Goal: Entertainment & Leisure: Browse casually

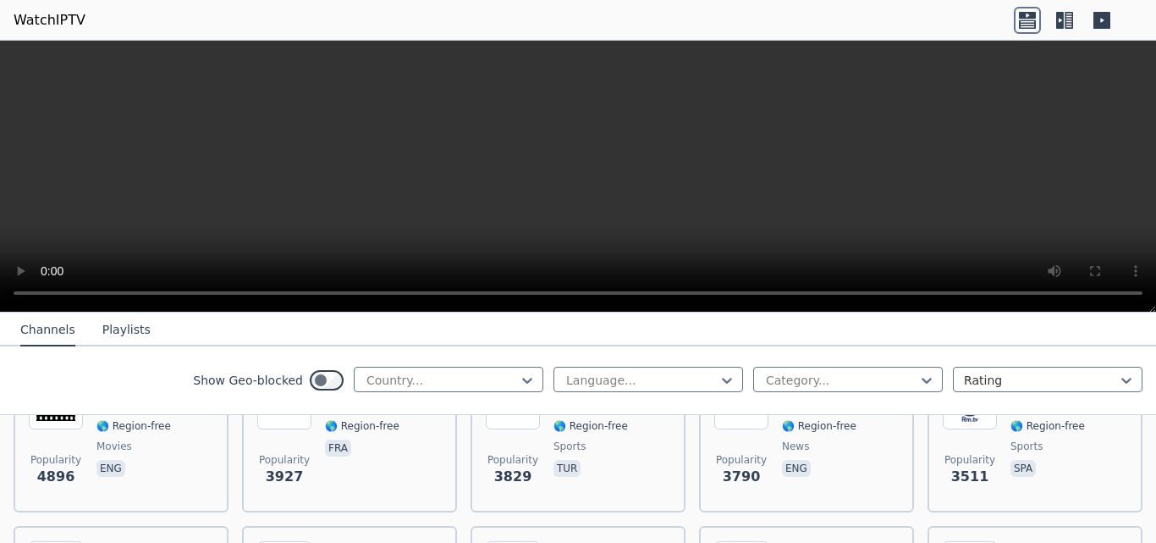
scroll to position [593, 0]
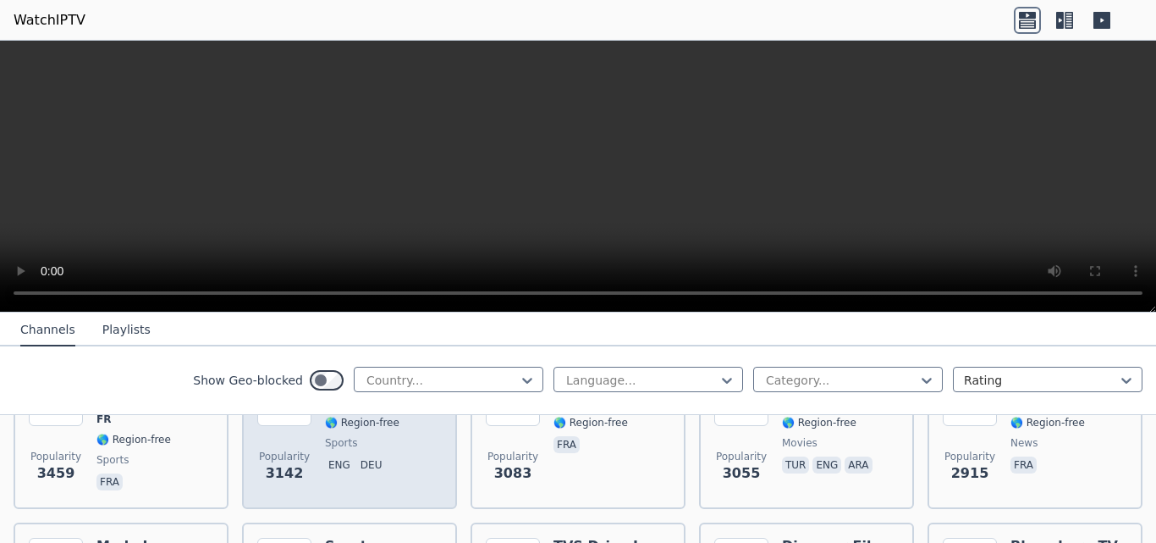
click at [334, 460] on span "eng deu" at bounding box center [369, 466] width 88 height 20
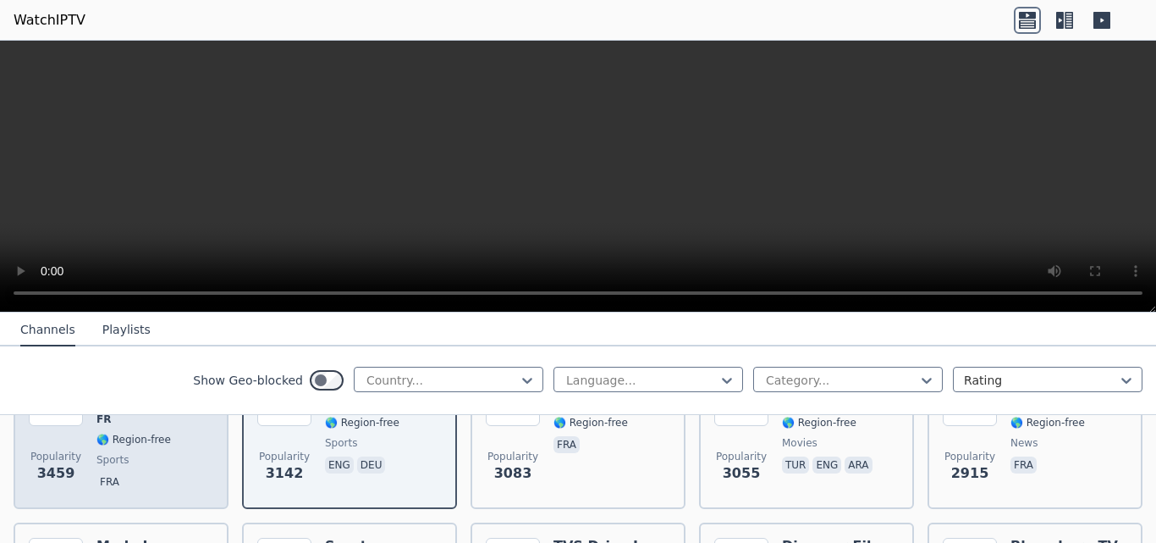
click at [113, 473] on span "fra" at bounding box center [154, 483] width 117 height 20
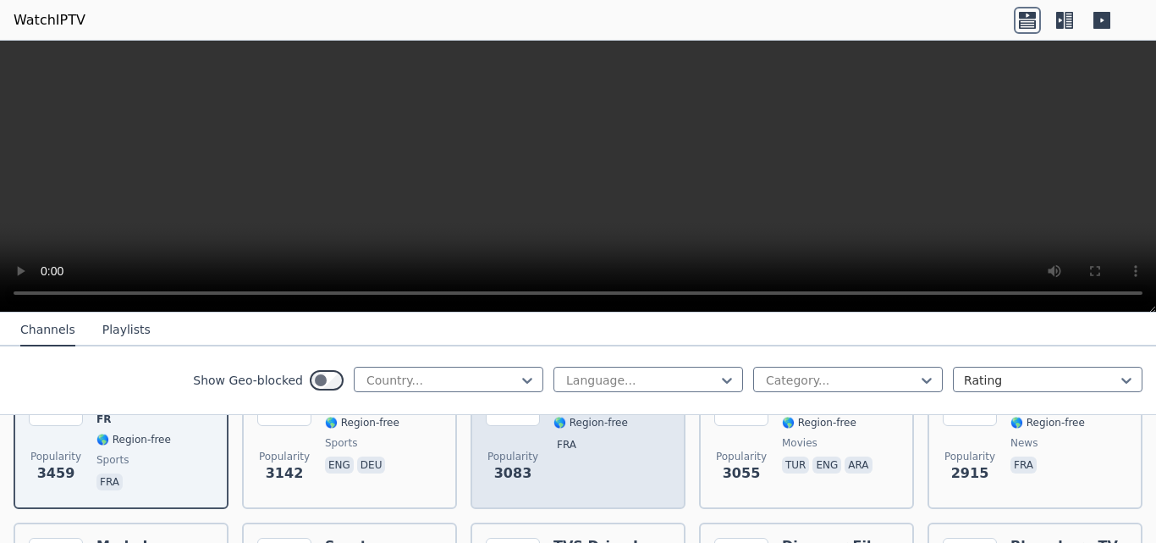
click at [527, 459] on span "Popularity 3083" at bounding box center [513, 466] width 54 height 54
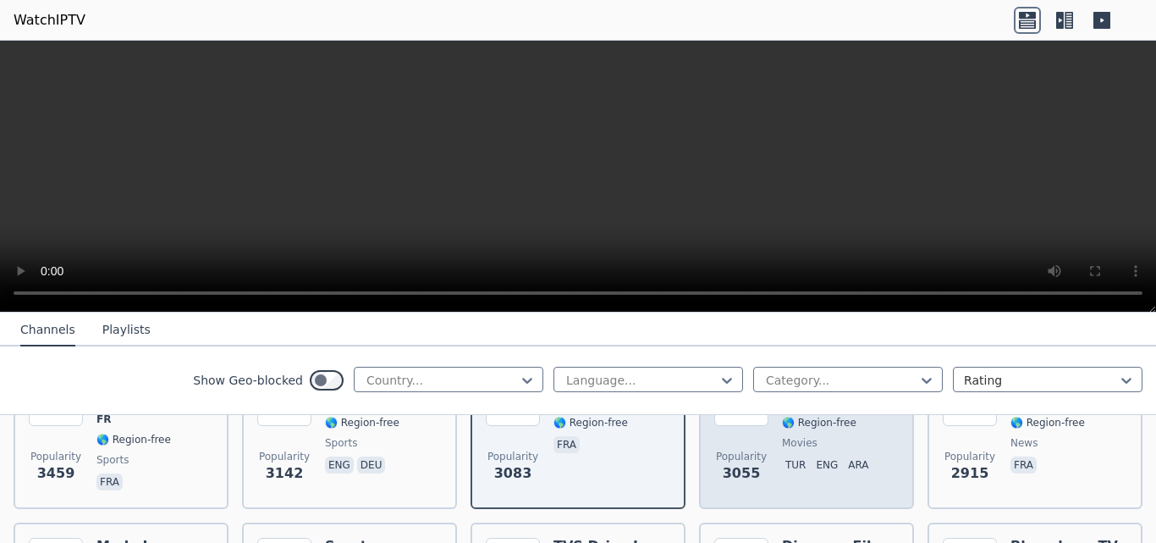
click at [768, 453] on div "Popularity 3055 Grand Cinema TR 🌎 Region-free movies tur eng ara" at bounding box center [806, 433] width 185 height 122
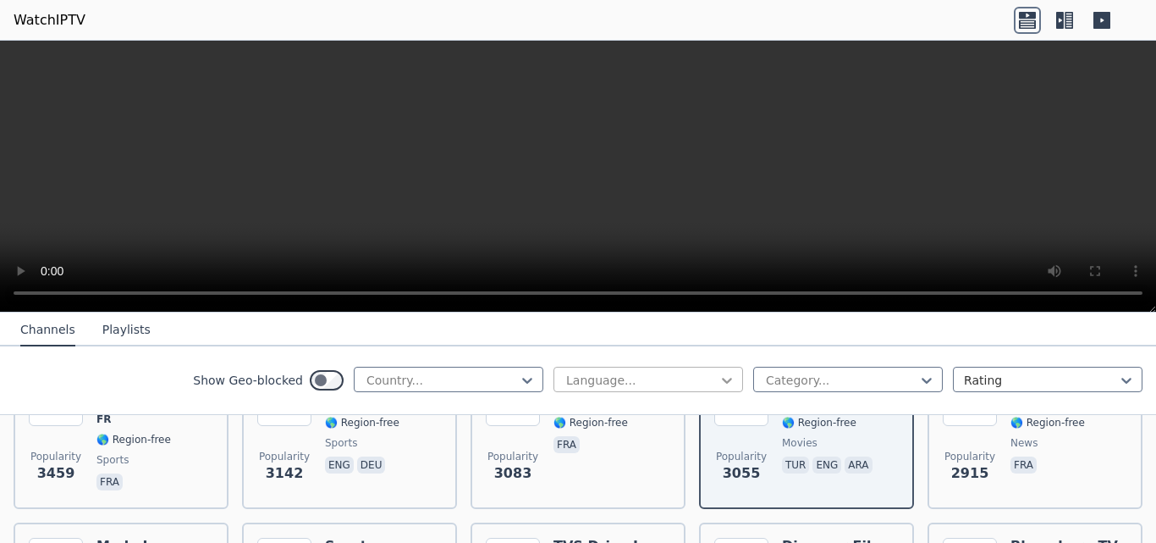
click at [719, 377] on icon at bounding box center [727, 380] width 17 height 17
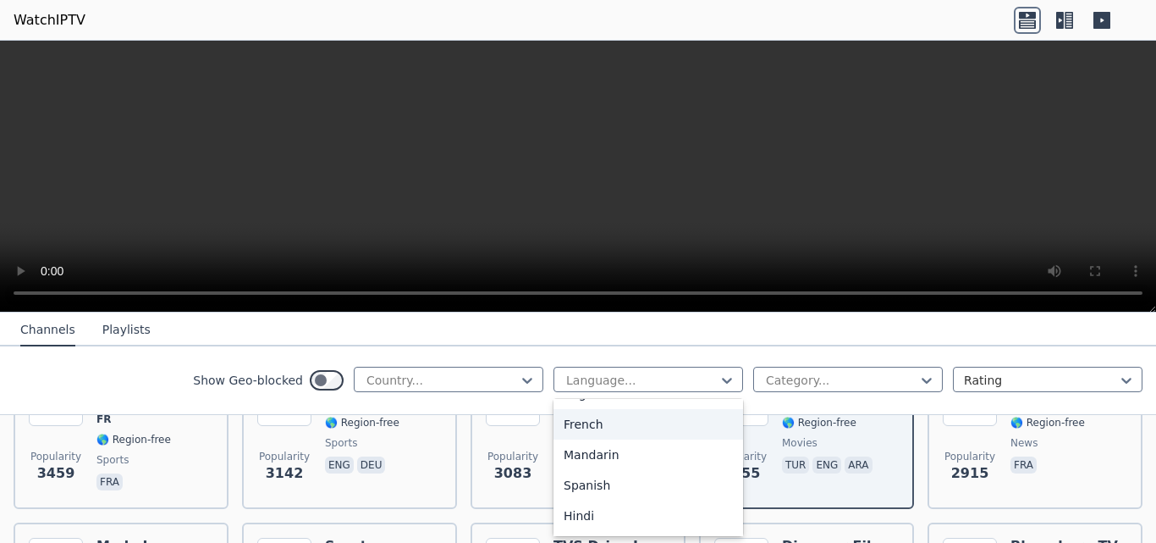
scroll to position [0, 0]
click at [569, 449] on div "Arabic" at bounding box center [649, 448] width 190 height 30
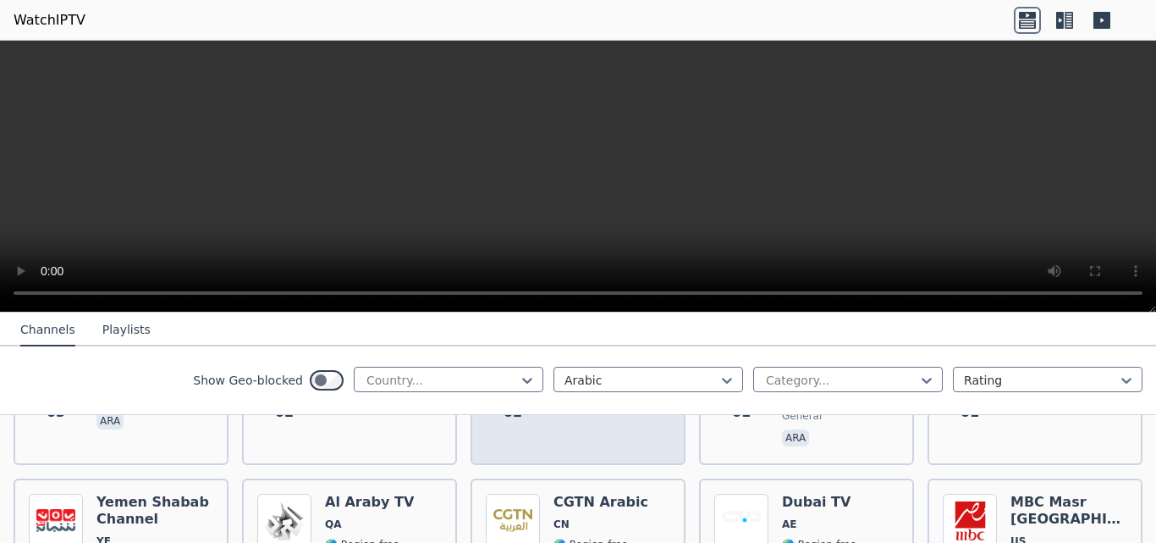
scroll to position [3724, 0]
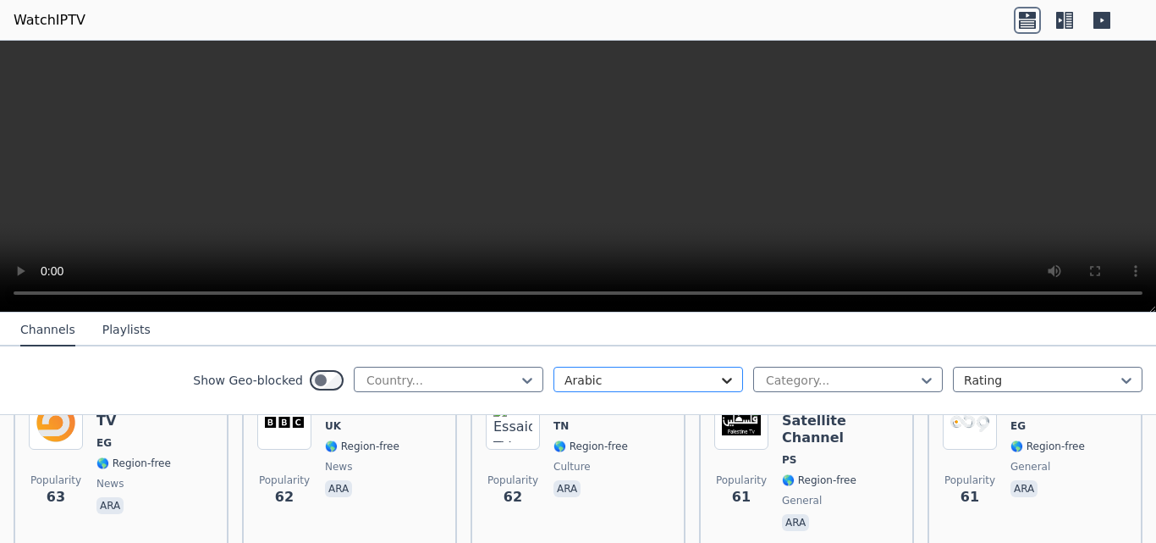
click at [719, 374] on icon at bounding box center [727, 380] width 17 height 17
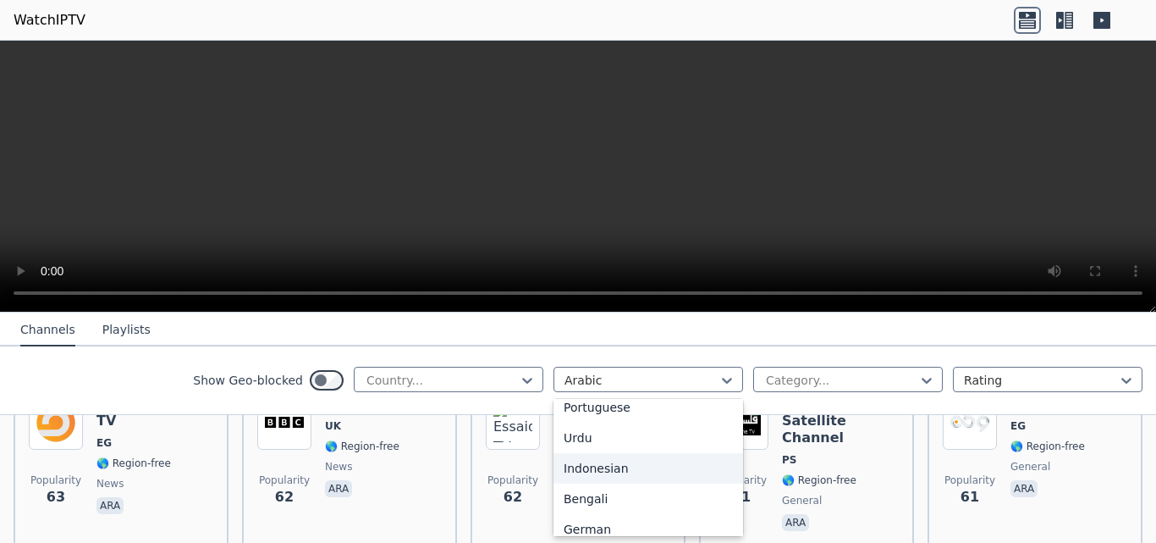
scroll to position [339, 0]
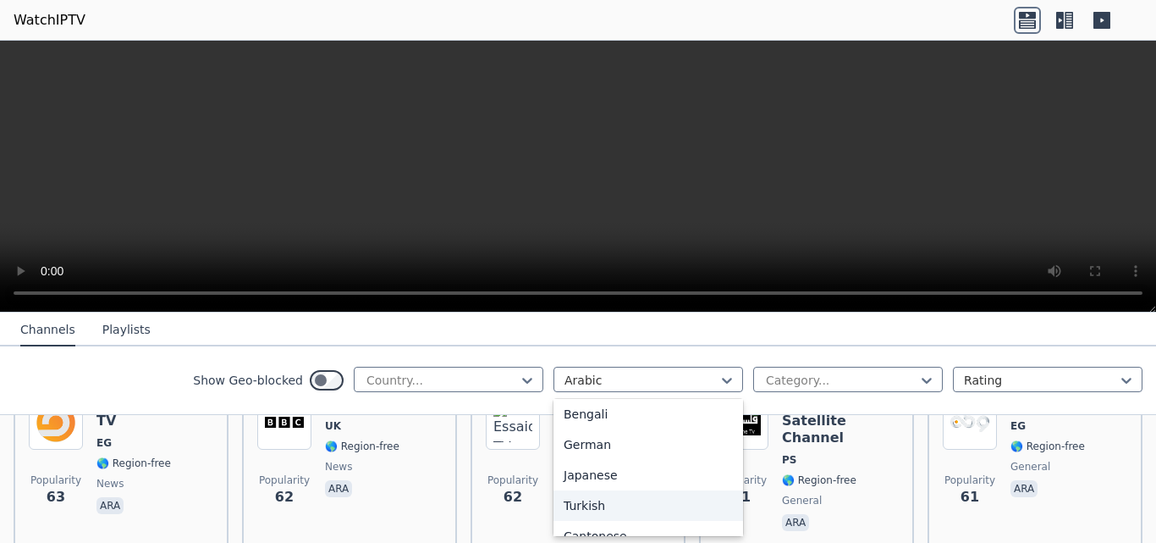
click at [583, 506] on div "Turkish" at bounding box center [649, 505] width 190 height 30
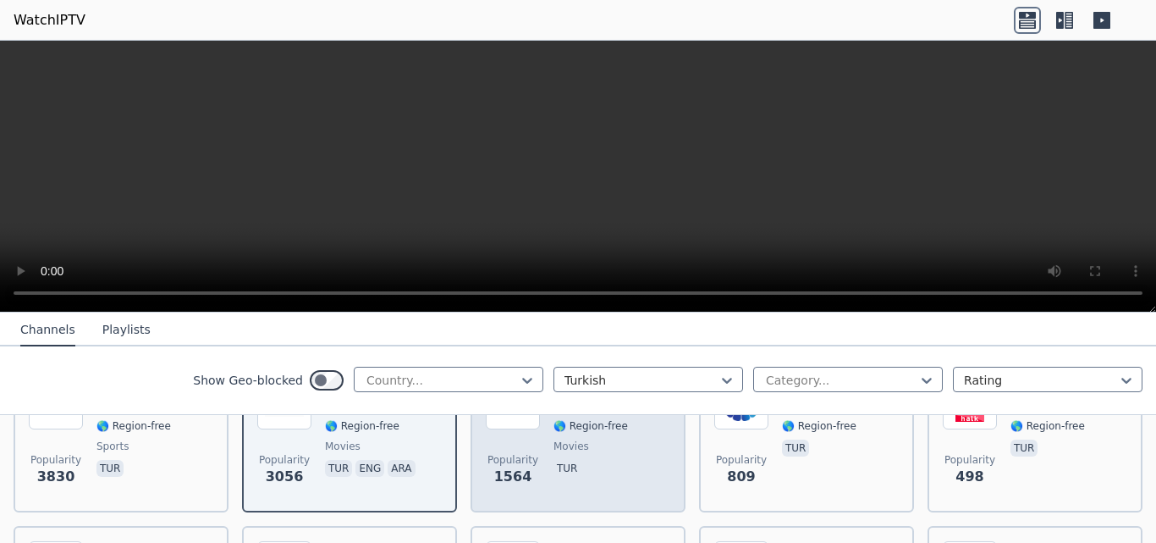
scroll to position [339, 0]
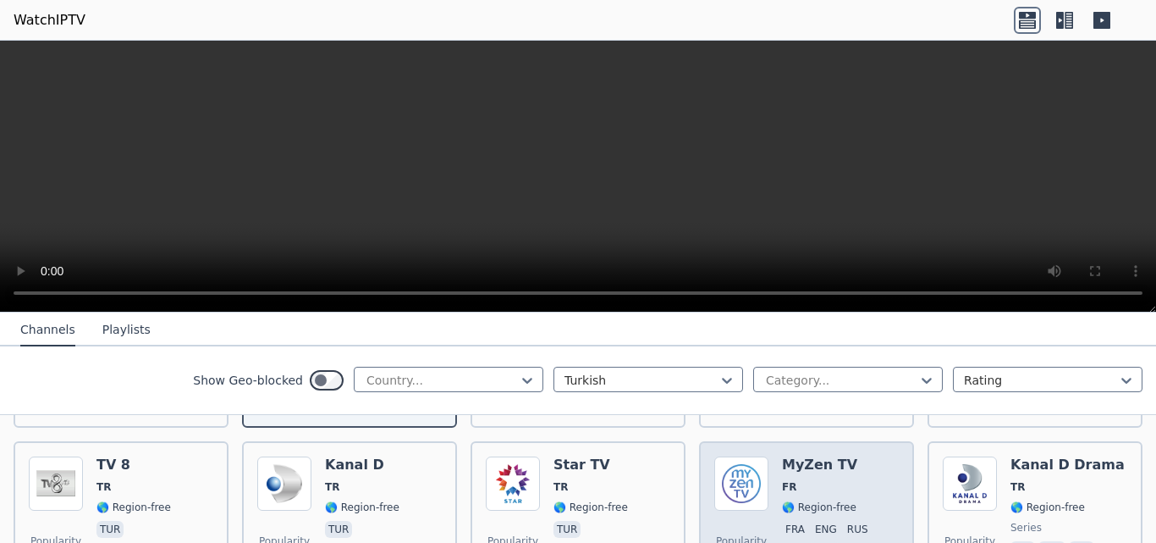
click at [790, 458] on h6 "MyZen TV" at bounding box center [840, 464] width 117 height 17
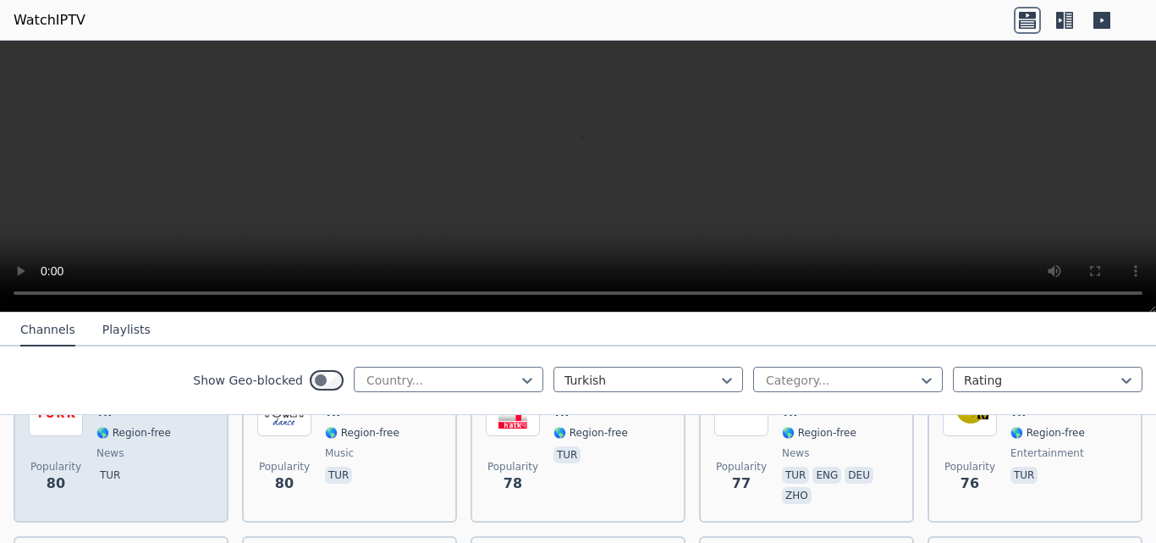
scroll to position [1016, 0]
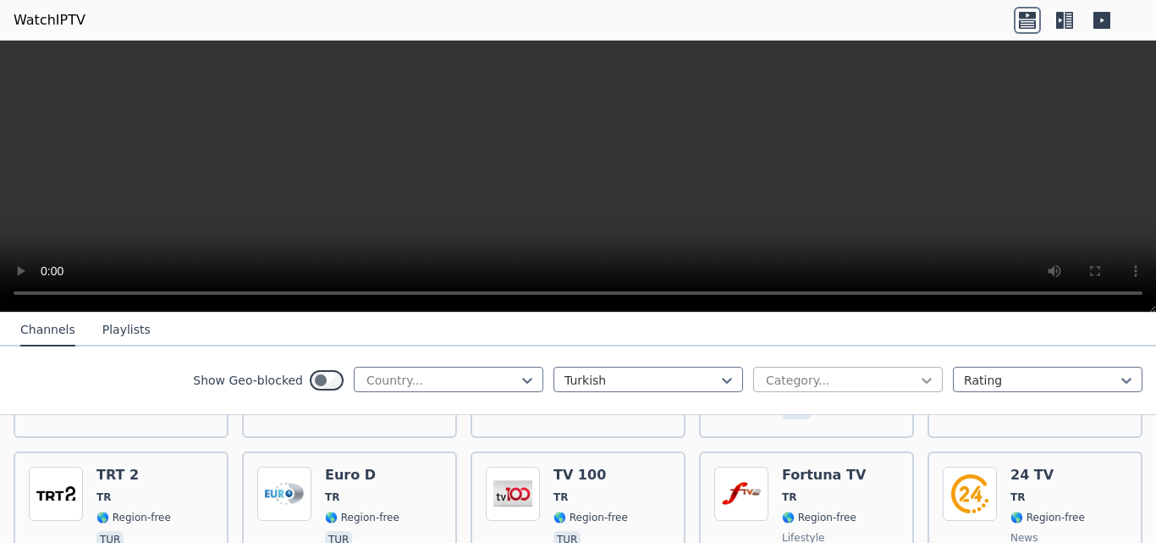
click at [918, 375] on icon at bounding box center [926, 380] width 17 height 17
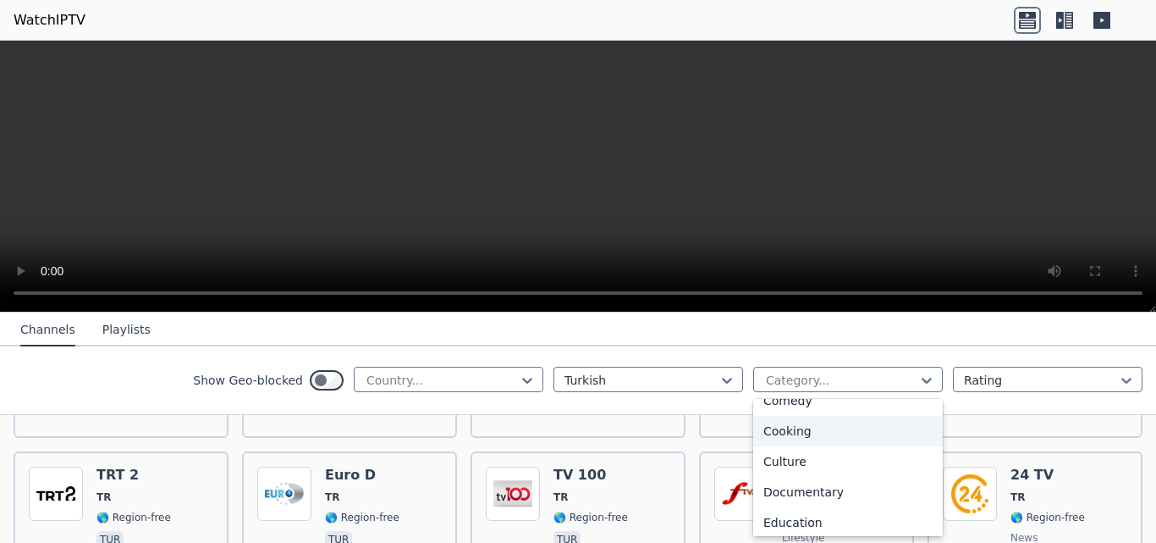
scroll to position [254, 0]
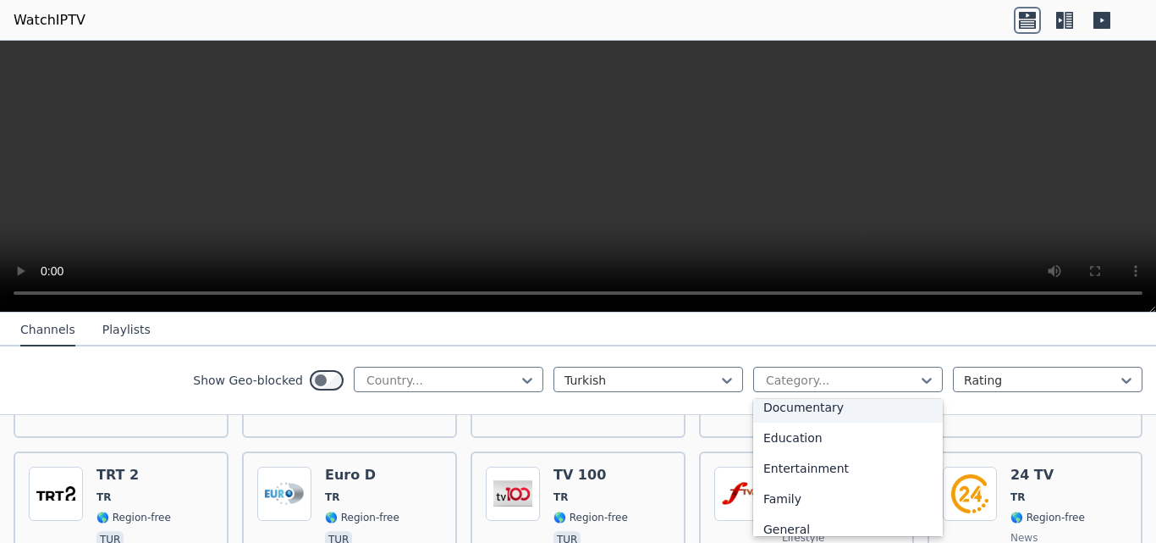
click at [803, 406] on div "Documentary" at bounding box center [848, 407] width 190 height 30
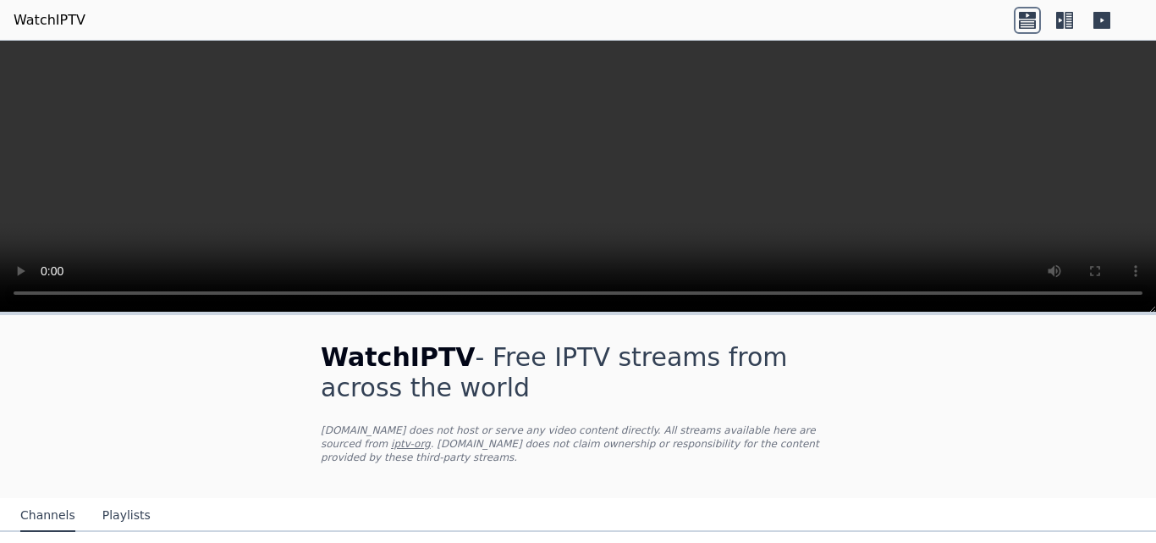
scroll to position [128, 0]
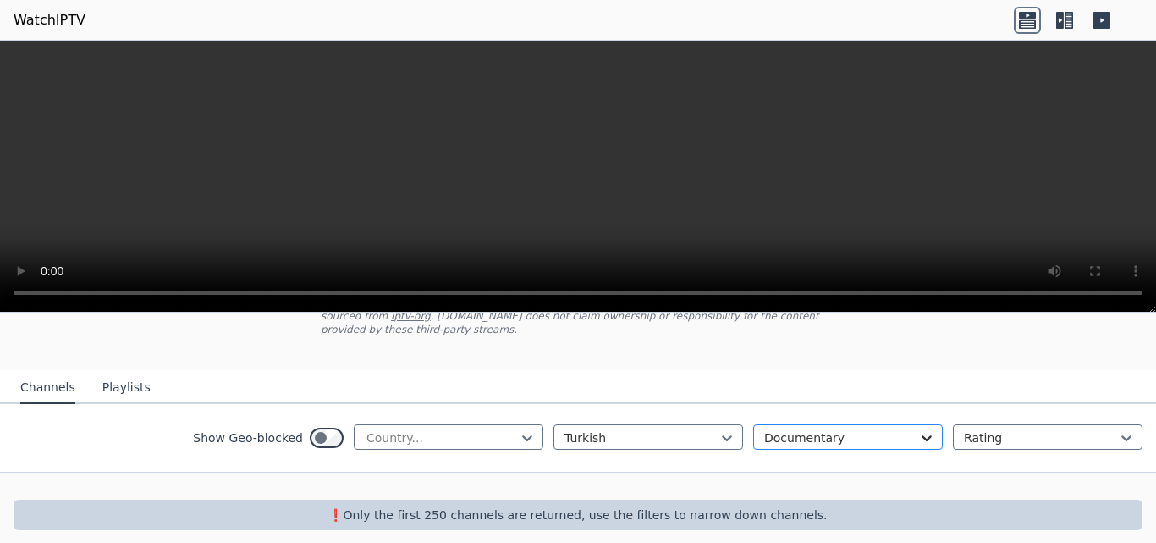
click at [918, 429] on icon at bounding box center [926, 437] width 17 height 17
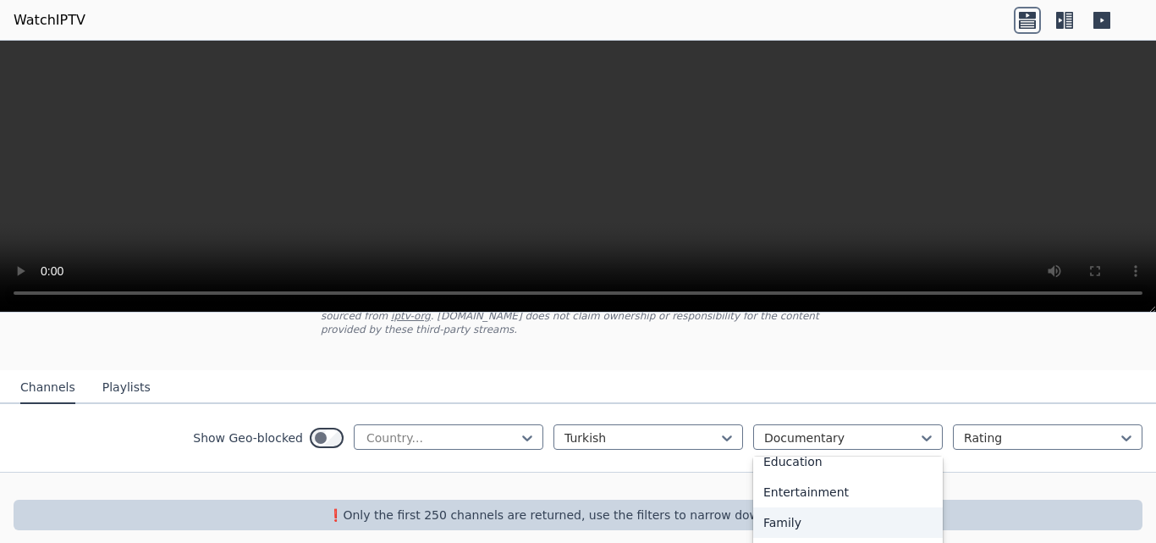
click at [783, 507] on div "Family" at bounding box center [848, 522] width 190 height 30
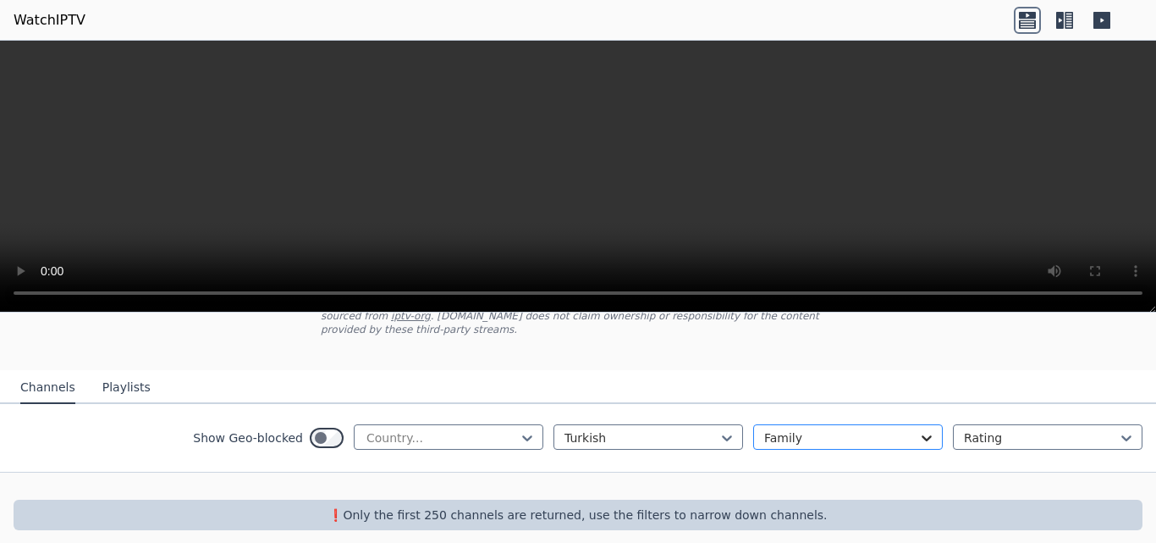
click at [922, 435] on icon at bounding box center [927, 438] width 10 height 6
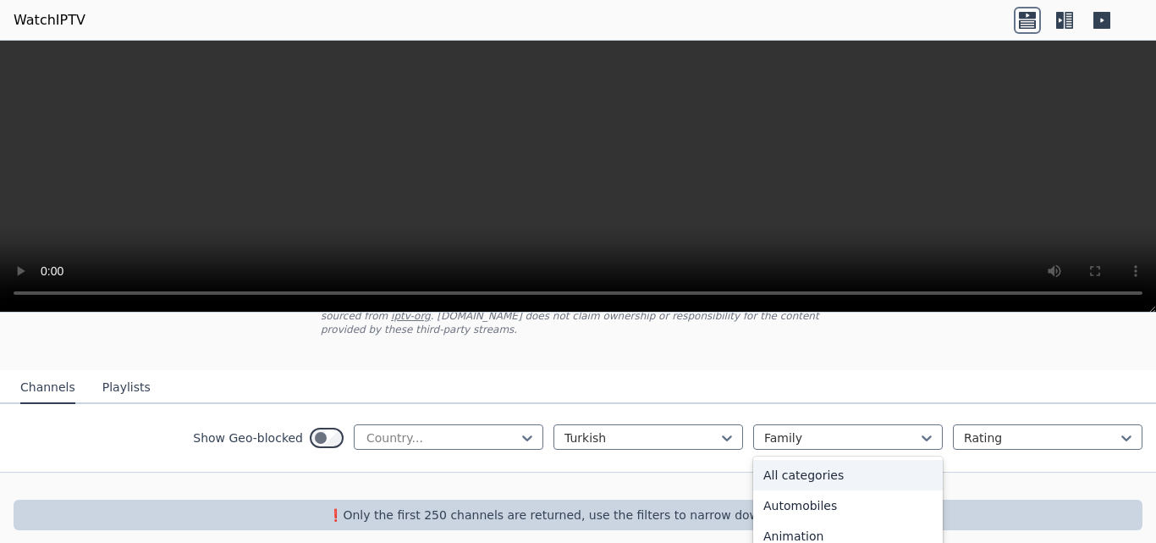
click at [823, 460] on div "All categories" at bounding box center [848, 475] width 190 height 30
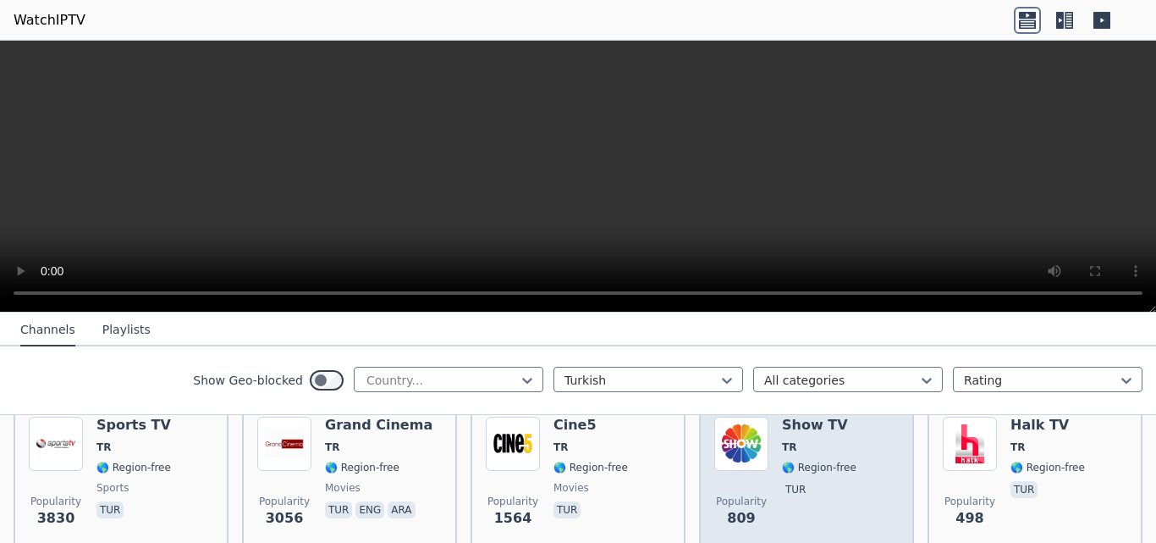
scroll to position [128, 0]
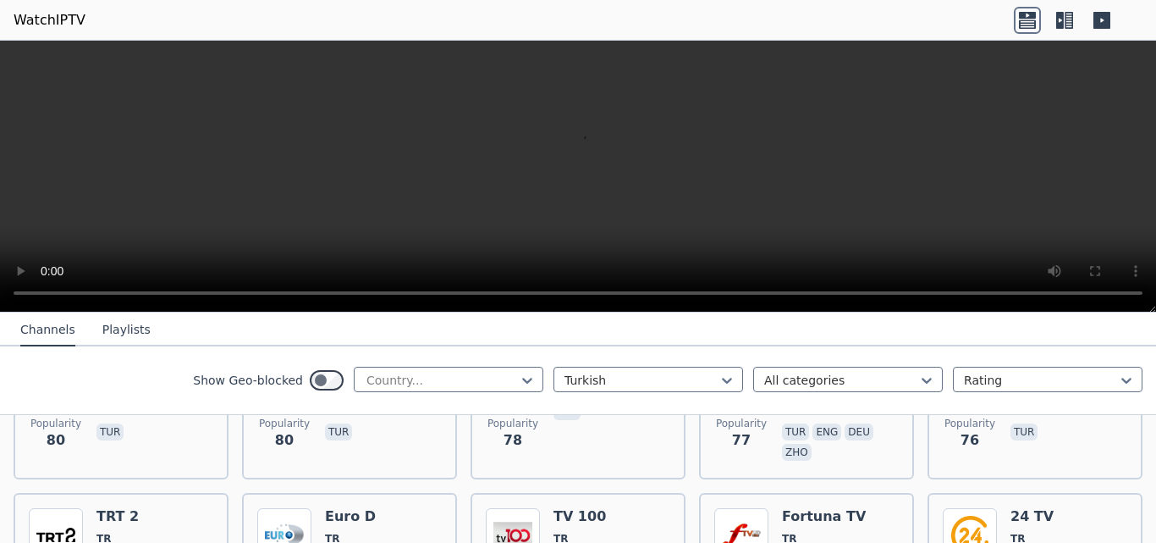
scroll to position [1059, 0]
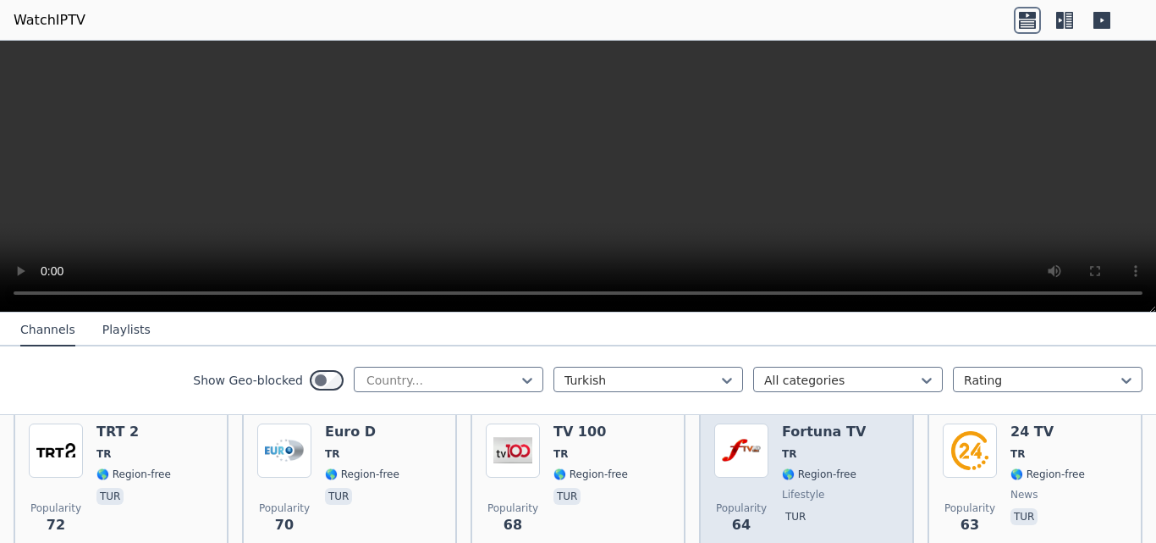
click at [833, 447] on span "TR" at bounding box center [824, 454] width 84 height 14
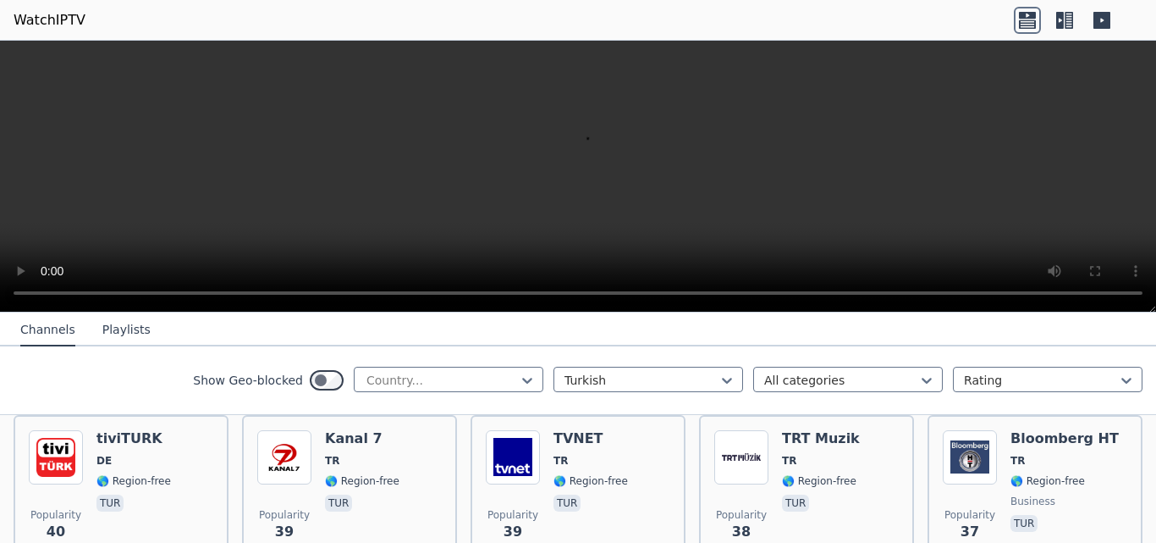
scroll to position [1905, 0]
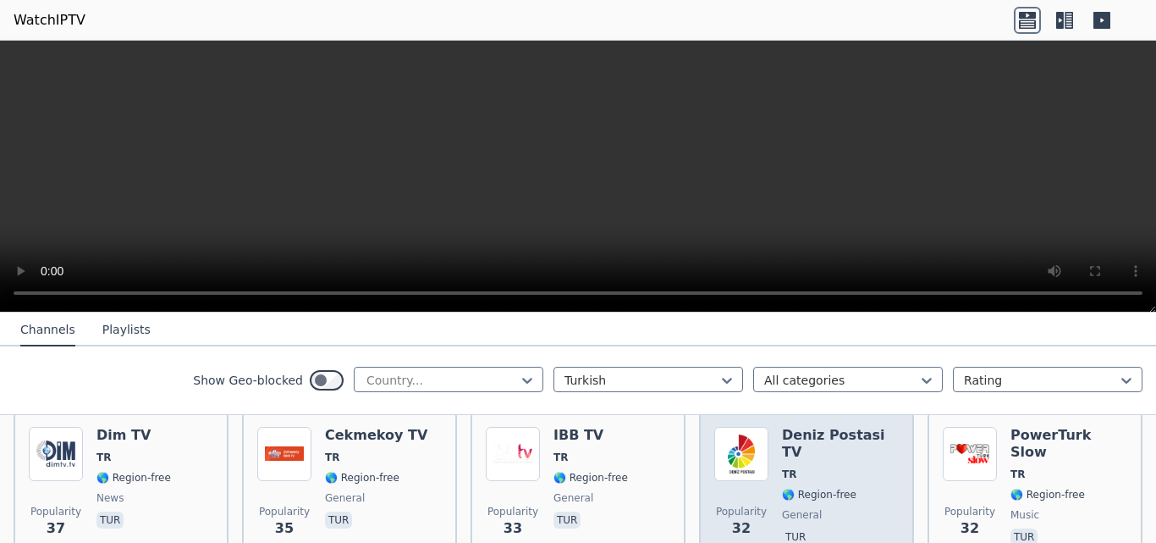
click at [833, 427] on h6 "Deniz Postasi TV" at bounding box center [840, 444] width 117 height 34
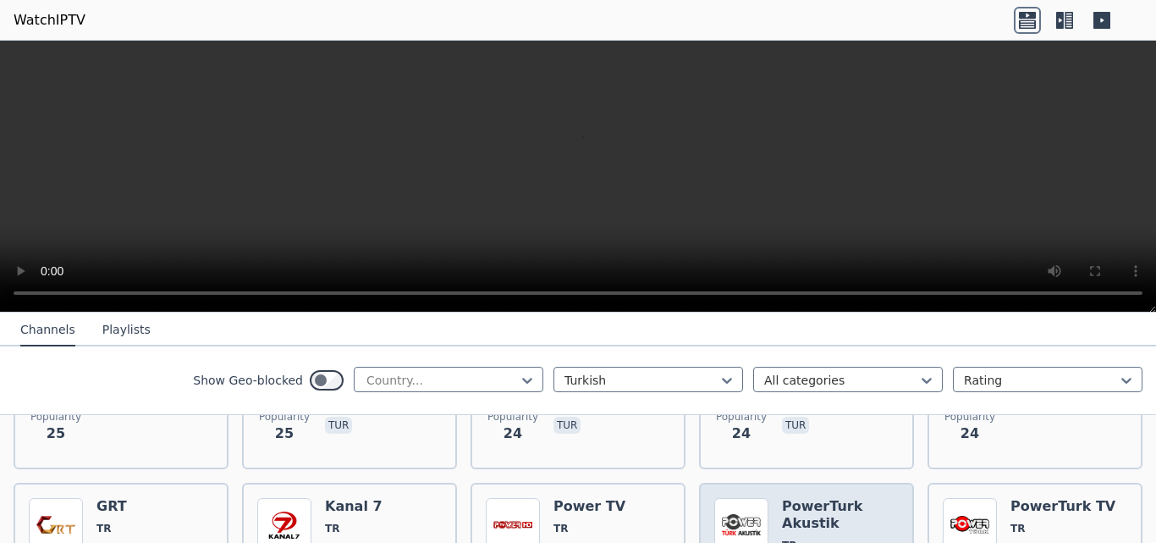
scroll to position [2583, 0]
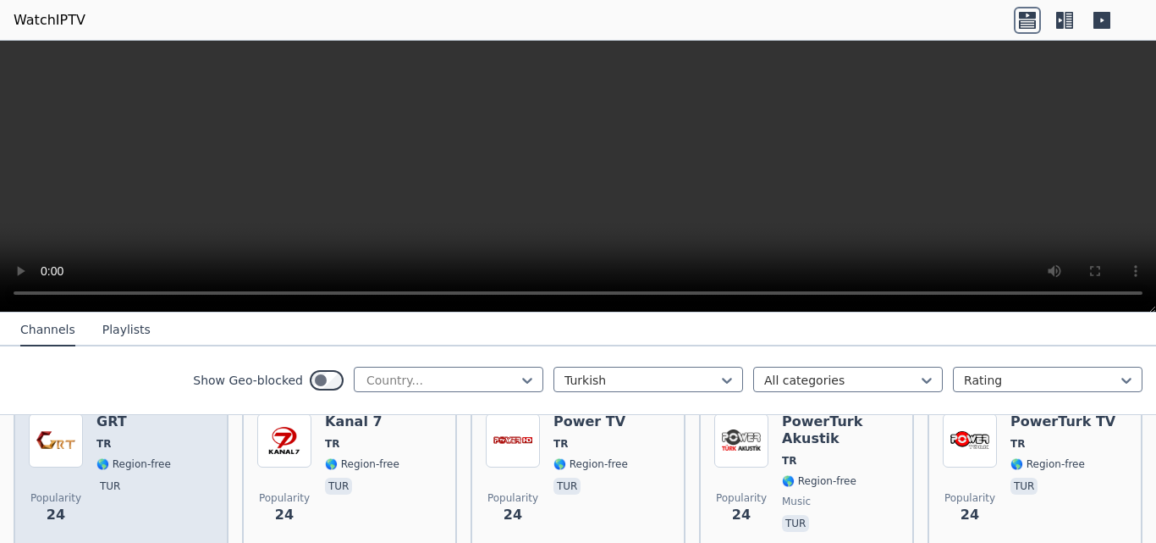
click at [101, 457] on span "🌎 Region-free" at bounding box center [133, 464] width 74 height 14
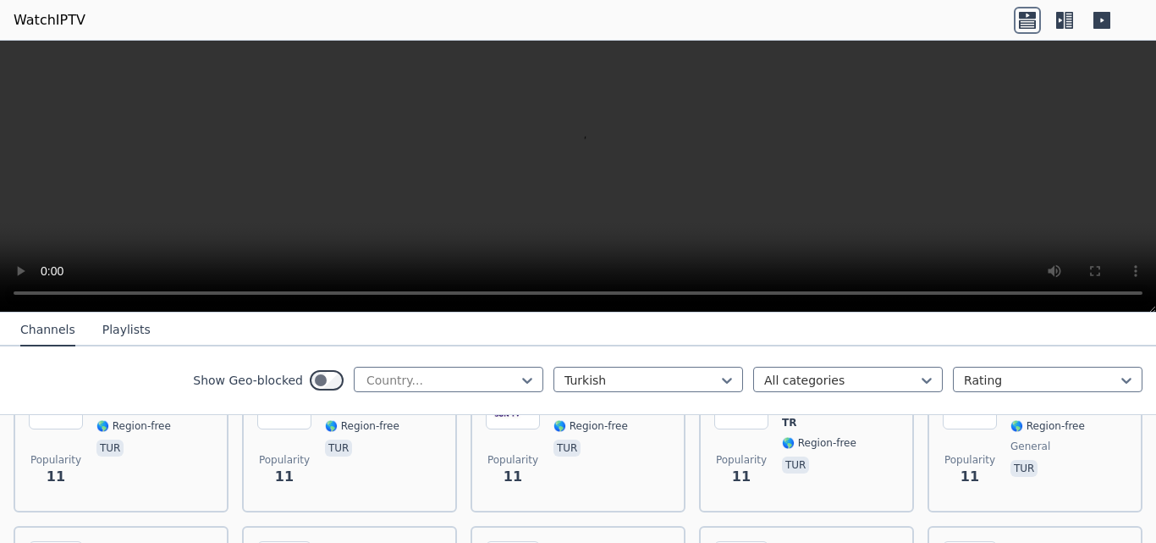
scroll to position [4523, 0]
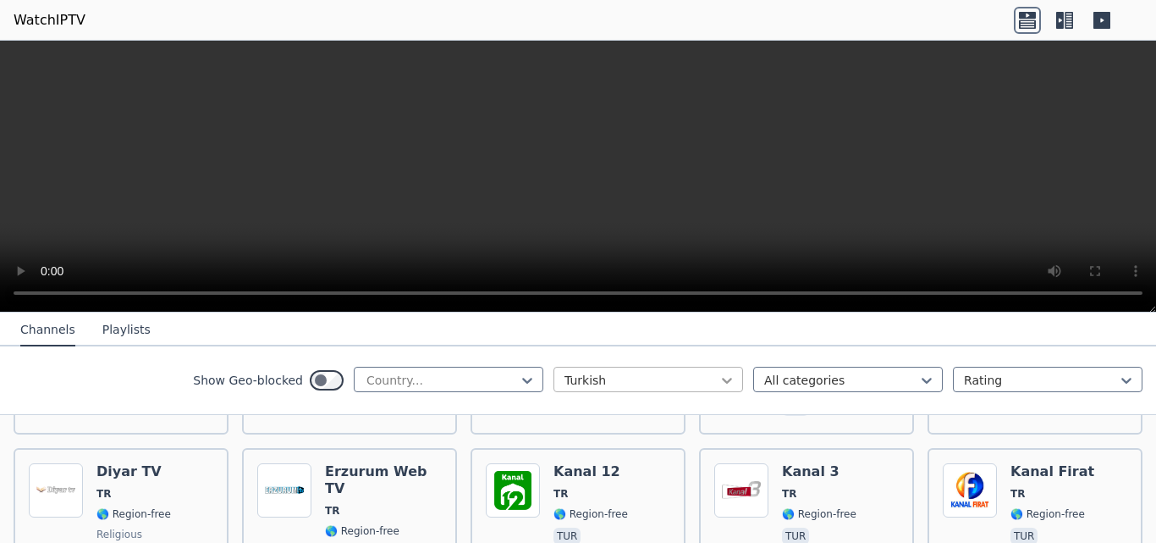
click at [719, 383] on icon at bounding box center [727, 380] width 17 height 17
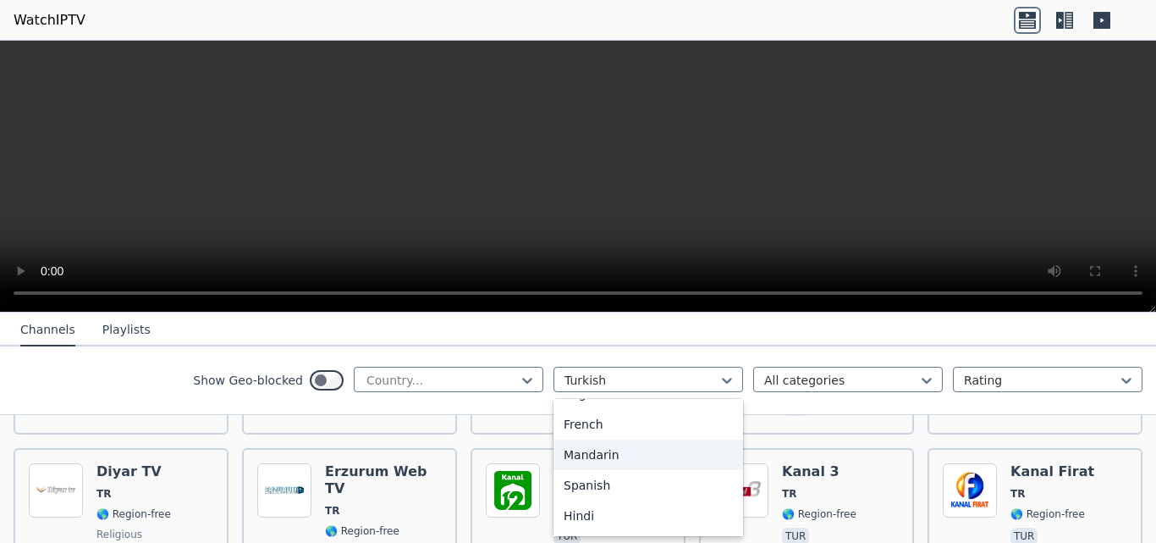
scroll to position [169, 0]
click at [591, 461] on div "Russian" at bounding box center [649, 461] width 190 height 30
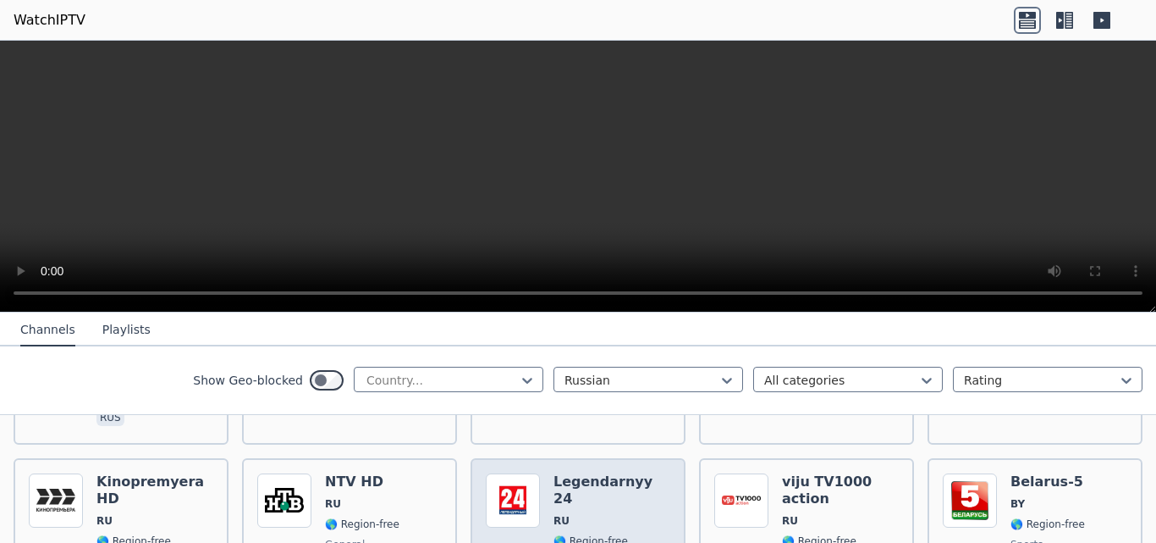
scroll to position [169, 0]
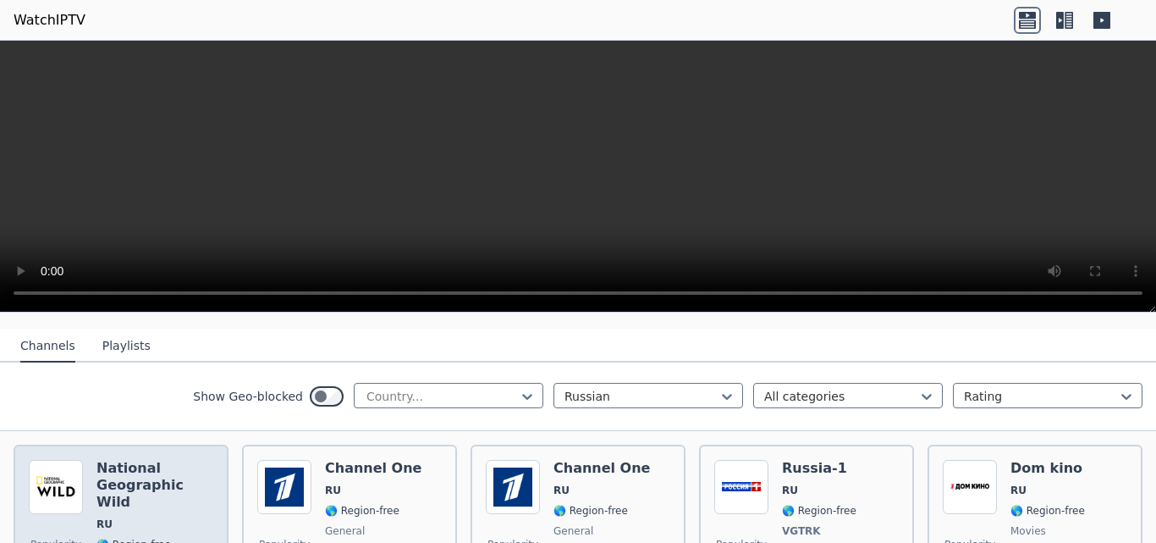
click at [126, 473] on h6 "National Geographic Wild" at bounding box center [154, 485] width 117 height 51
click at [63, 475] on img at bounding box center [56, 487] width 54 height 54
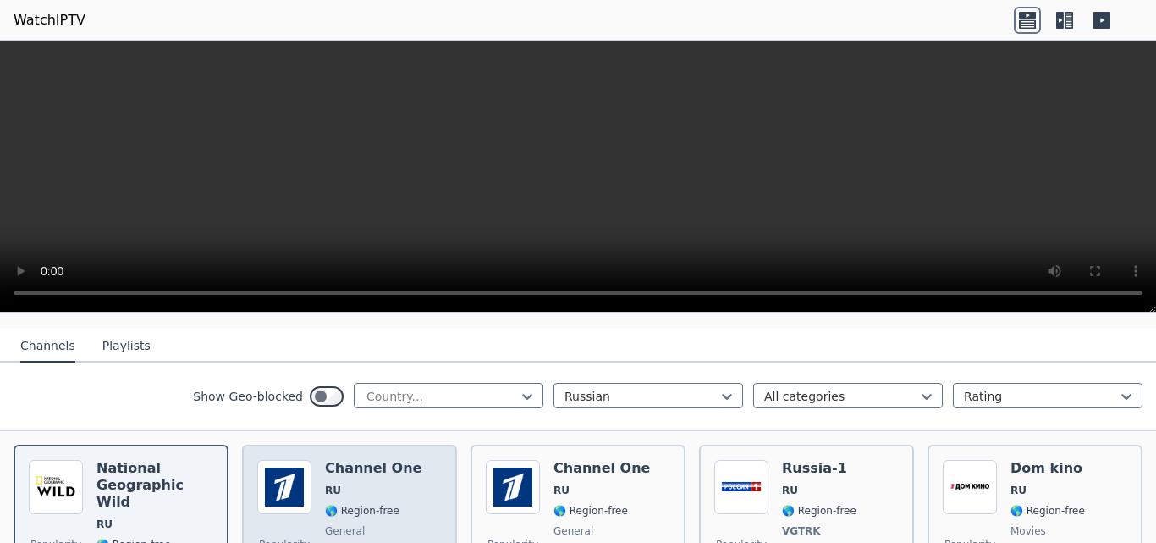
click at [348, 466] on div "Channel One RU 🌎 Region-free general rus" at bounding box center [373, 529] width 96 height 139
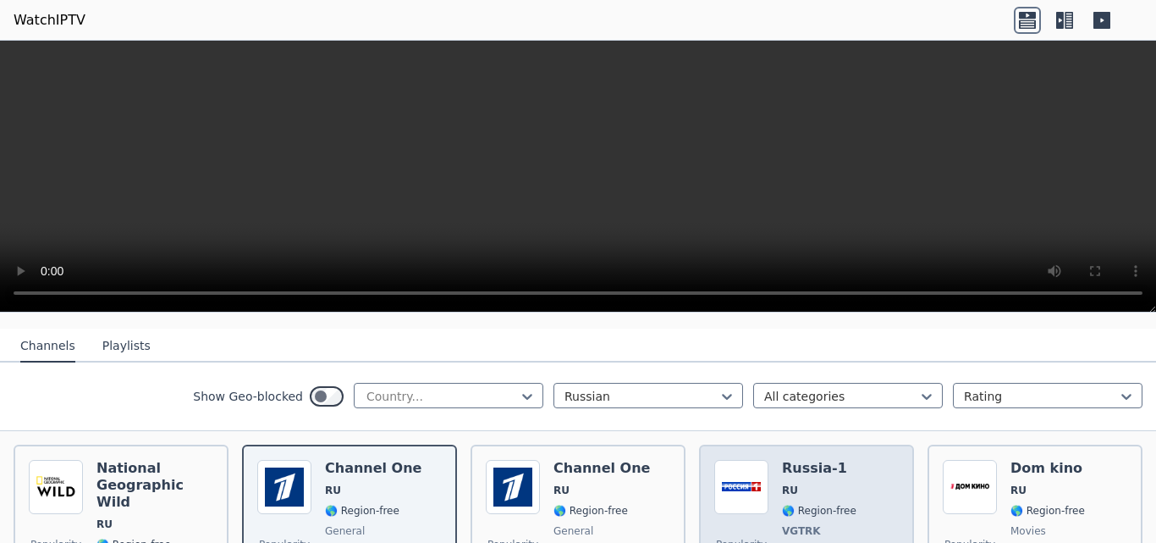
click at [803, 463] on div "Russia-1 RU 🌎 Region-free VGTRK general [DEMOGRAPHIC_DATA]" at bounding box center [819, 529] width 74 height 139
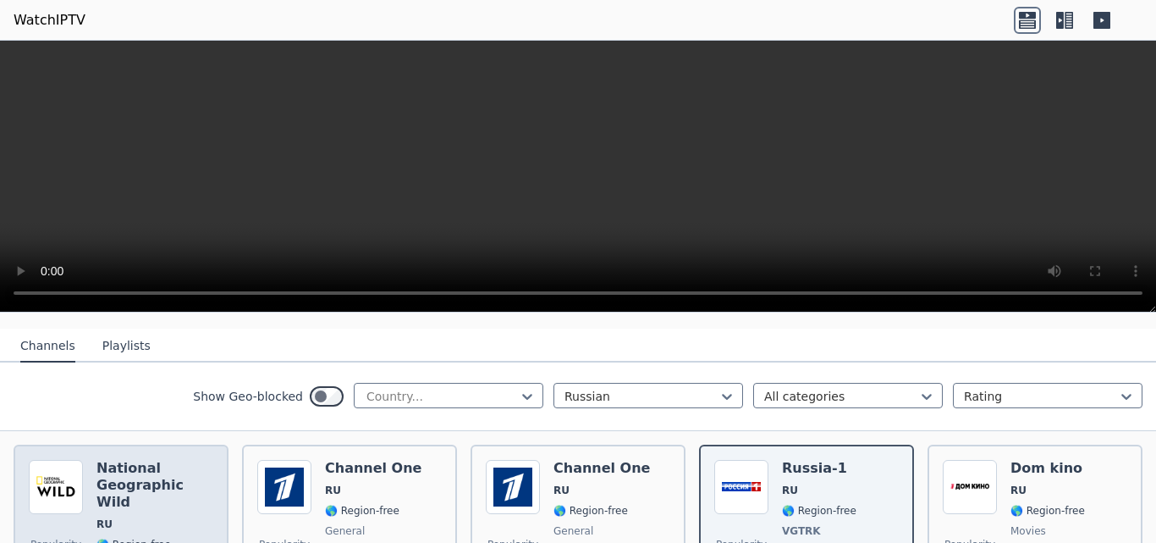
click at [129, 467] on h6 "National Geographic Wild" at bounding box center [154, 485] width 117 height 51
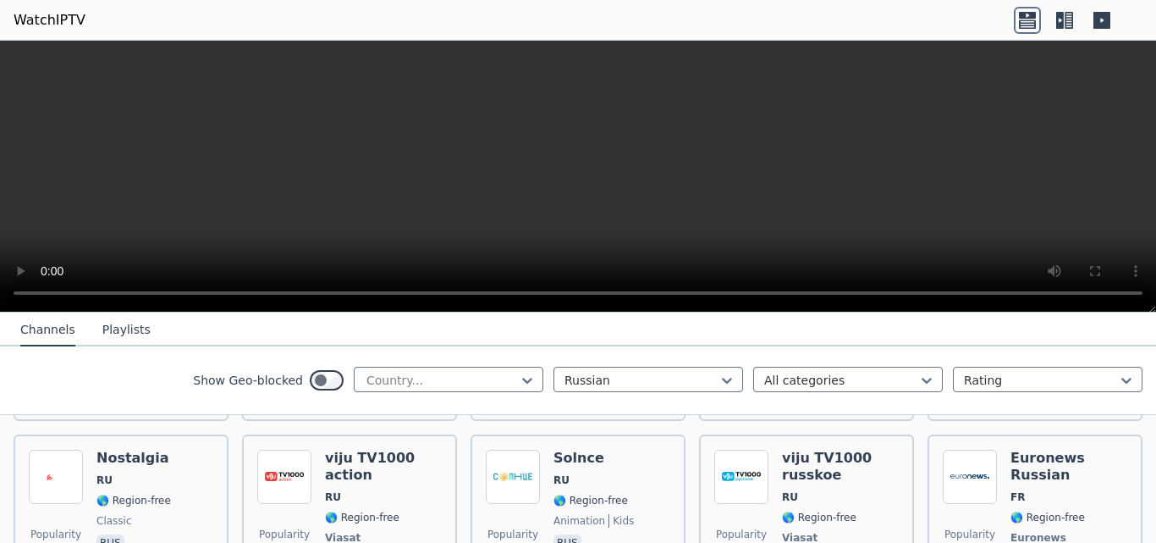
scroll to position [2793, 0]
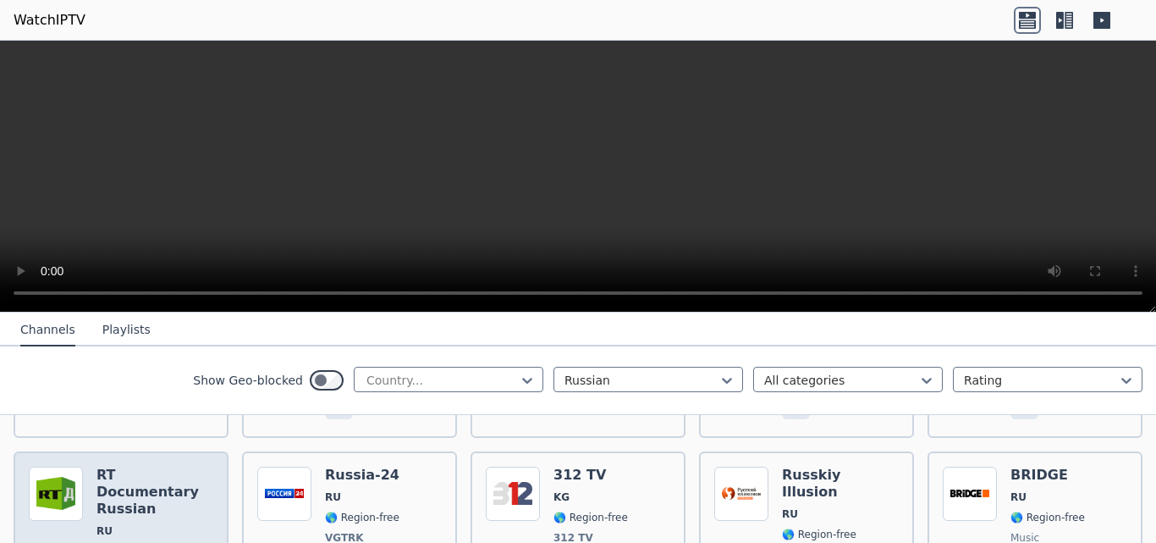
click at [143, 466] on h6 "RT Documentary Russian" at bounding box center [154, 491] width 117 height 51
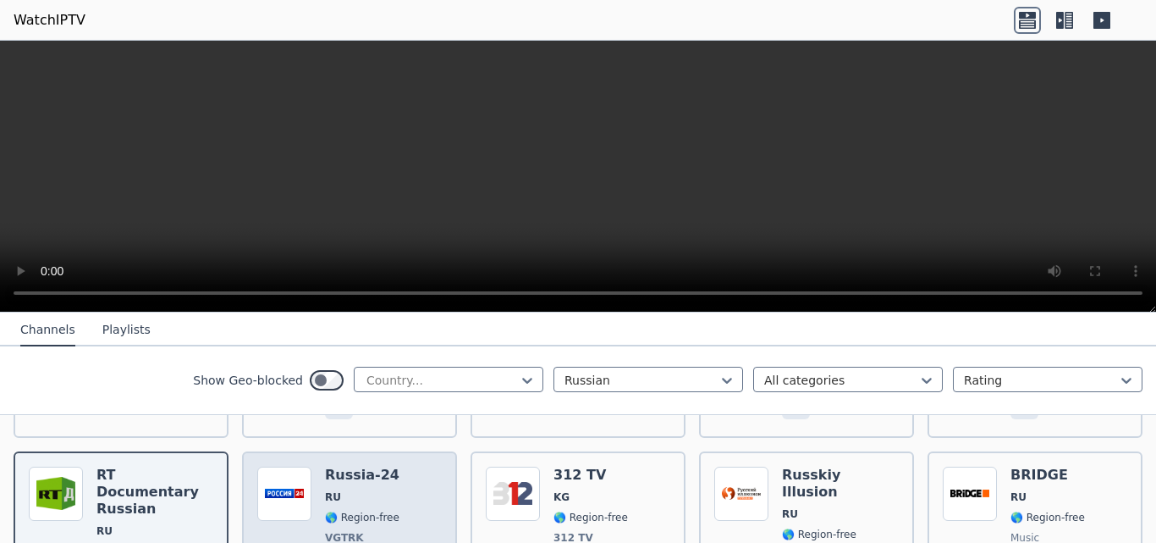
click at [331, 510] on span "🌎 Region-free" at bounding box center [362, 517] width 74 height 14
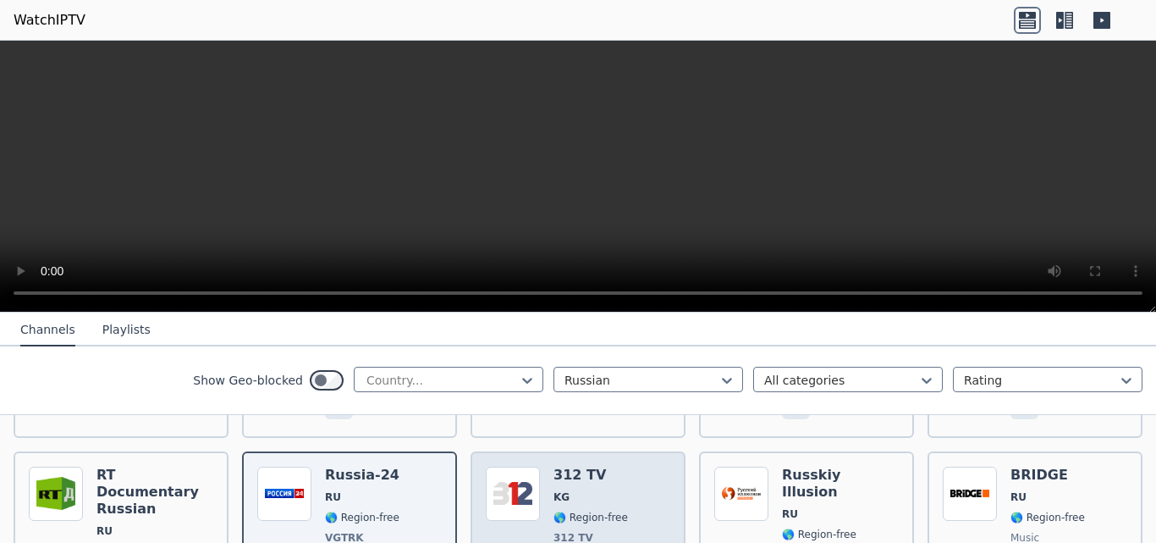
click at [520, 466] on div "Popularity 54" at bounding box center [513, 535] width 54 height 139
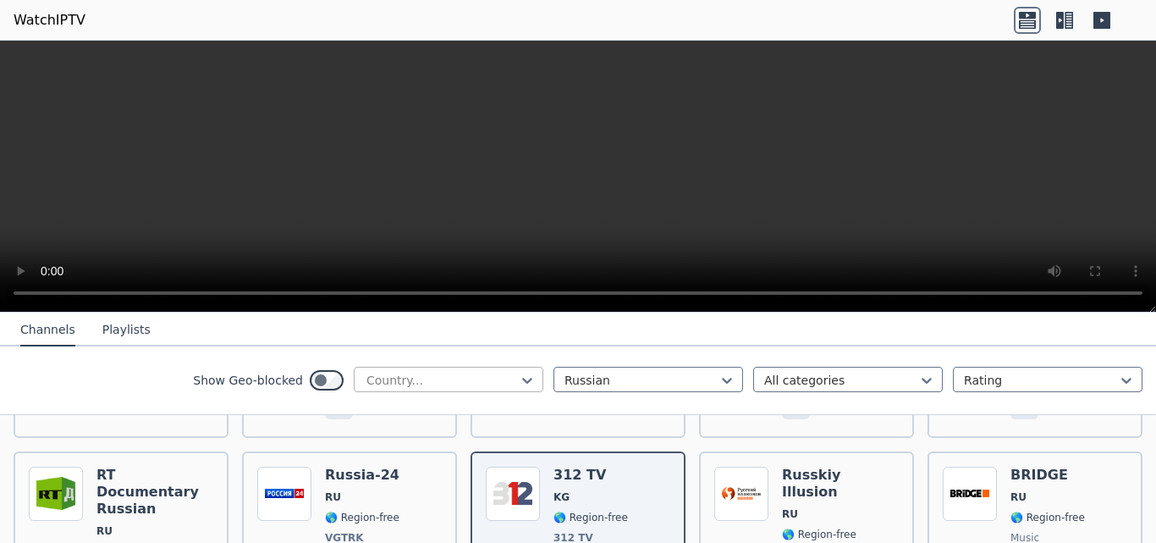
scroll to position [2624, 0]
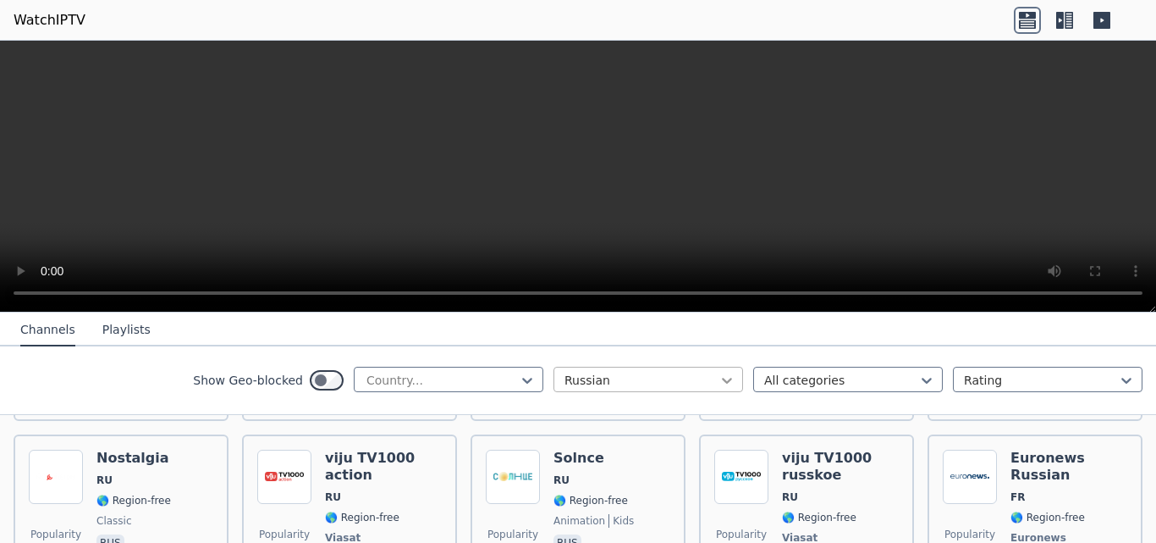
click at [722, 378] on icon at bounding box center [727, 381] width 10 height 6
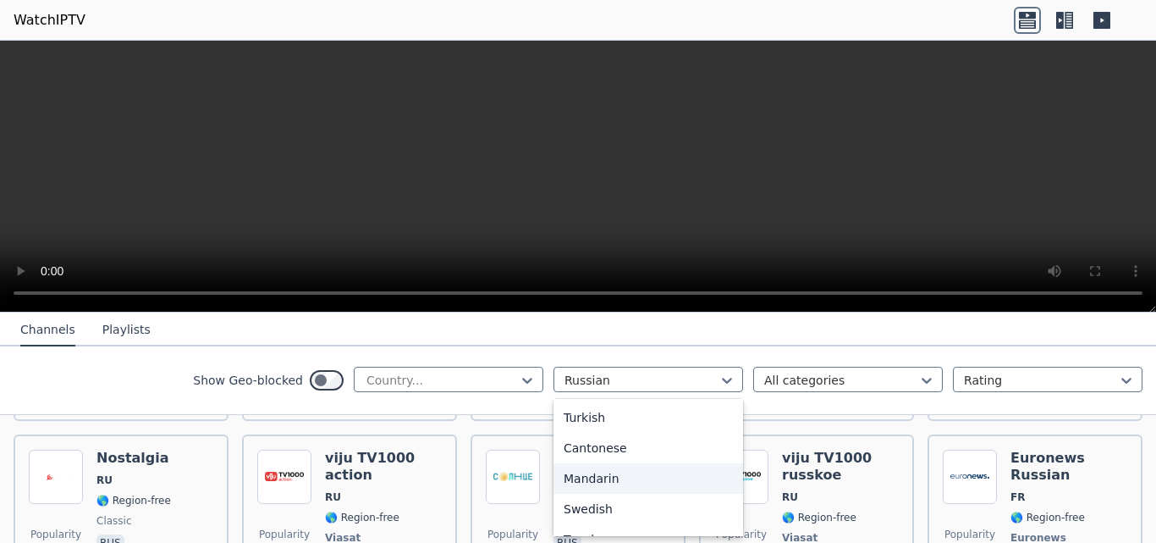
scroll to position [539, 0]
click at [571, 483] on div "Italian" at bounding box center [649, 487] width 190 height 30
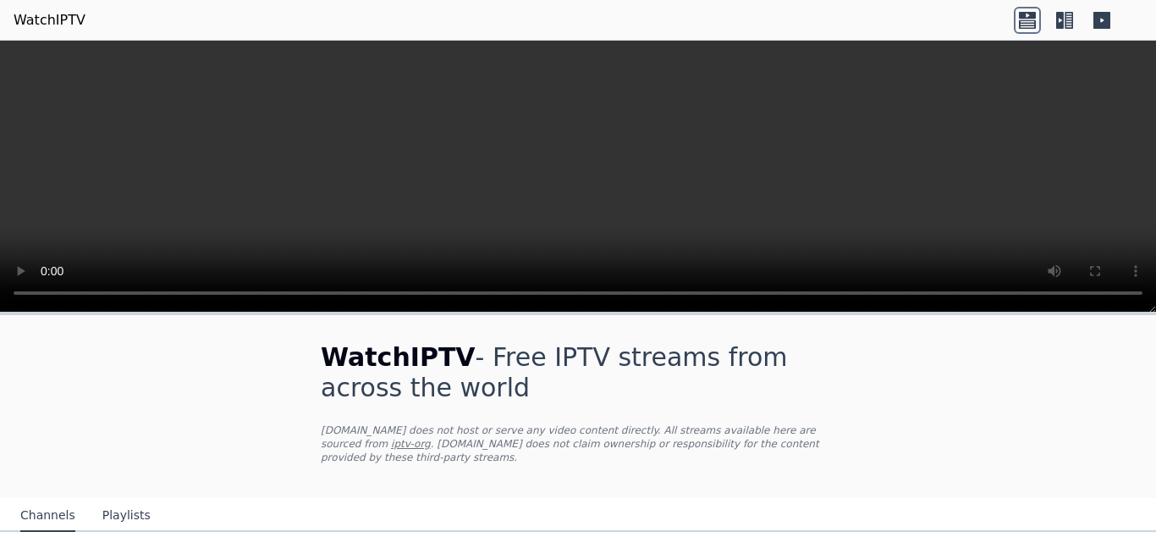
scroll to position [169, 0]
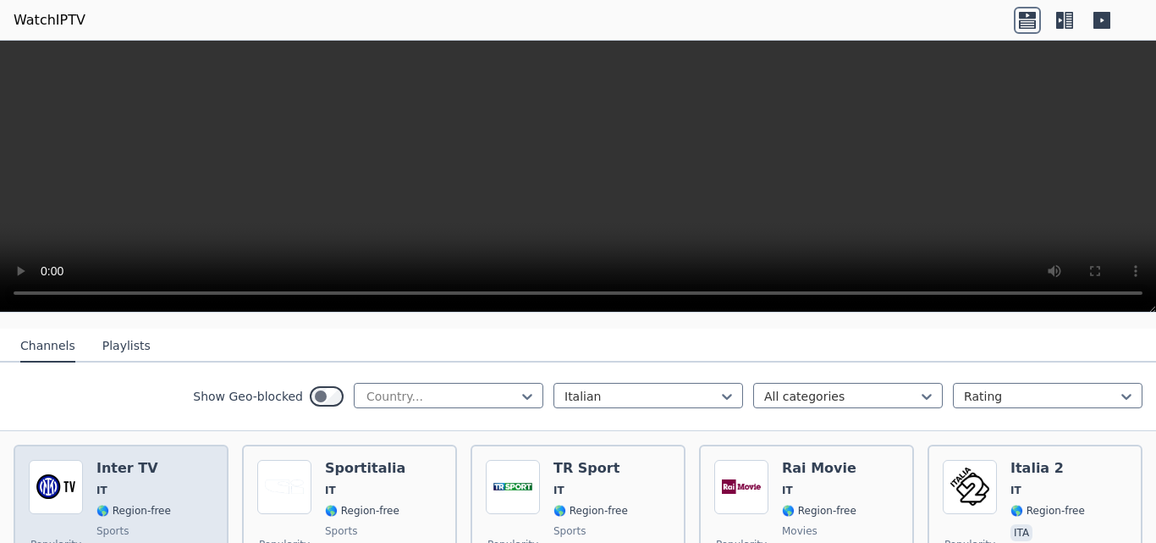
click at [113, 483] on span "IT" at bounding box center [133, 490] width 74 height 14
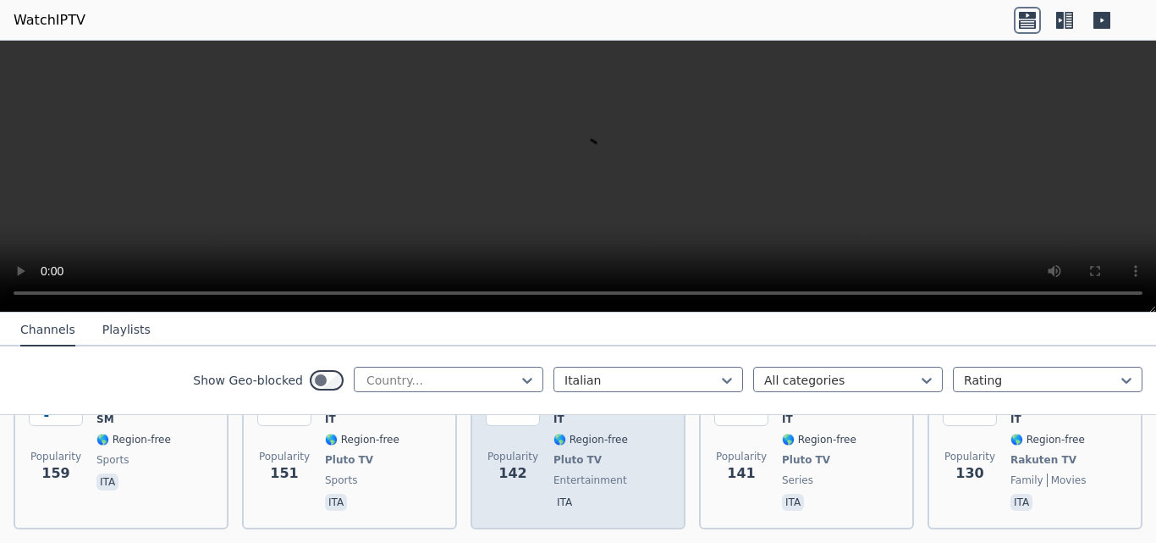
scroll to position [1100, 0]
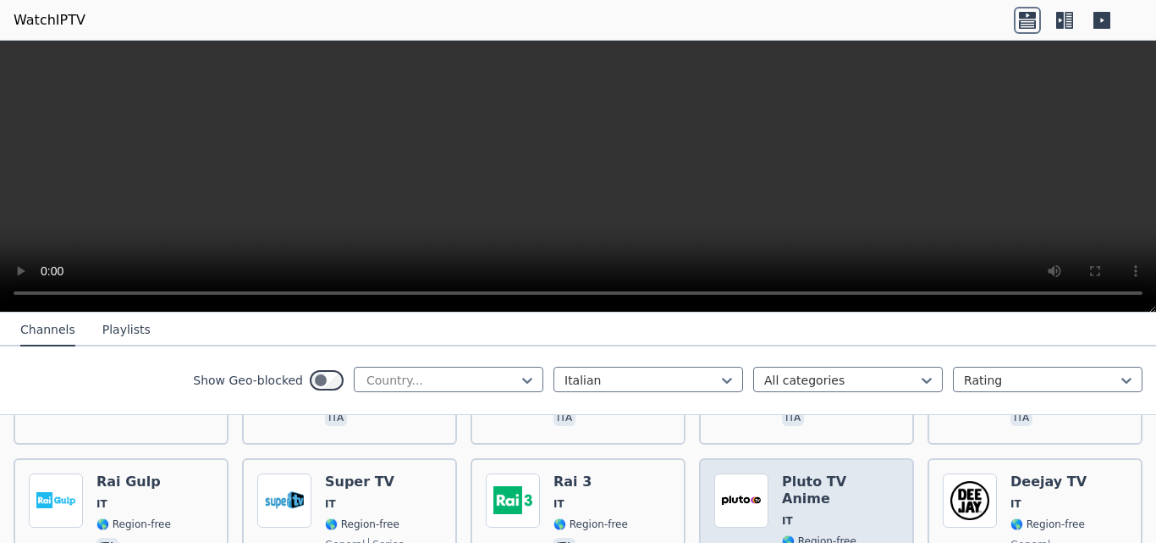
click at [809, 473] on h6 "Pluto TV Anime" at bounding box center [840, 490] width 117 height 34
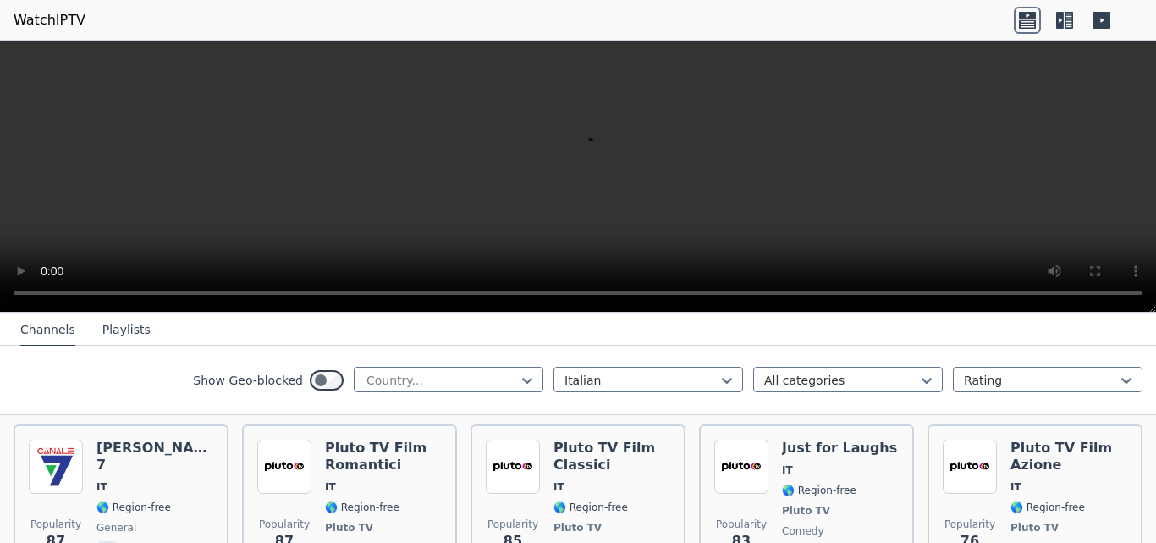
scroll to position [1608, 0]
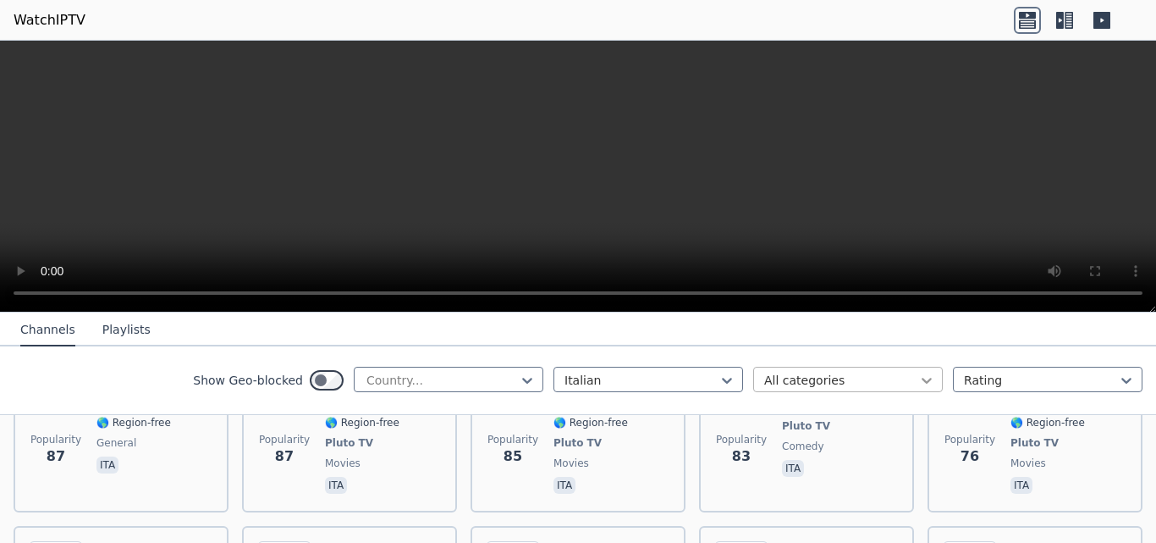
click at [919, 383] on icon at bounding box center [926, 380] width 17 height 17
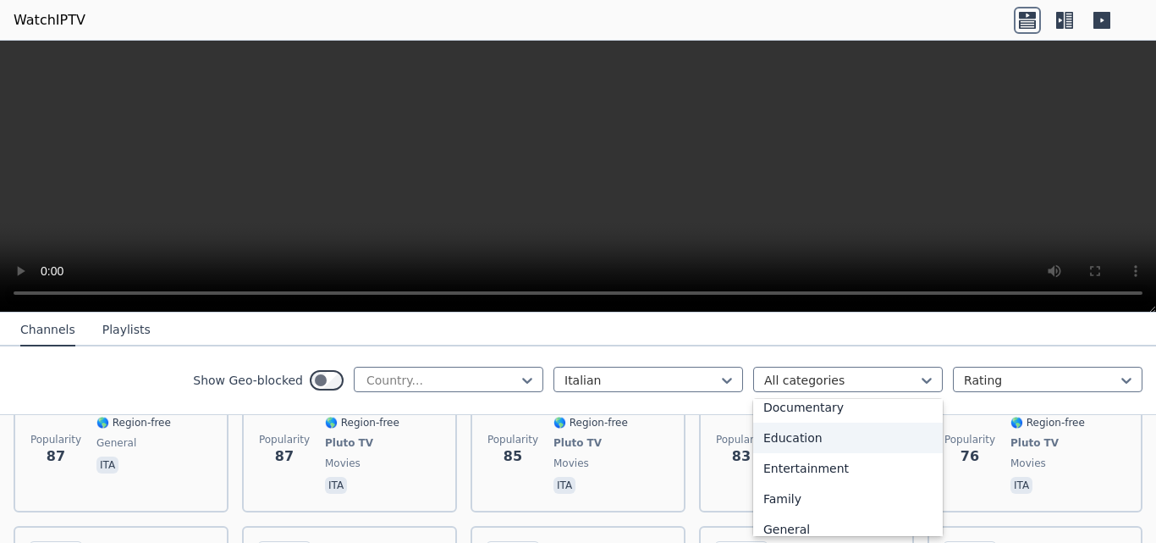
scroll to position [339, 0]
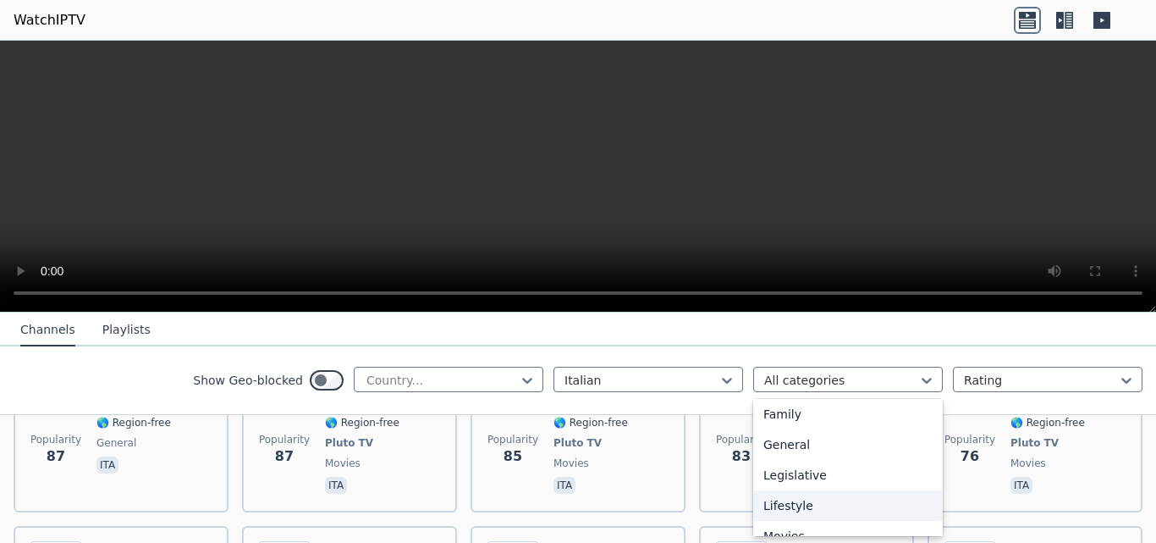
click at [791, 504] on div "Lifestyle" at bounding box center [848, 505] width 190 height 30
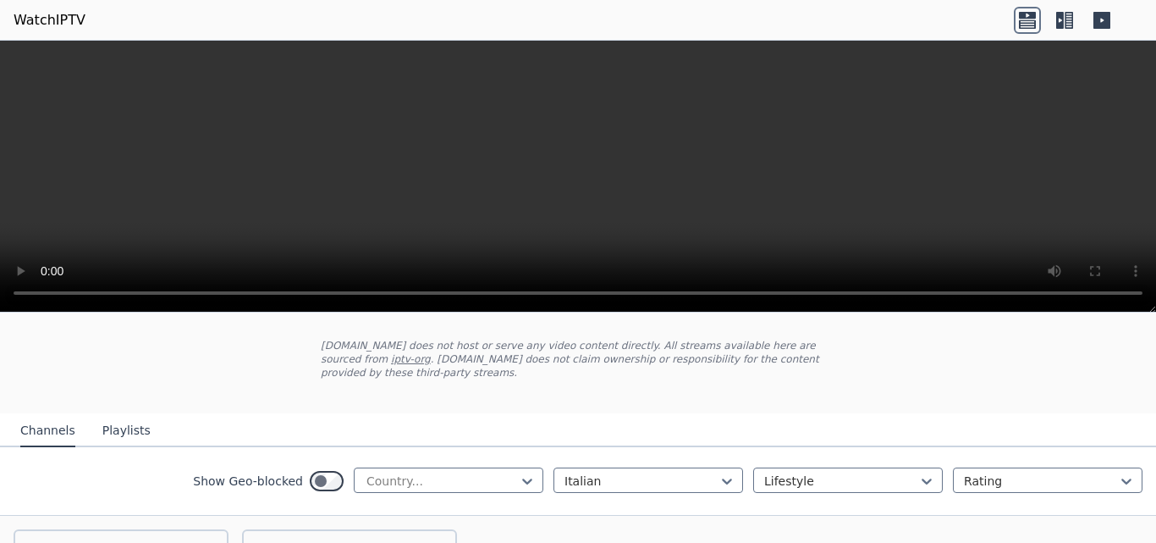
scroll to position [169, 0]
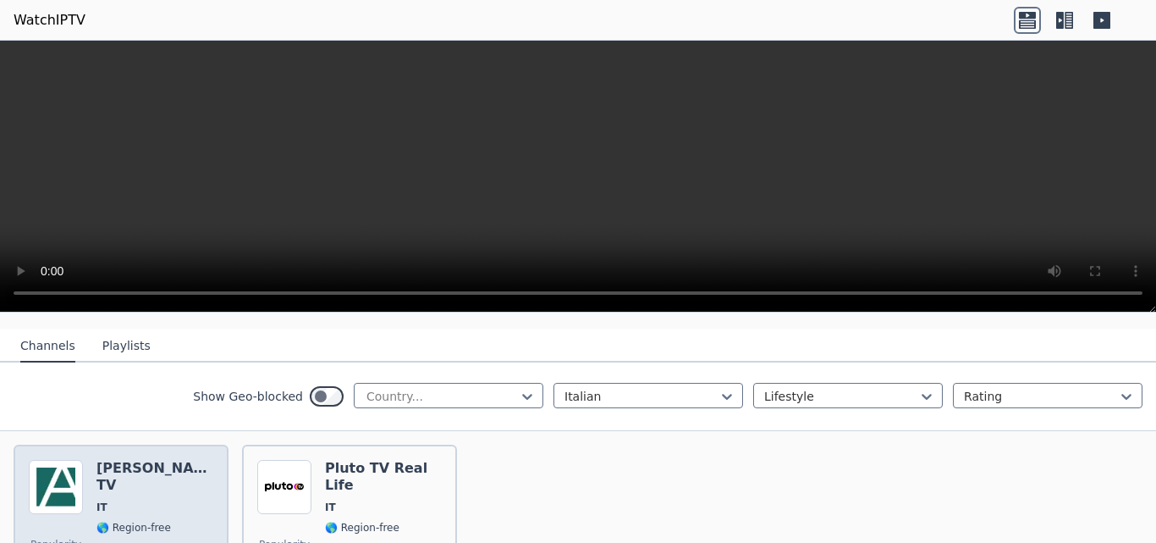
click at [111, 468] on div "[PERSON_NAME] TV IT 🌎 Region-free lifestyle ita" at bounding box center [154, 531] width 117 height 142
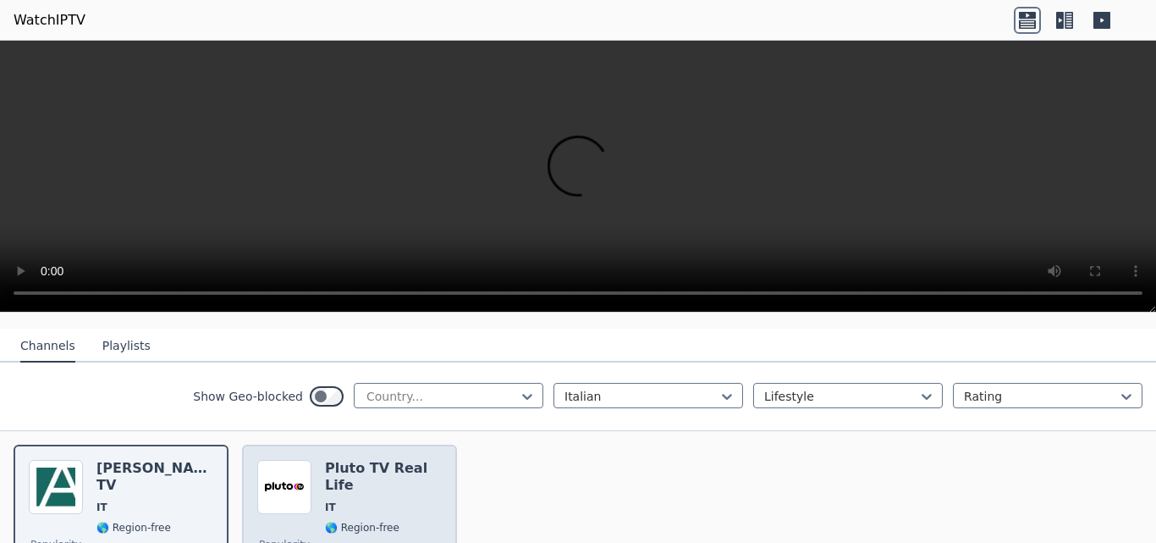
click at [384, 500] on span "IT" at bounding box center [383, 507] width 117 height 14
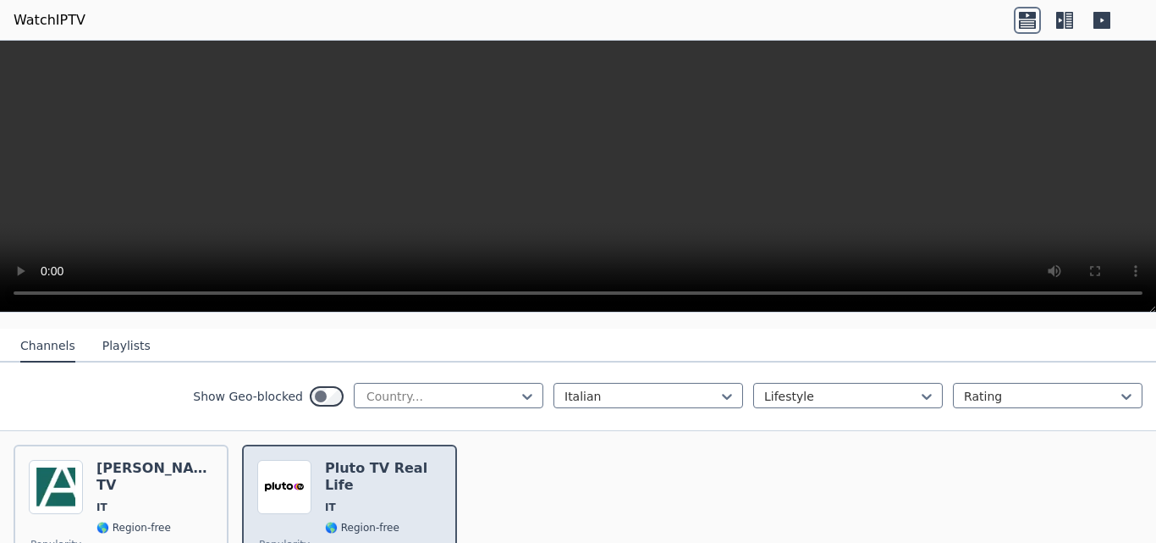
click at [410, 460] on h6 "Pluto TV Real Life" at bounding box center [383, 477] width 117 height 34
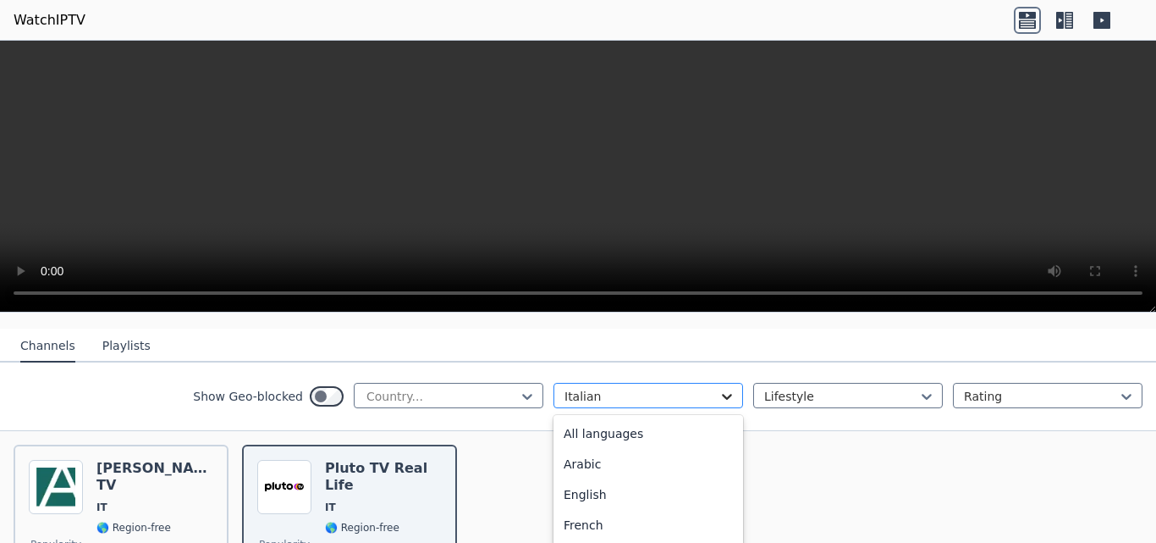
click at [719, 388] on icon at bounding box center [727, 396] width 17 height 17
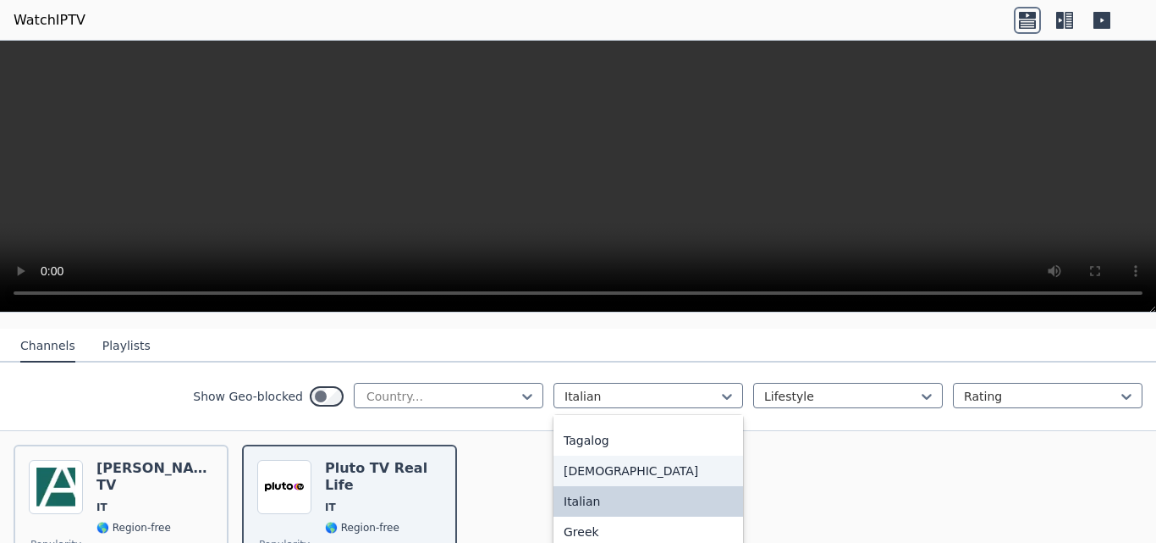
click at [587, 455] on div "[DEMOGRAPHIC_DATA]" at bounding box center [649, 470] width 190 height 30
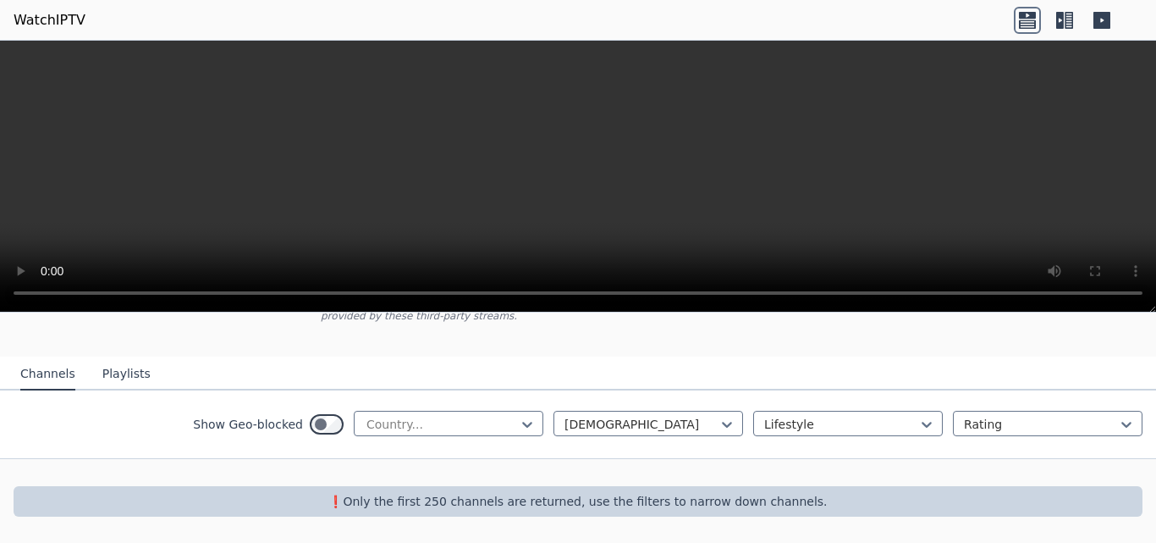
scroll to position [128, 0]
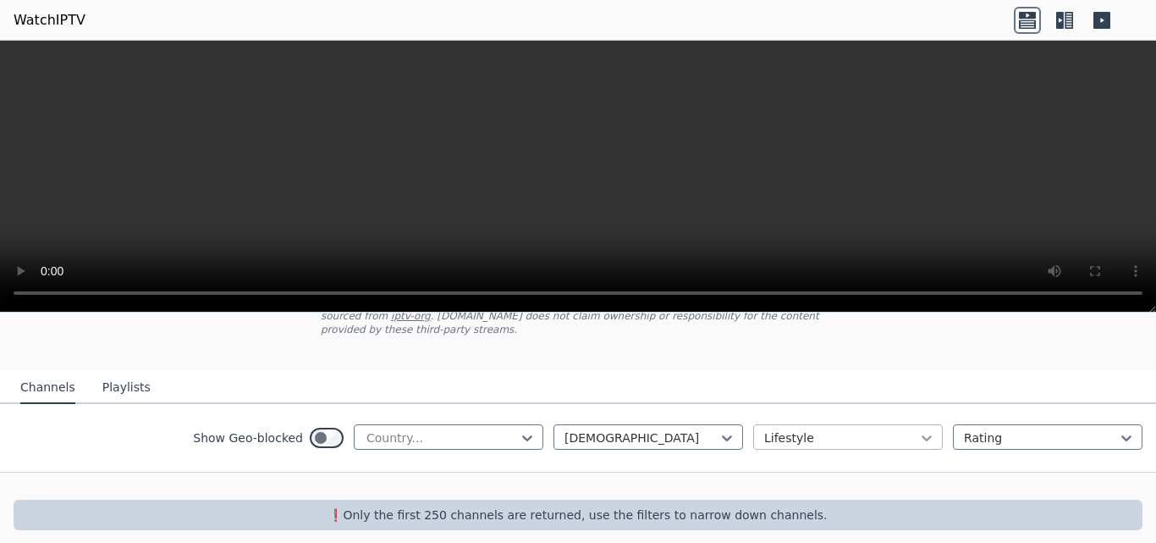
click at [918, 429] on icon at bounding box center [926, 437] width 17 height 17
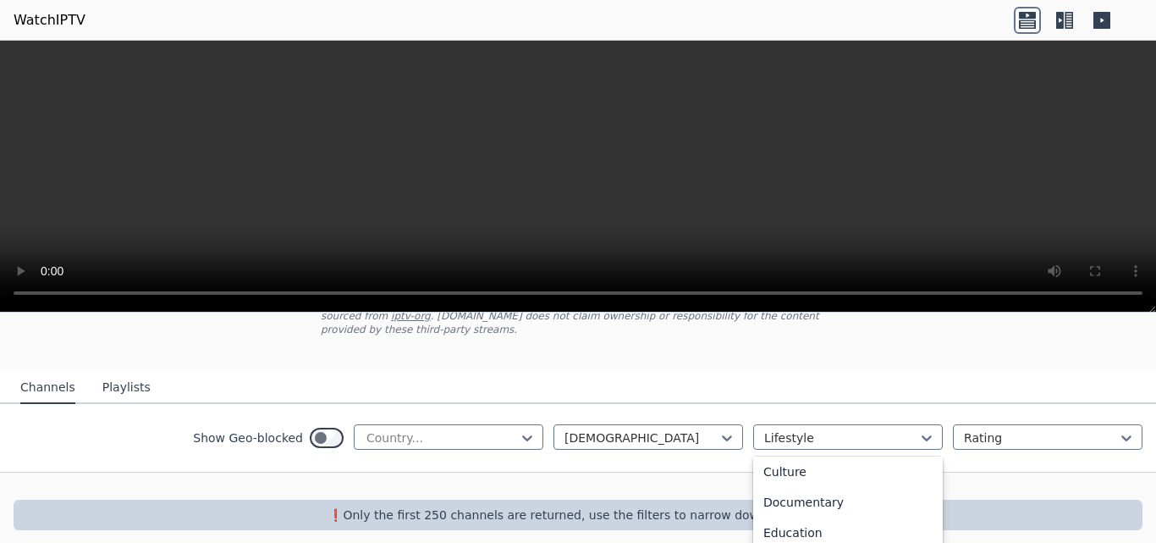
scroll to position [0, 0]
click at [815, 460] on div "All categories" at bounding box center [848, 475] width 190 height 30
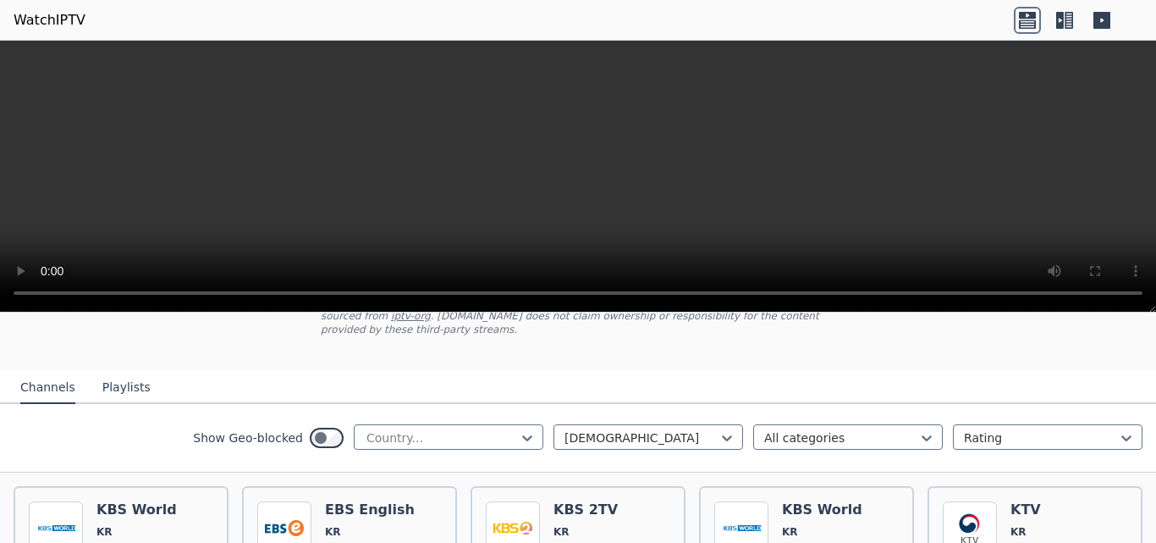
scroll to position [297, 0]
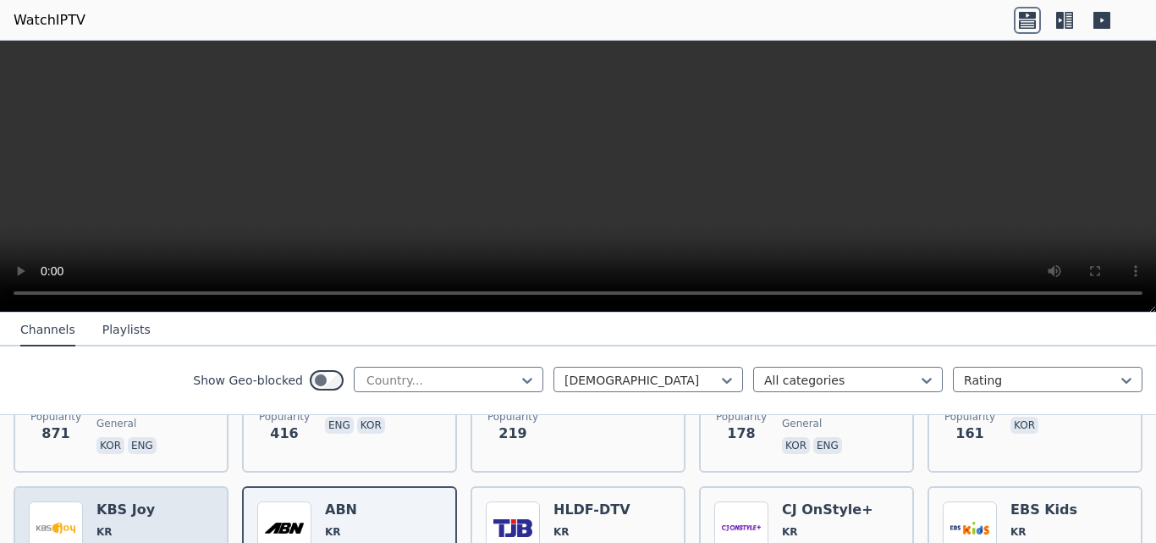
click at [135, 525] on span "KR" at bounding box center [133, 532] width 74 height 14
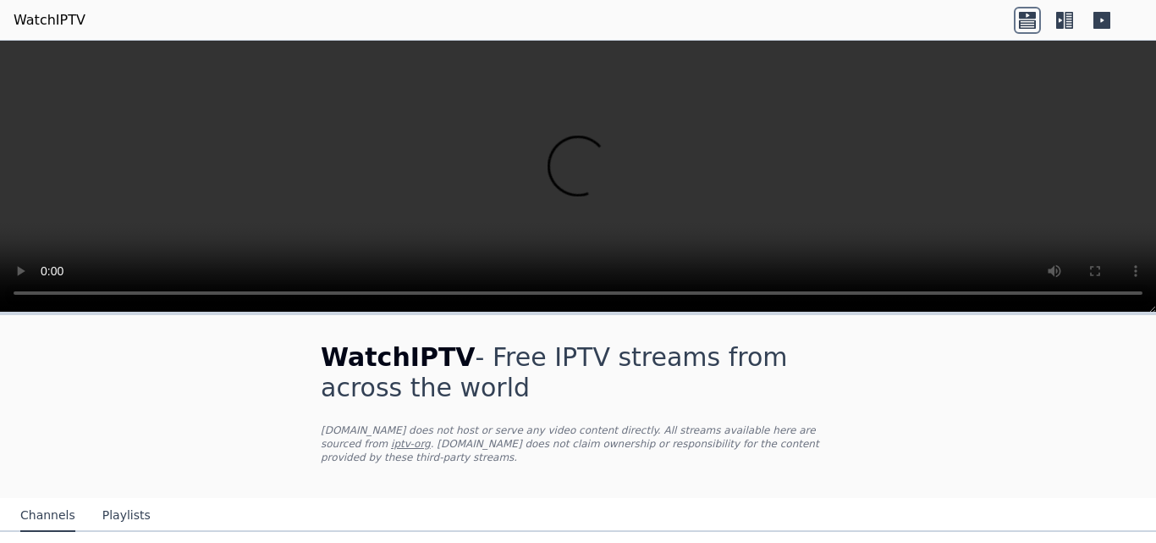
scroll to position [85, 0]
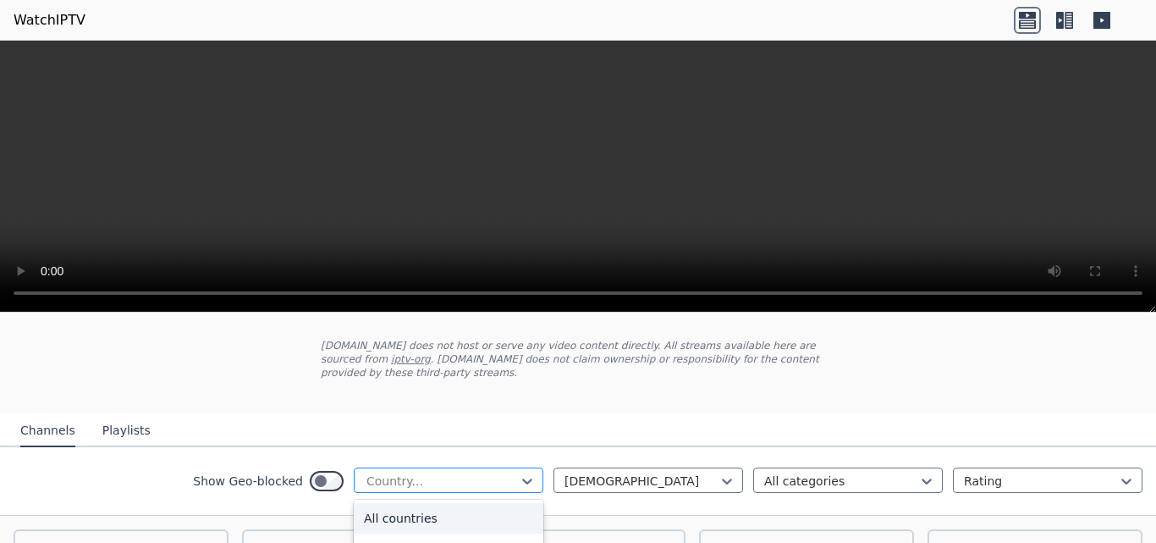
click at [503, 472] on div at bounding box center [442, 480] width 154 height 17
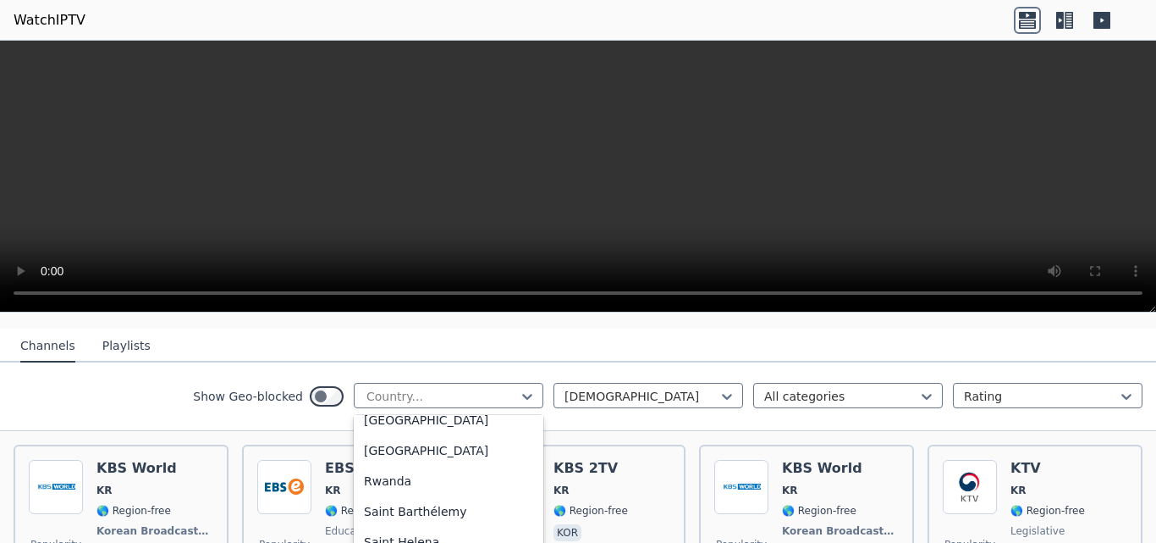
scroll to position [4523, 0]
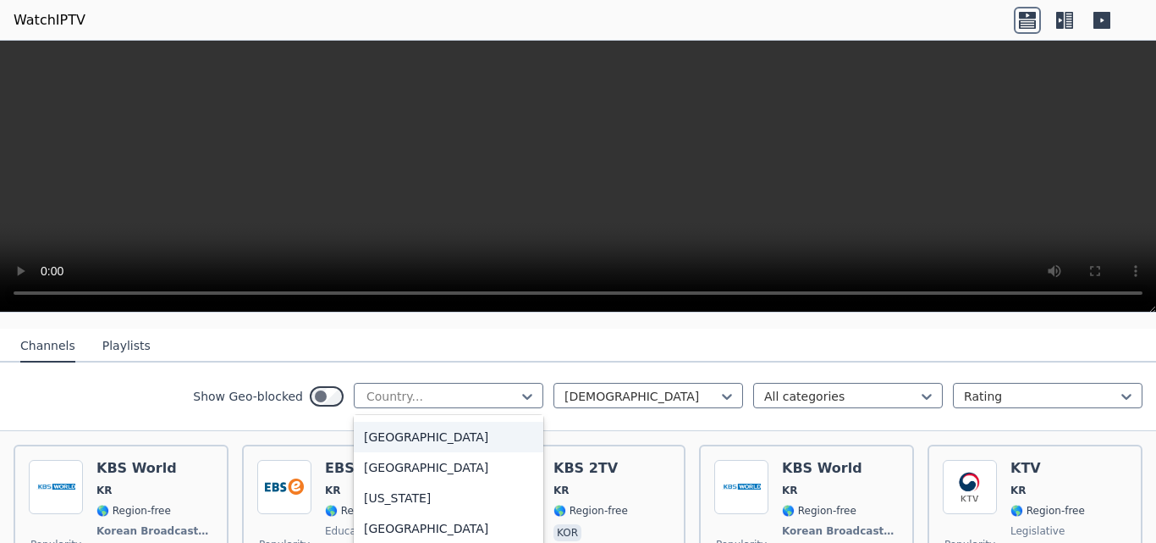
click at [381, 422] on div "[GEOGRAPHIC_DATA]" at bounding box center [449, 437] width 190 height 30
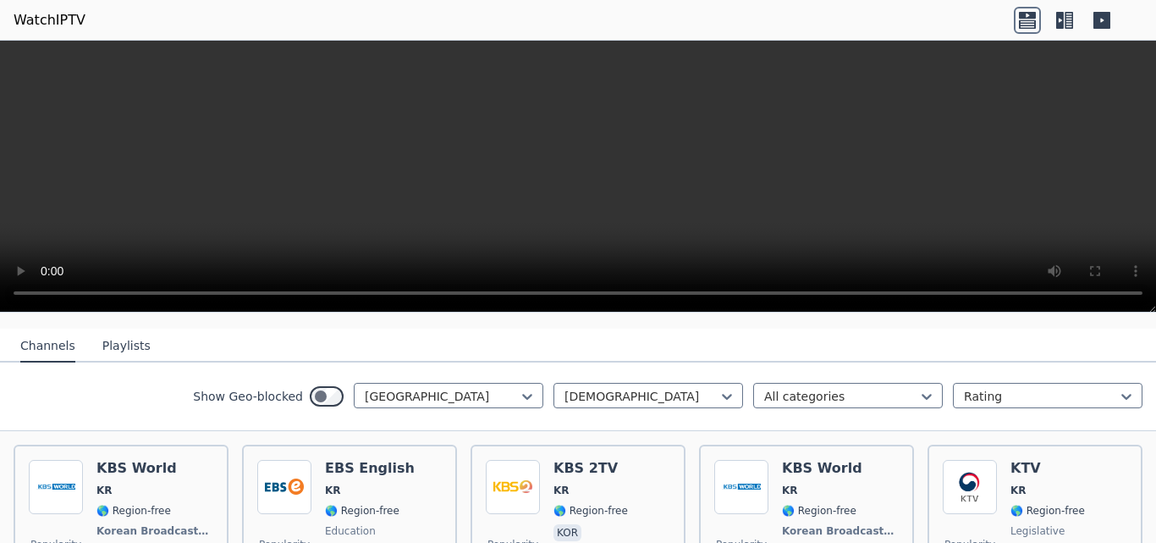
scroll to position [128, 0]
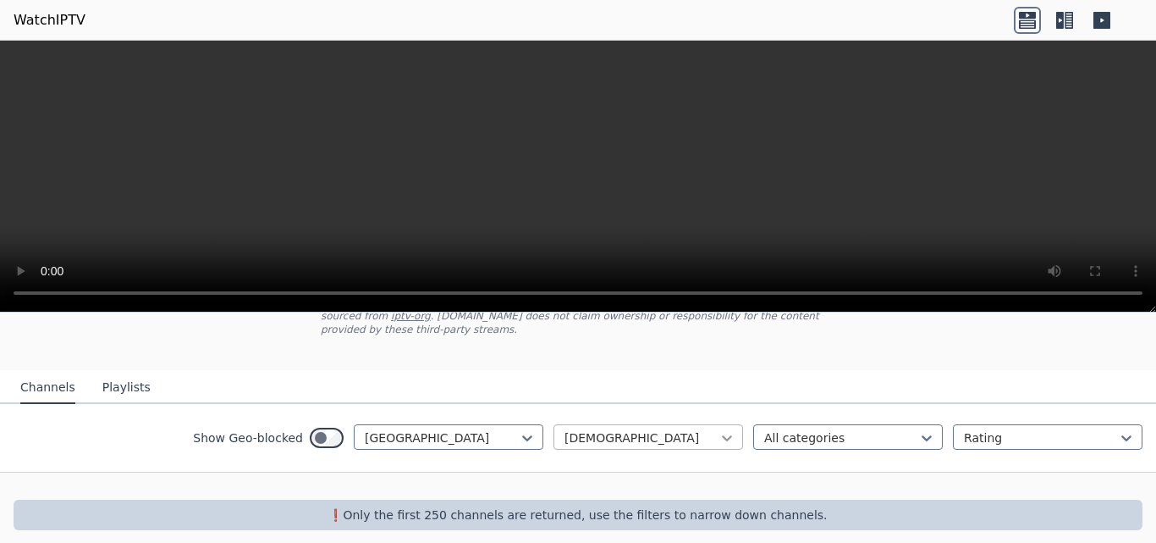
click at [722, 435] on icon at bounding box center [727, 438] width 10 height 6
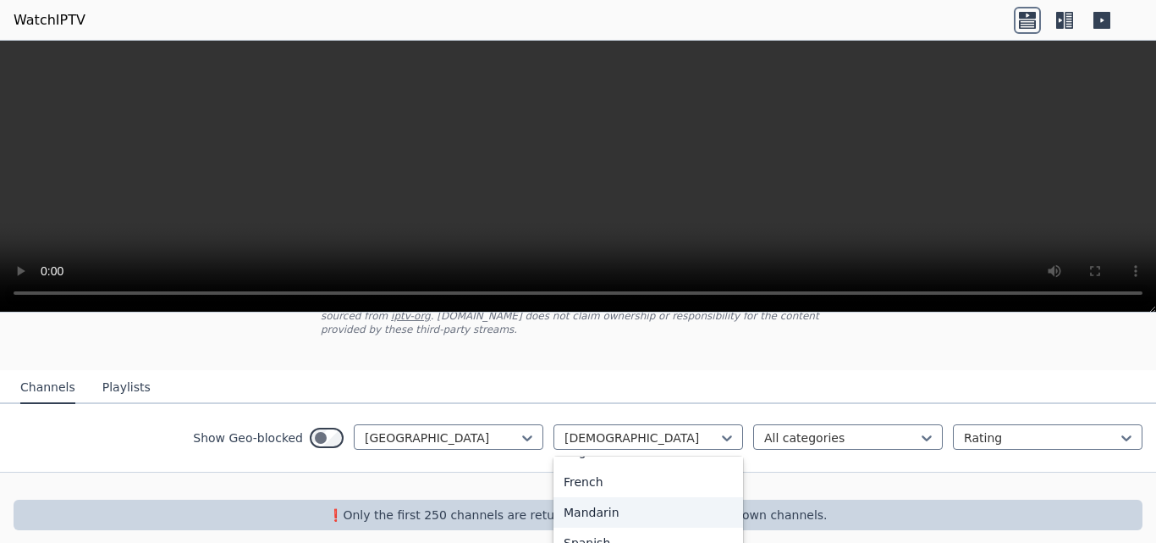
scroll to position [0, 0]
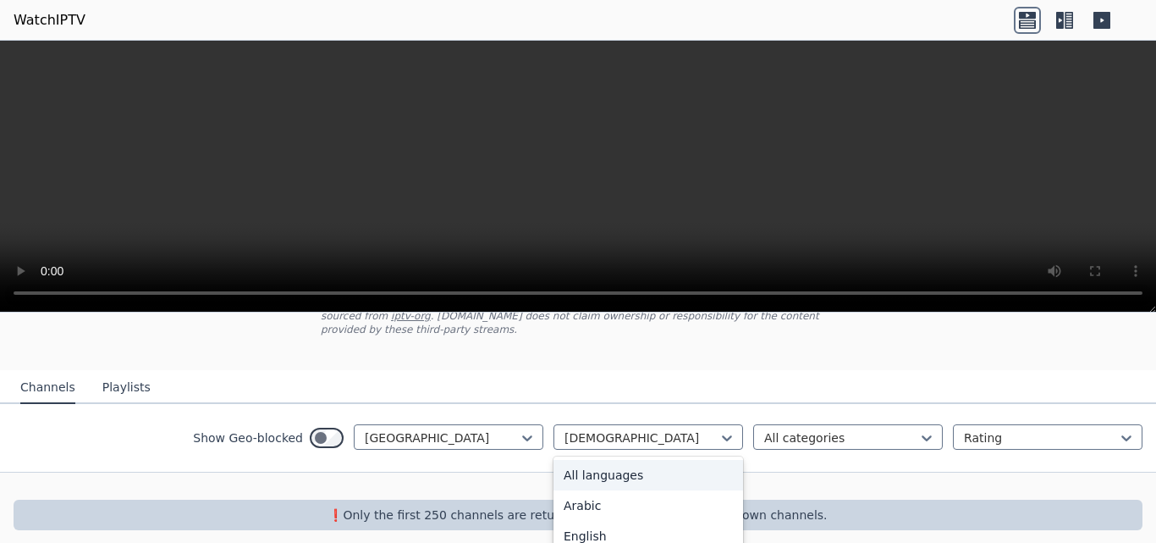
click at [631, 467] on div "All languages" at bounding box center [649, 475] width 190 height 30
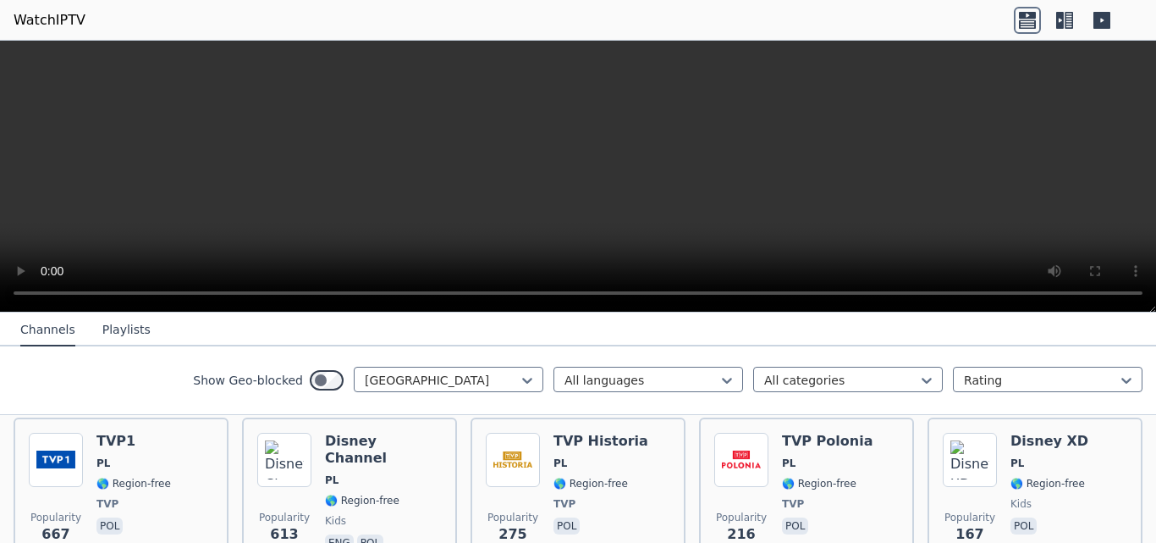
scroll to position [112, 0]
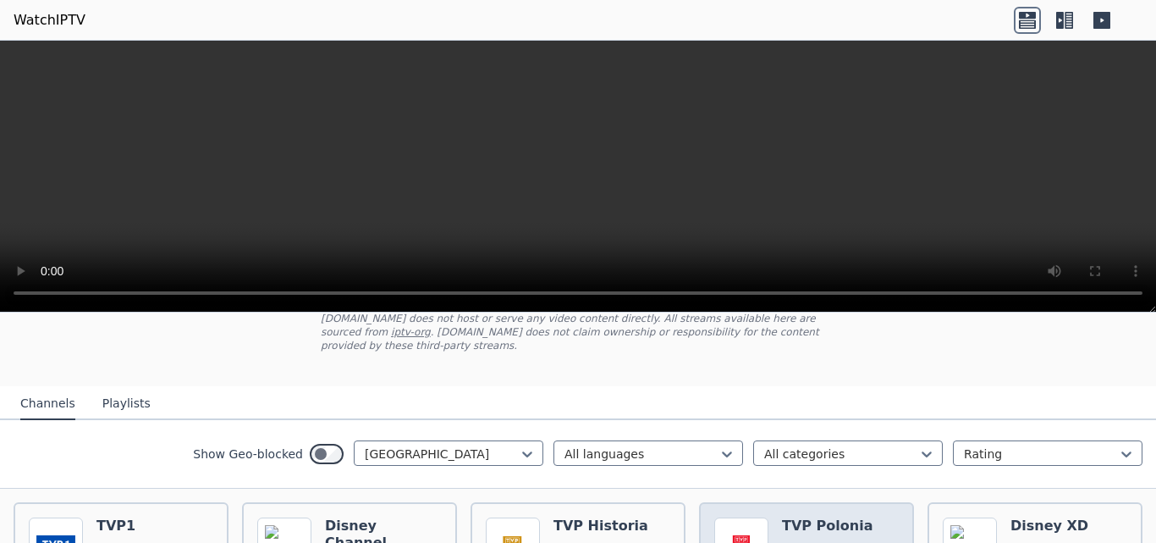
click at [804, 517] on h6 "TVP Polonia" at bounding box center [827, 525] width 91 height 17
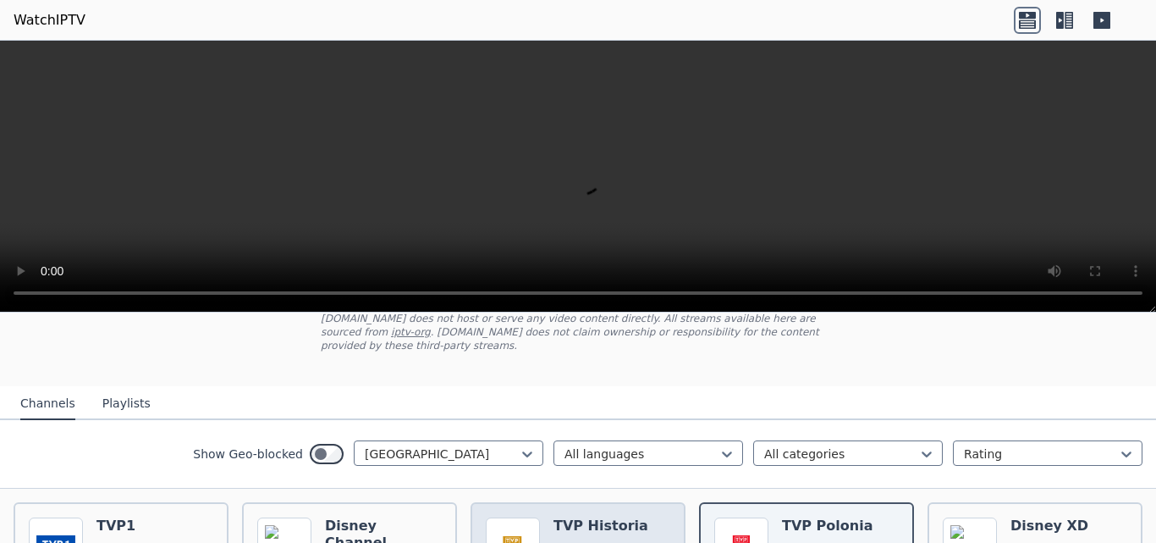
click at [589, 541] on span "PL" at bounding box center [601, 548] width 95 height 14
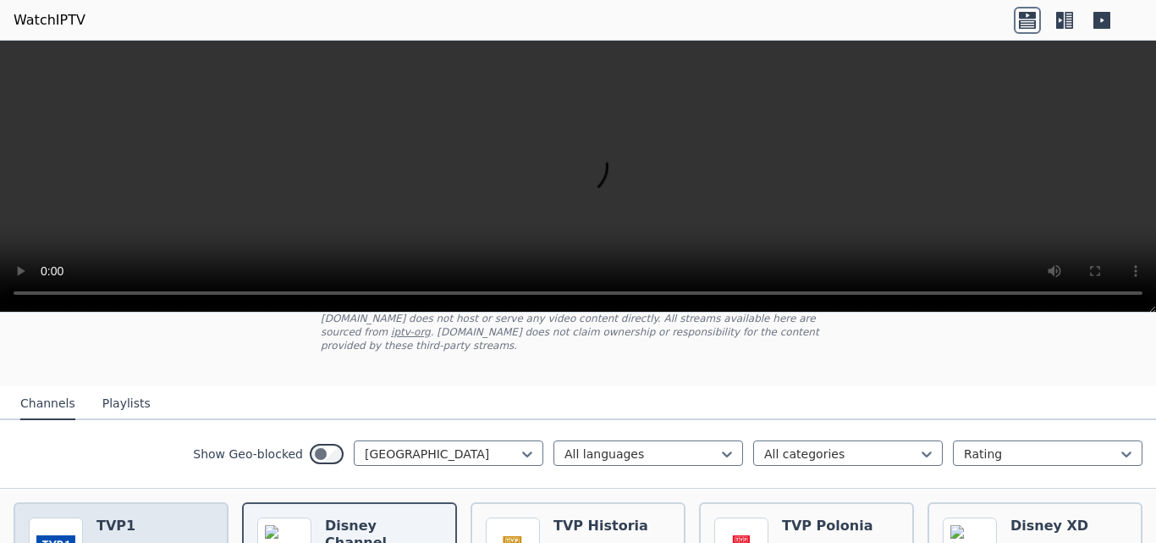
click at [142, 517] on h6 "TVP1" at bounding box center [133, 525] width 74 height 17
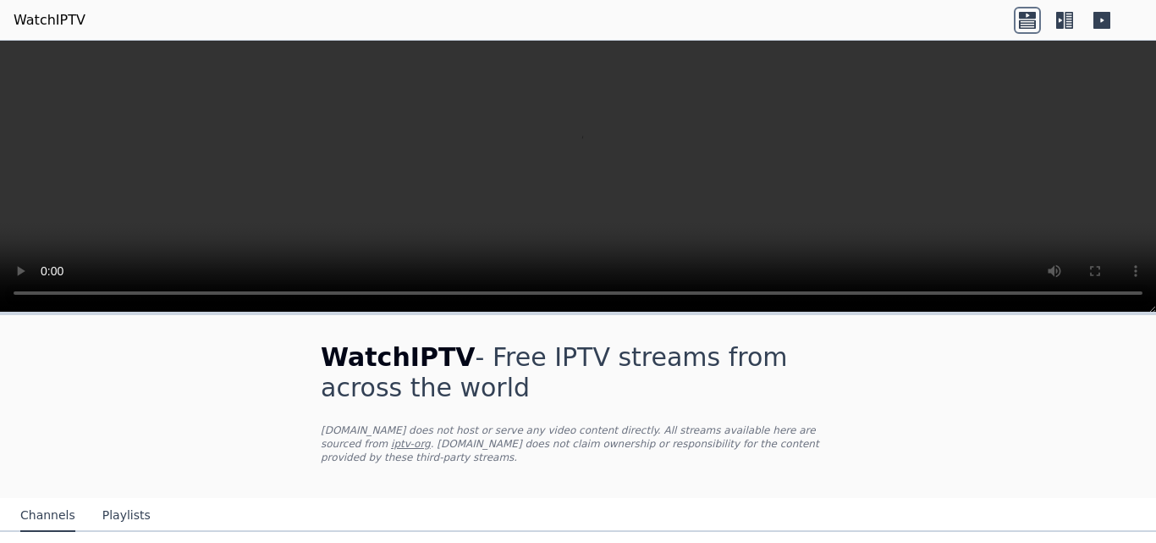
scroll to position [254, 0]
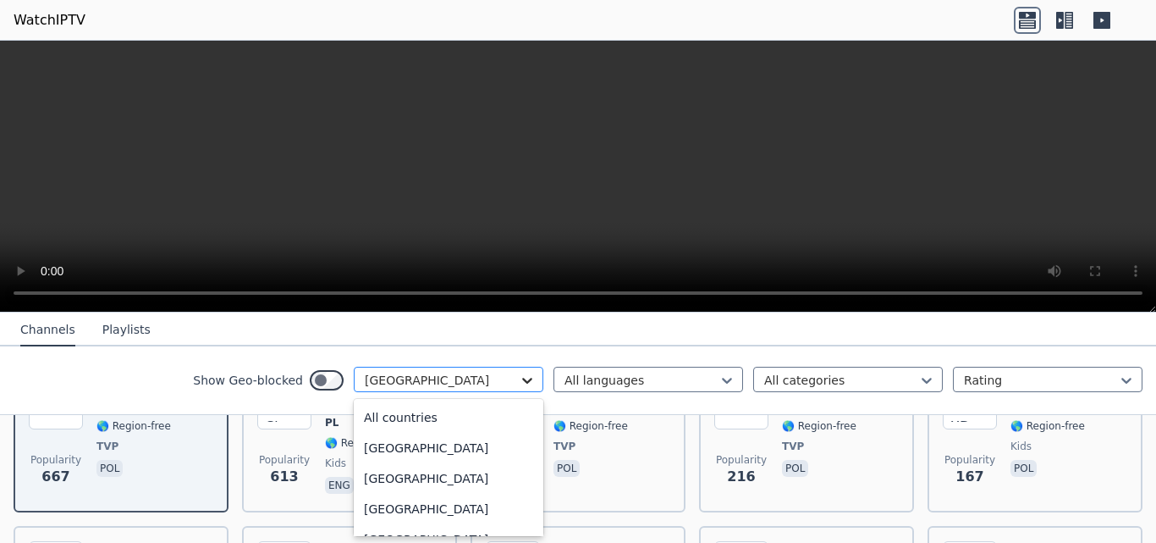
click at [522, 380] on icon at bounding box center [527, 381] width 10 height 6
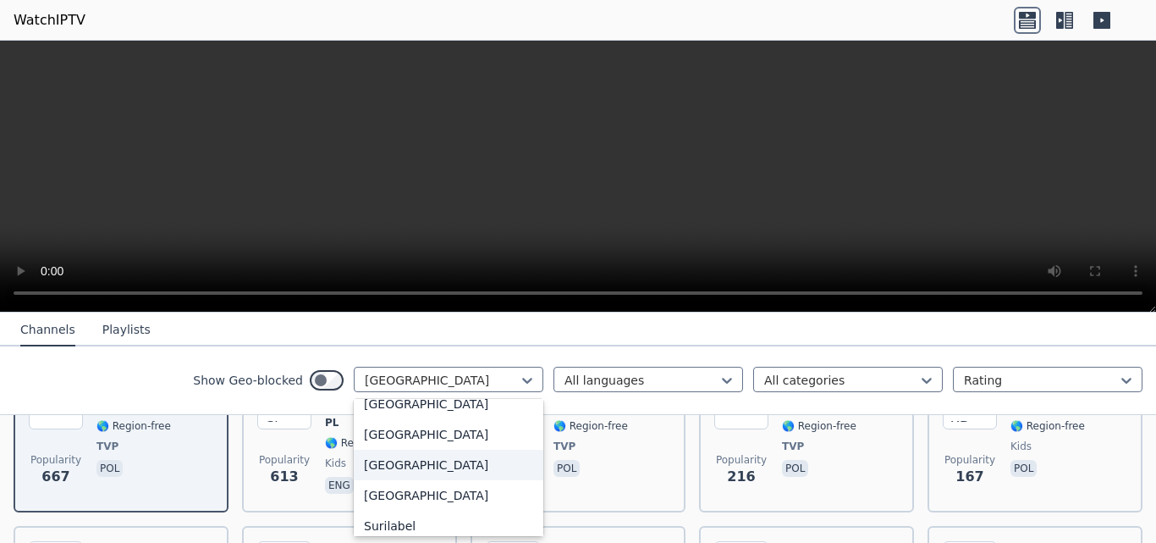
scroll to position [5840, 0]
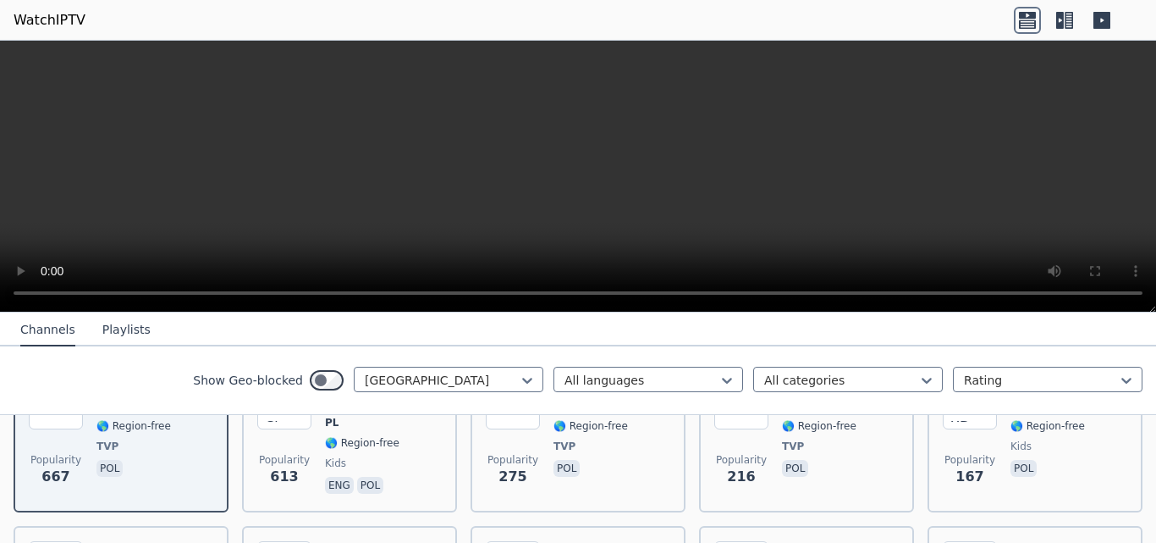
click at [181, 351] on div "Show Geo-blocked Poland All languages All categories Rating" at bounding box center [578, 380] width 1156 height 69
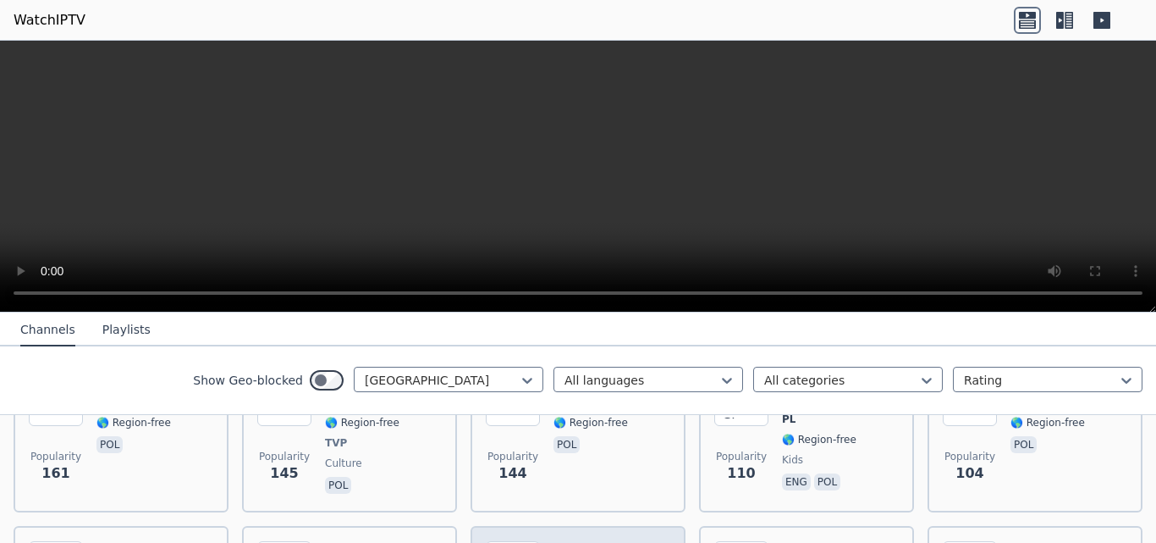
scroll to position [593, 0]
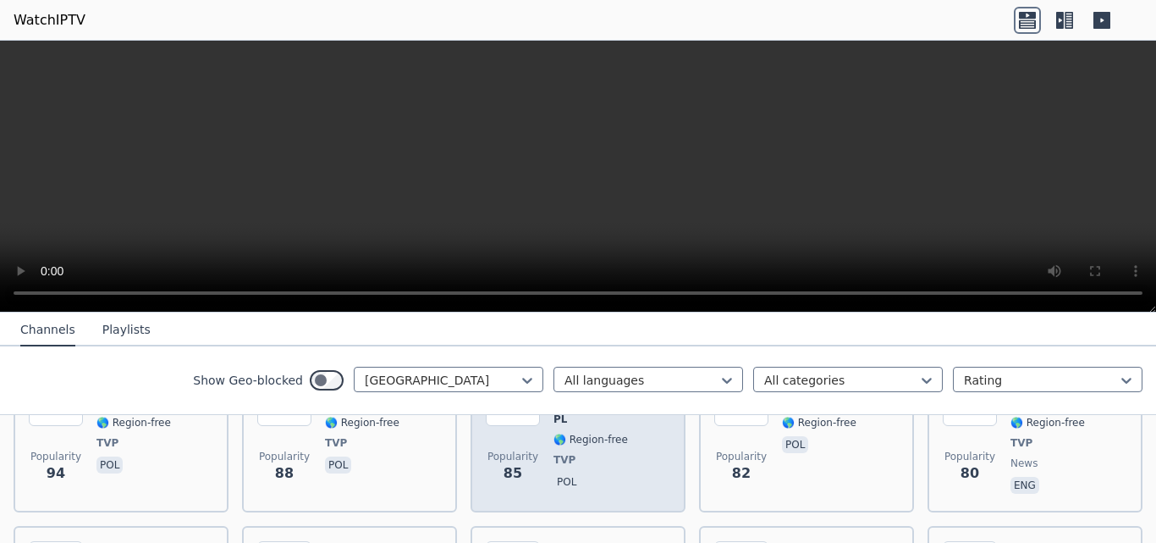
click at [555, 473] on p "pol" at bounding box center [567, 481] width 26 height 17
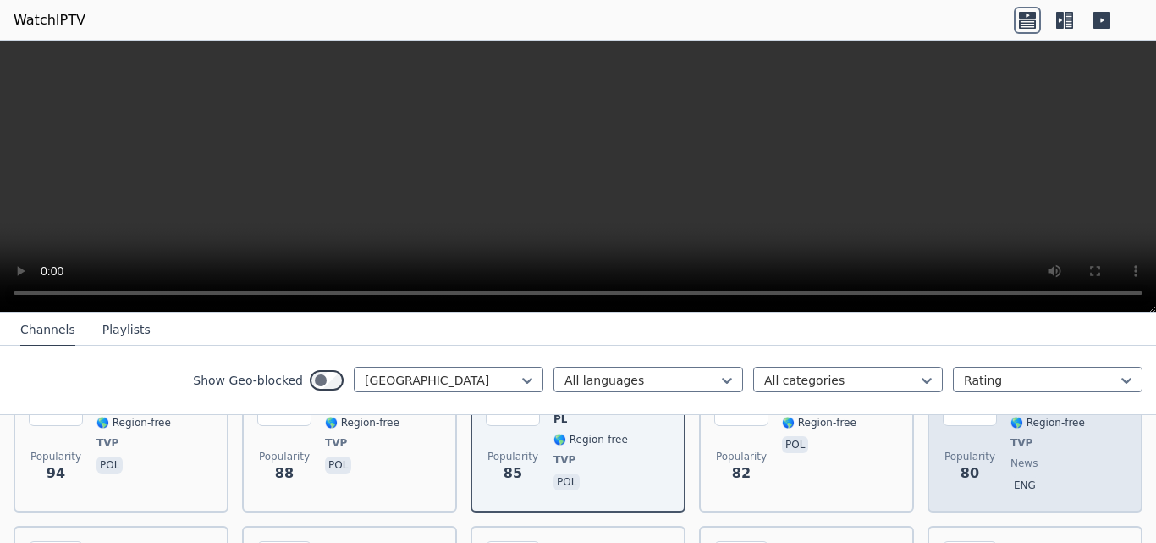
click at [1025, 436] on span "TVP" at bounding box center [1051, 443] width 80 height 14
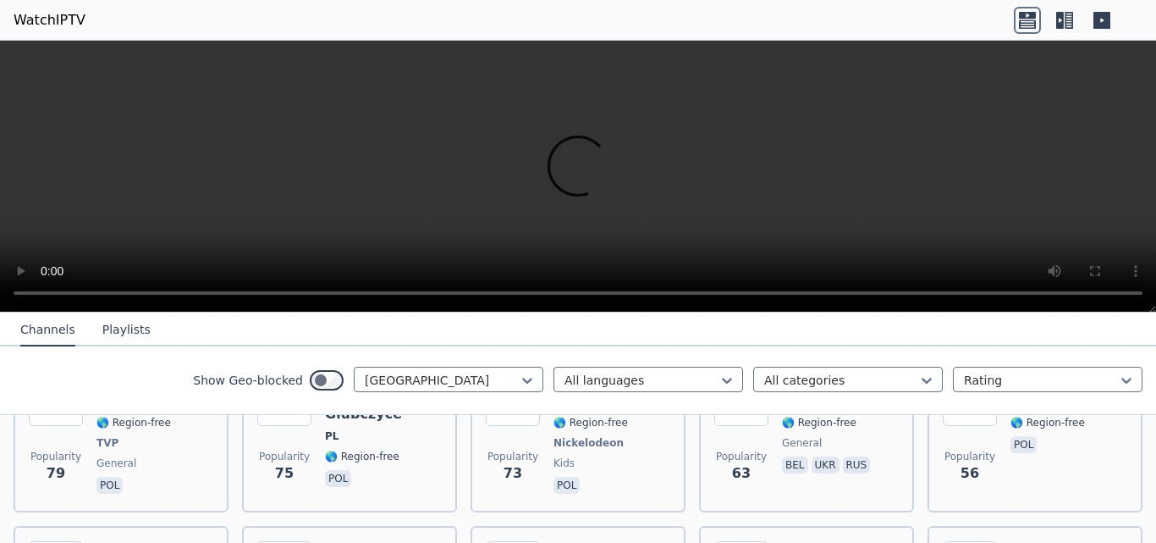
scroll to position [677, 0]
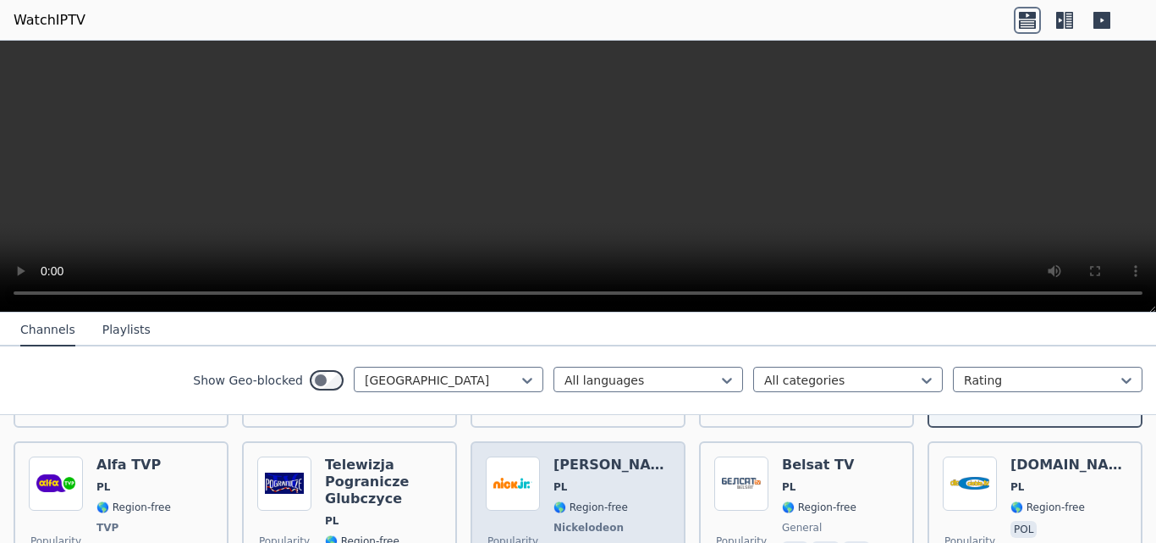
click at [522, 475] on img at bounding box center [513, 483] width 54 height 54
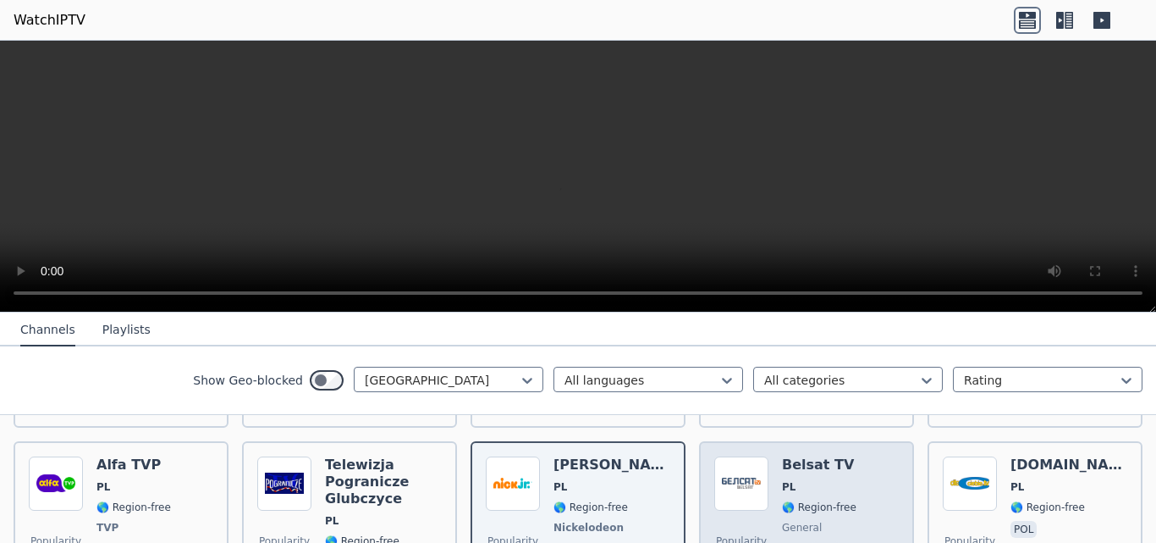
click at [784, 456] on h6 "Belsat TV" at bounding box center [827, 464] width 91 height 17
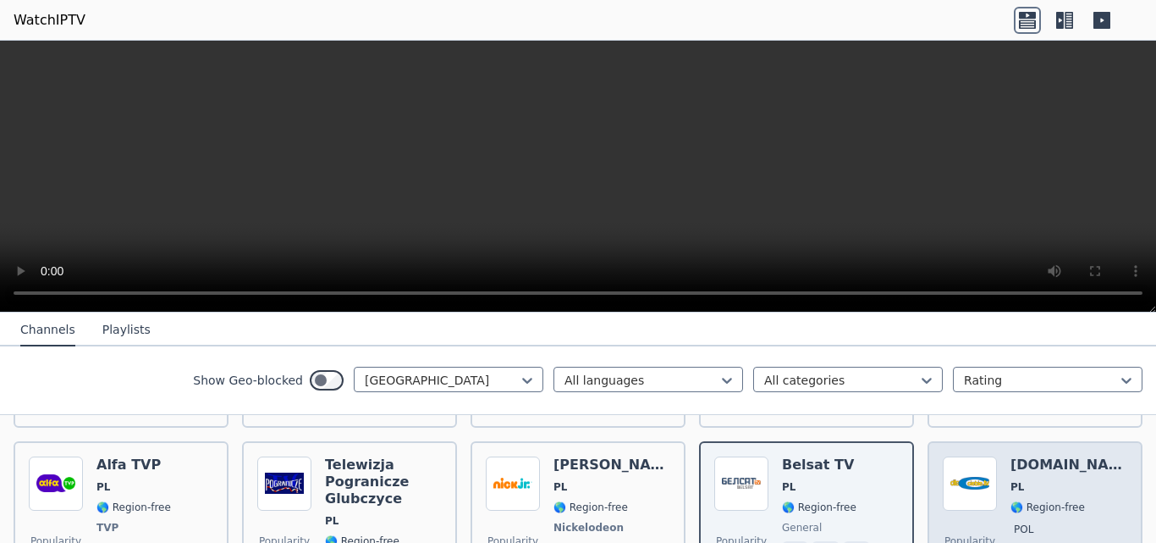
click at [1052, 456] on h6 "[DOMAIN_NAME]" at bounding box center [1069, 464] width 117 height 17
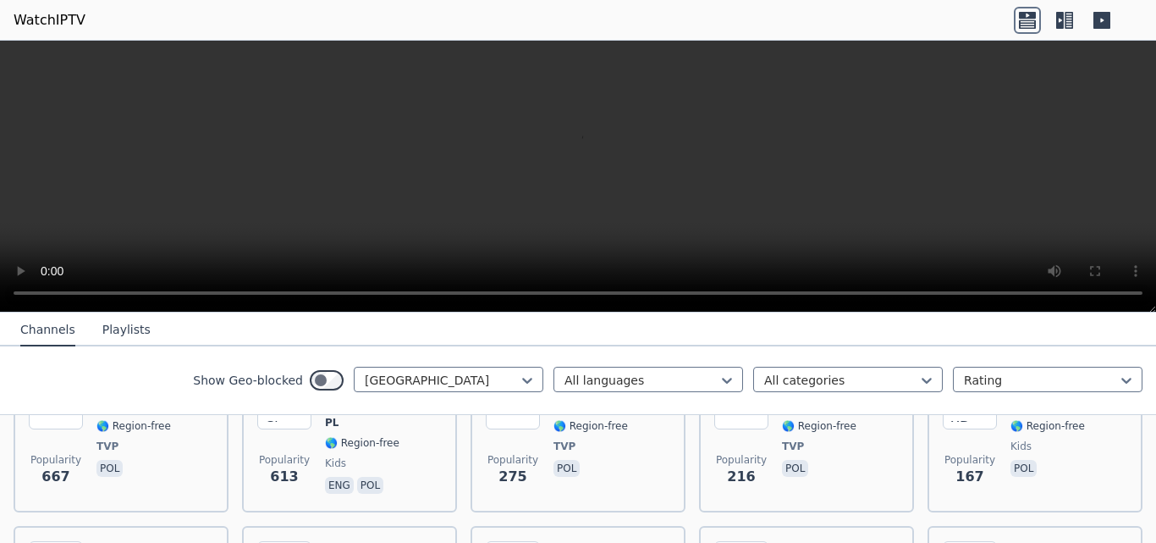
scroll to position [0, 0]
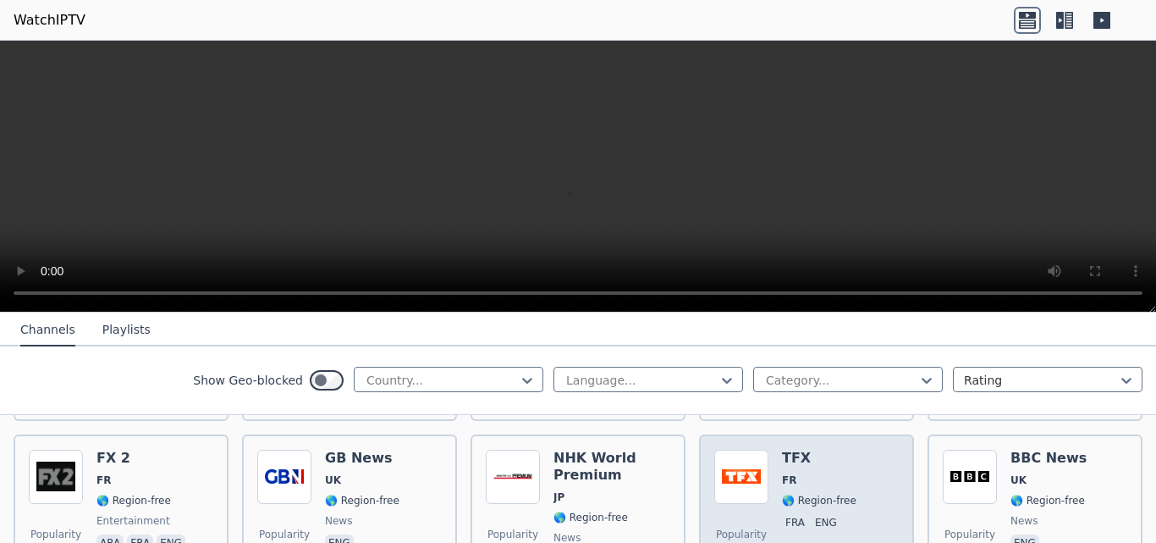
scroll to position [1100, 0]
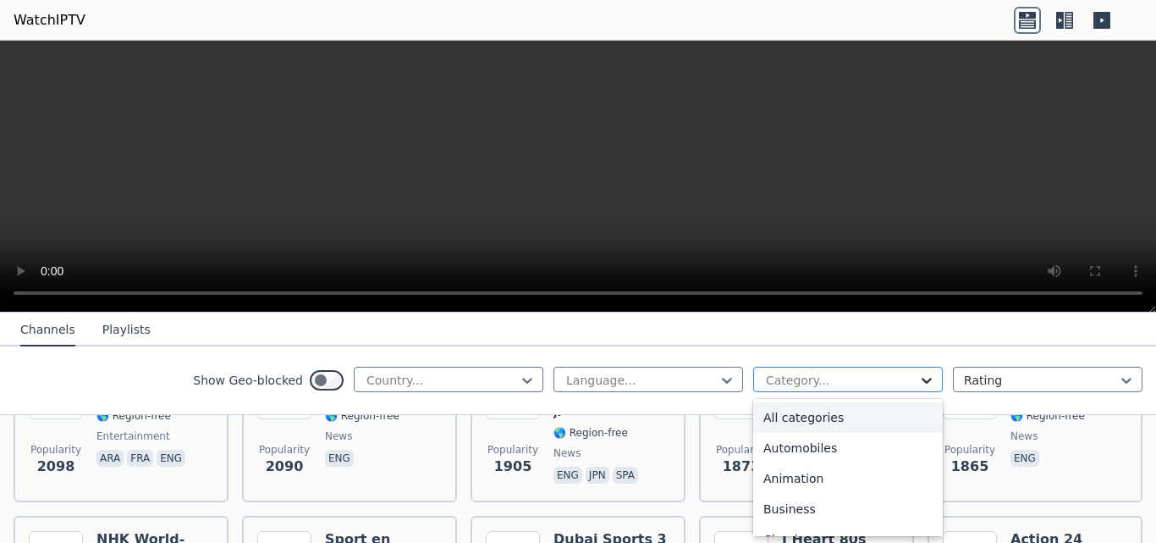
click at [918, 383] on icon at bounding box center [926, 380] width 17 height 17
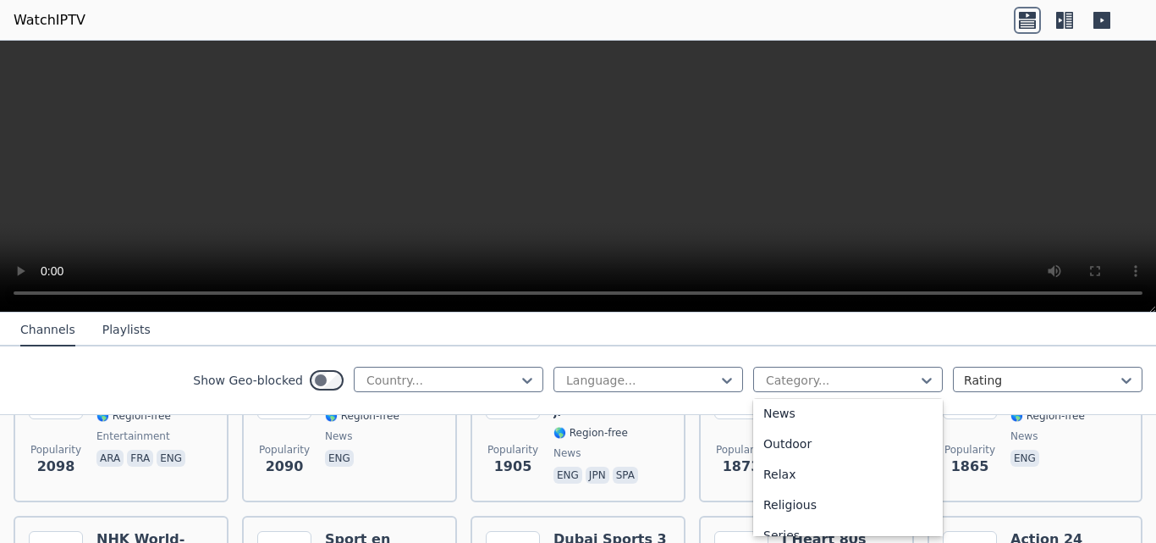
scroll to position [438, 0]
click at [788, 402] on div "Lifestyle" at bounding box center [848, 406] width 190 height 30
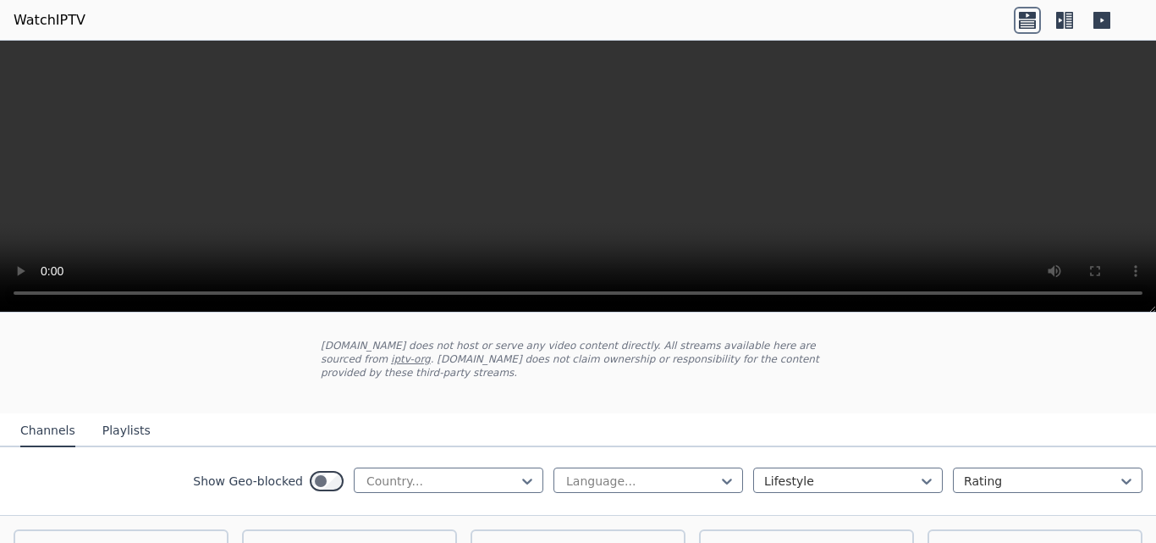
scroll to position [169, 0]
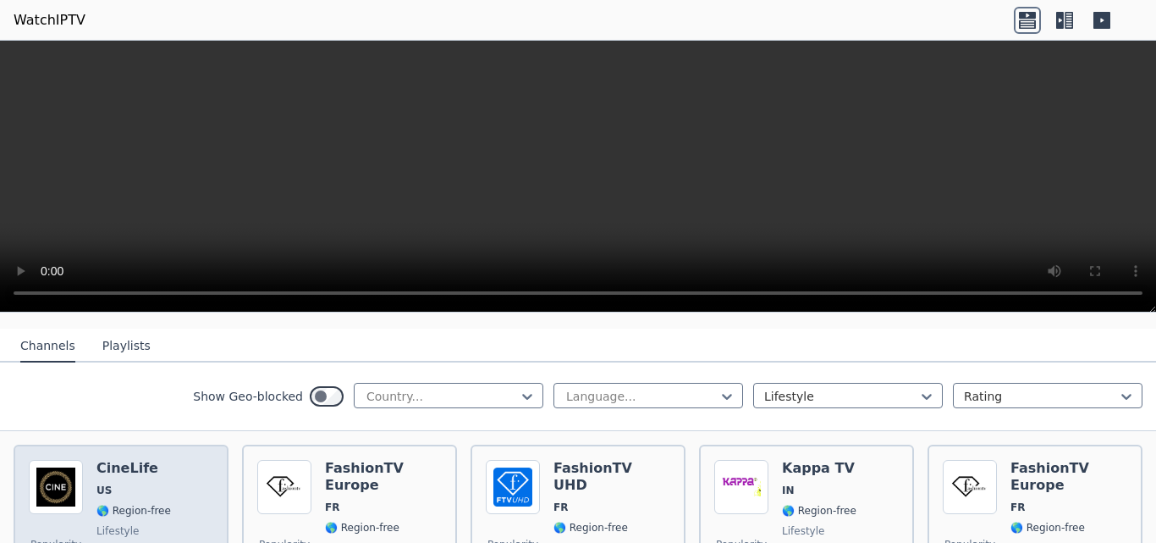
click at [124, 483] on span "US" at bounding box center [133, 490] width 74 height 14
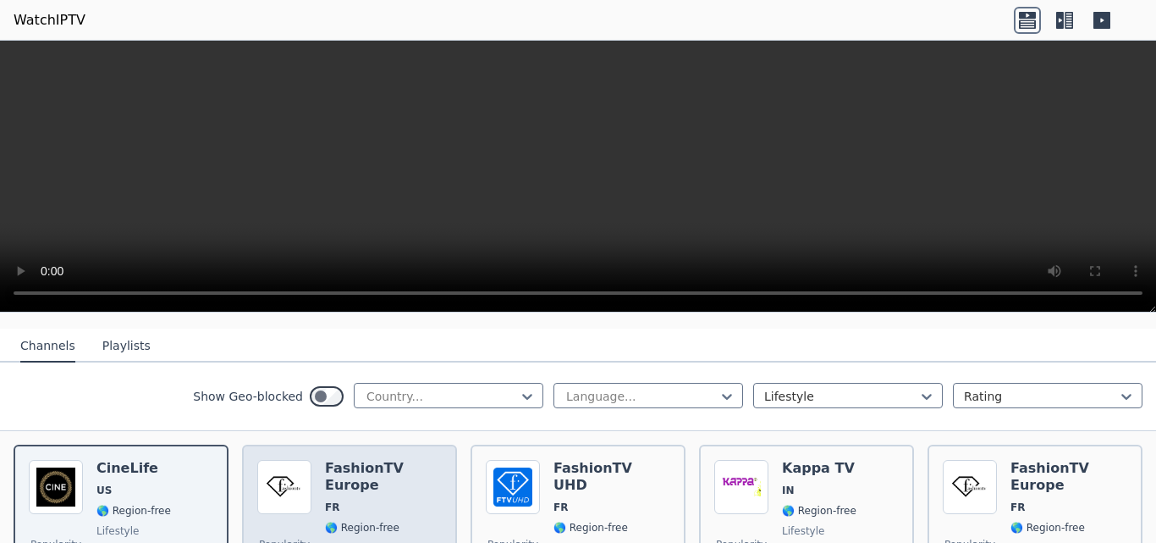
click at [353, 465] on div "FashionTV Europe FR 🌎 Region-free lifestyle eng" at bounding box center [383, 521] width 117 height 122
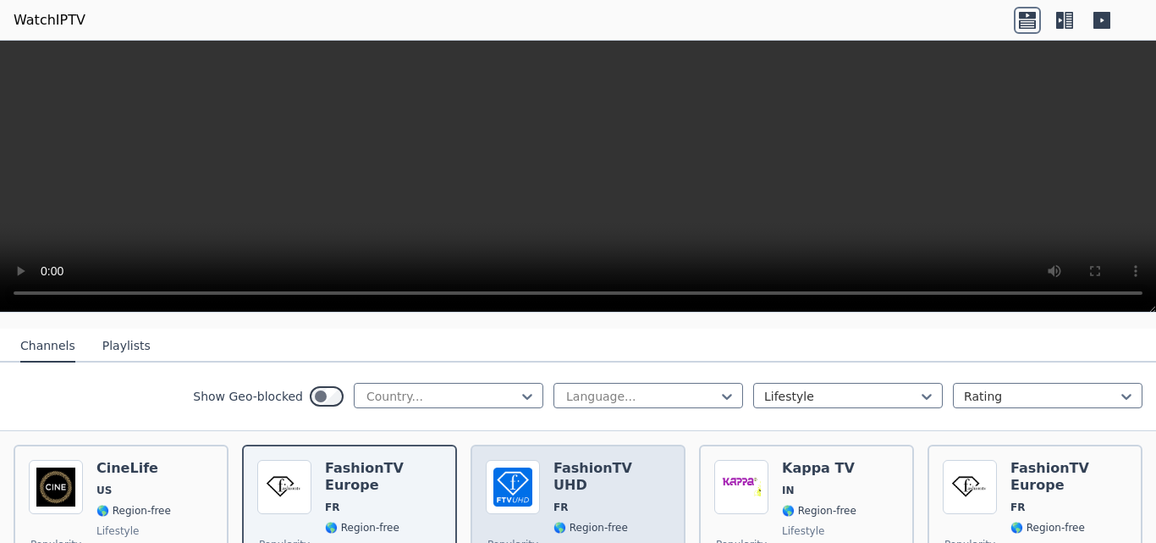
click at [610, 460] on h6 "FashionTV UHD" at bounding box center [612, 477] width 117 height 34
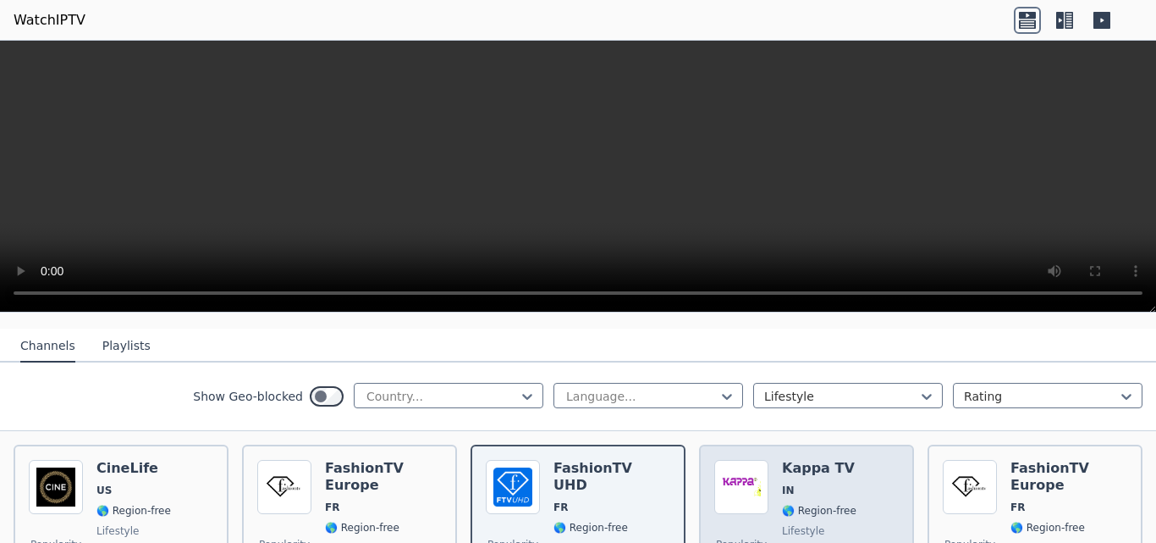
click at [810, 460] on h6 "Kappa TV" at bounding box center [819, 468] width 74 height 17
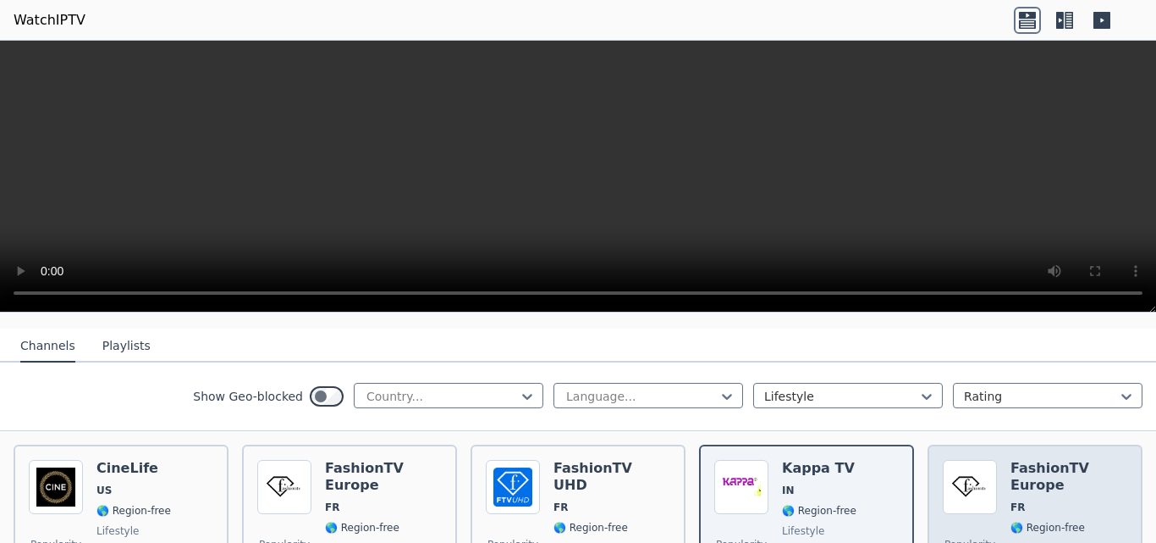
click at [1047, 500] on span "FR" at bounding box center [1069, 507] width 117 height 14
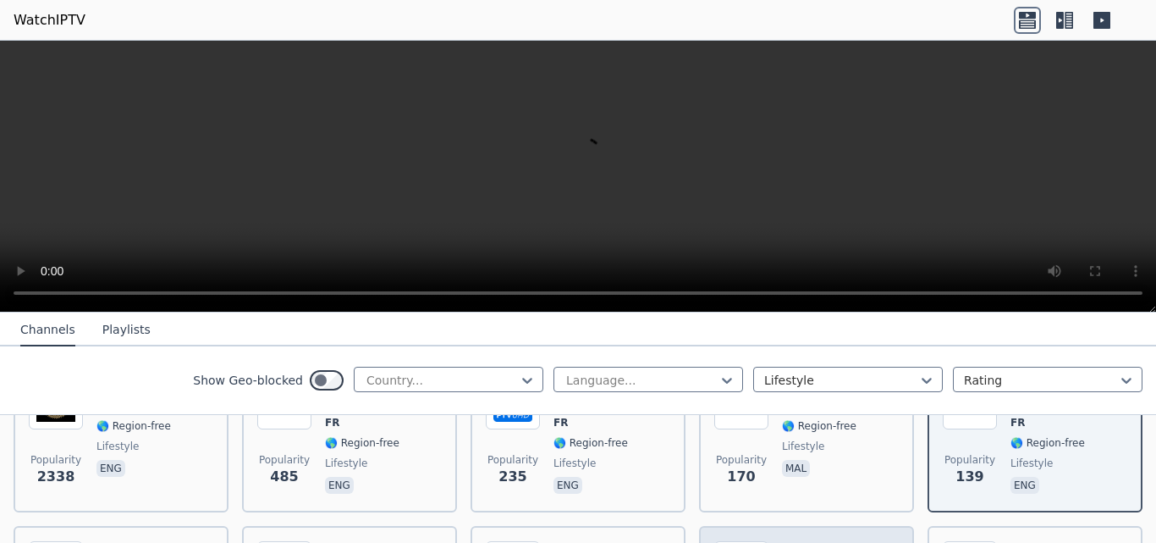
scroll to position [339, 0]
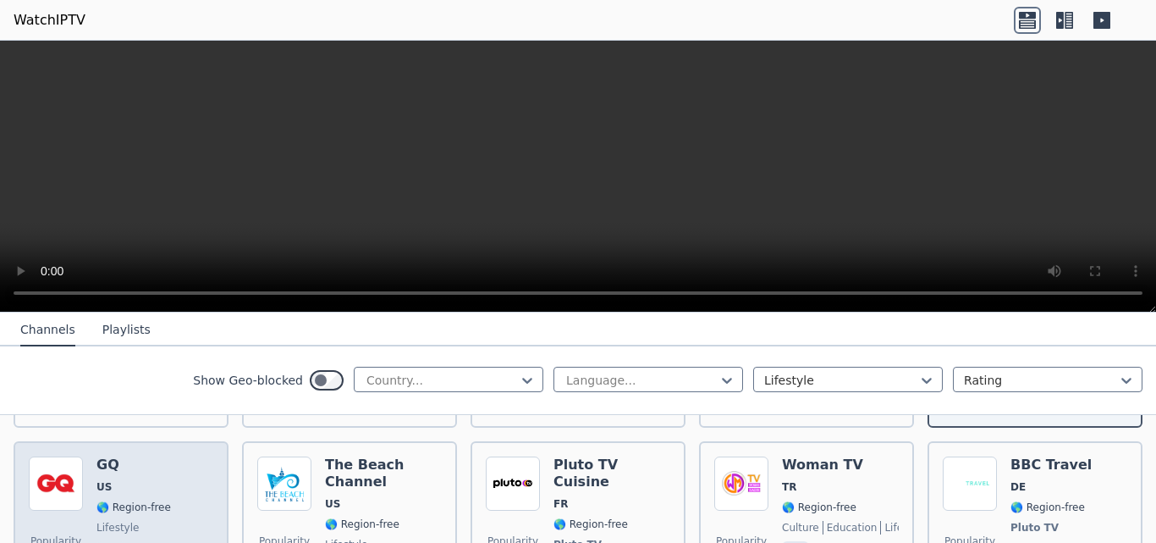
click at [105, 461] on div "GQ US 🌎 Region-free lifestyle eng" at bounding box center [133, 527] width 74 height 142
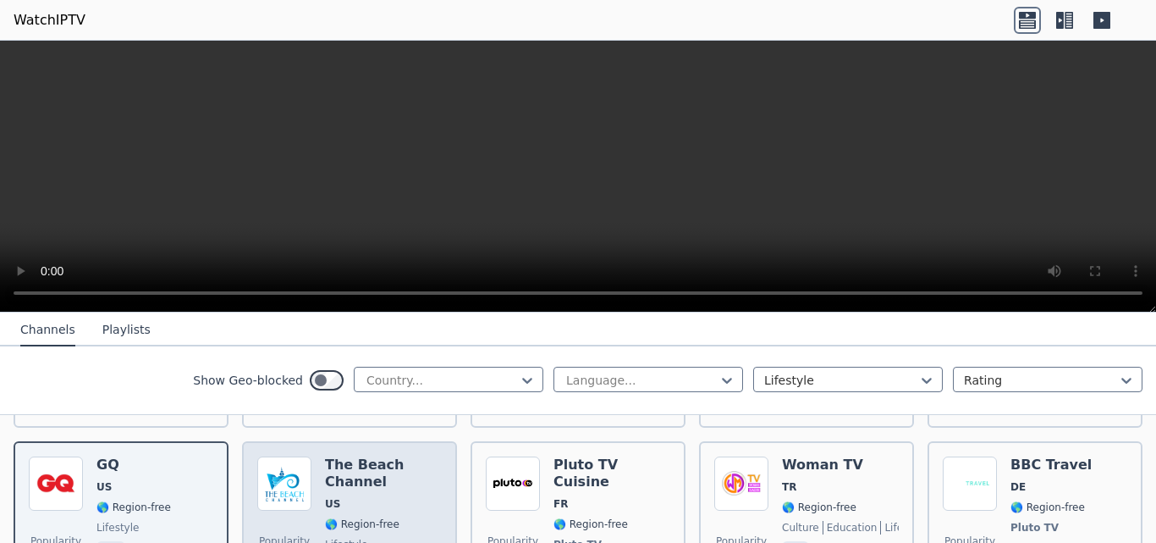
click at [365, 456] on h6 "The Beach Channel" at bounding box center [383, 473] width 117 height 34
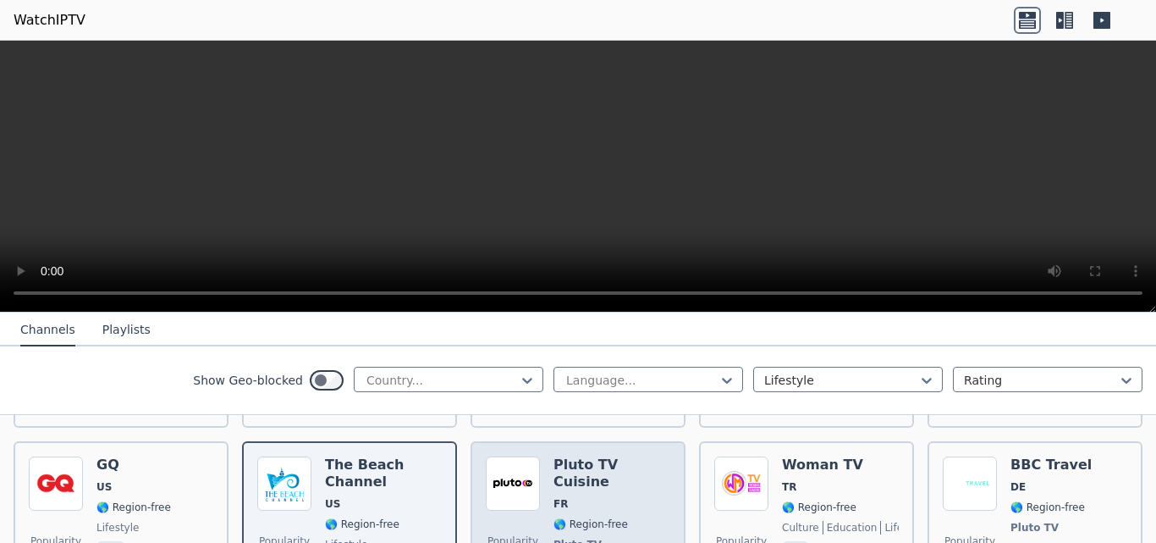
click at [584, 465] on div "Pluto TV Cuisine FR 🌎 Region-free Pluto TV lifestyle fra" at bounding box center [612, 527] width 117 height 142
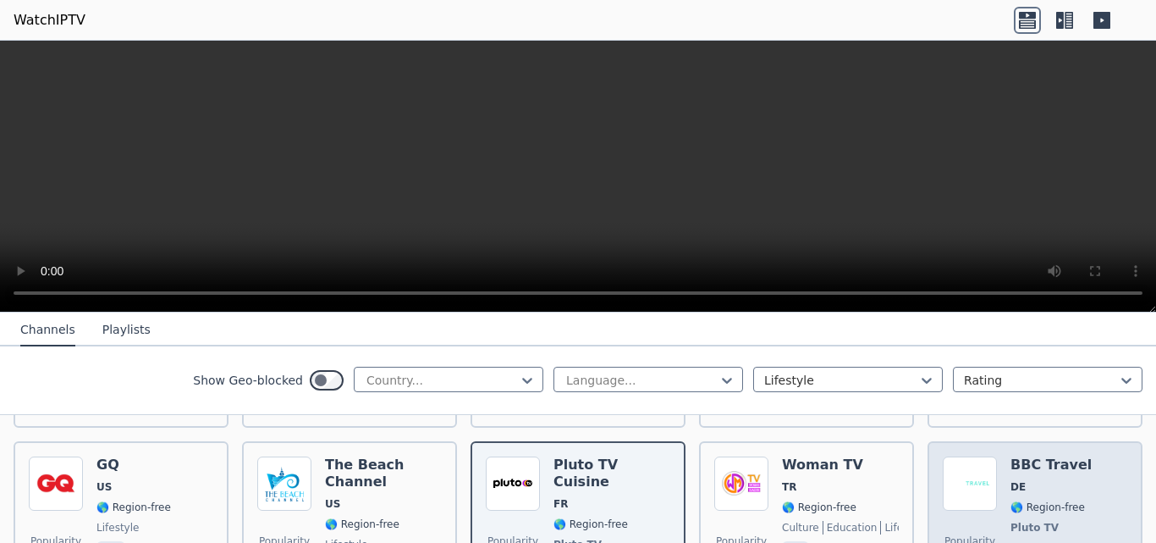
click at [1021, 480] on span "DE" at bounding box center [1051, 487] width 81 height 14
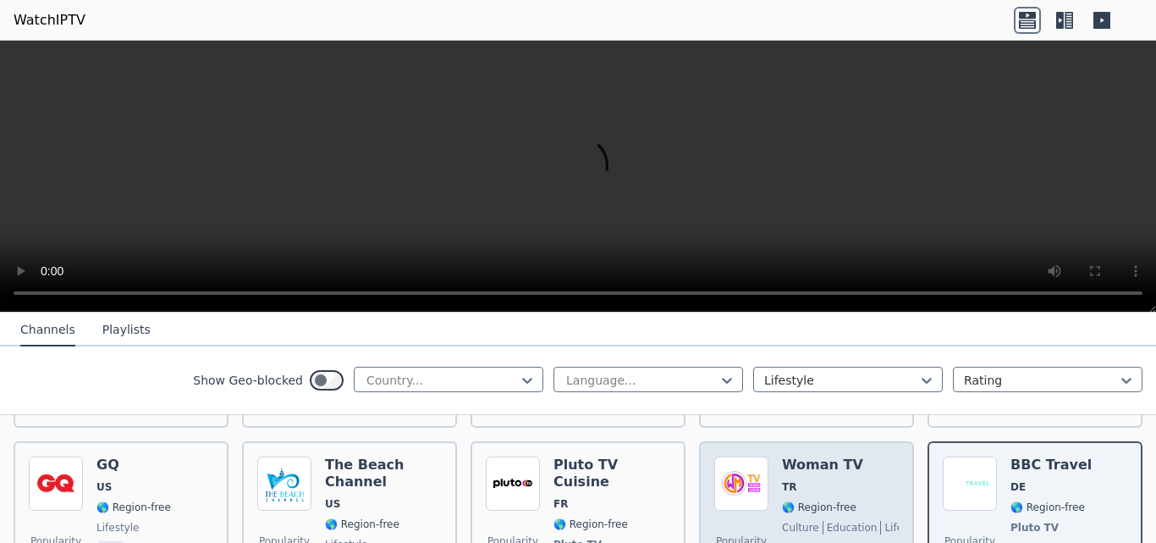
scroll to position [508, 0]
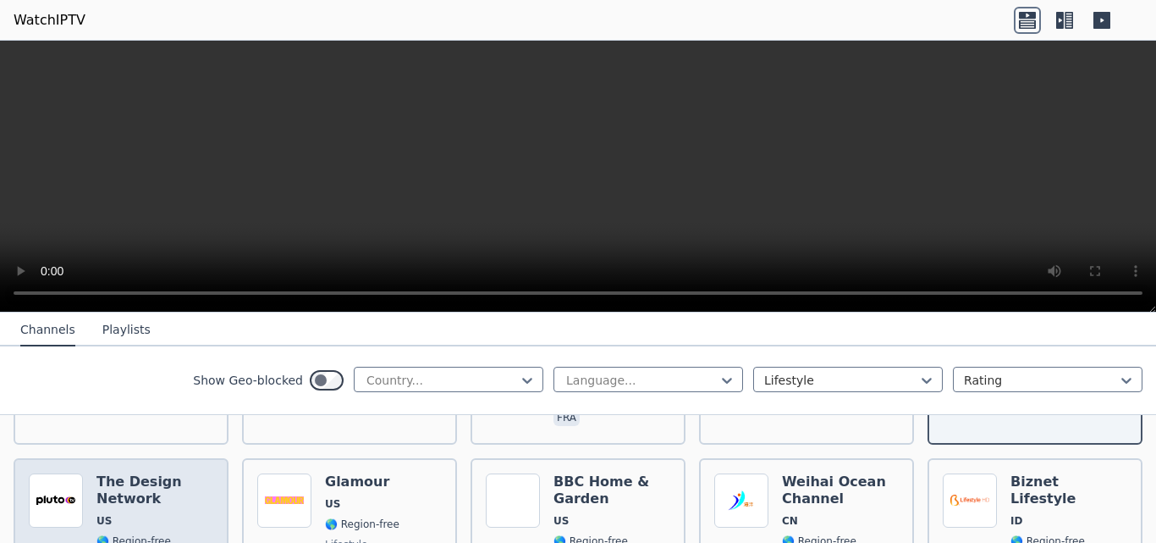
click at [125, 473] on h6 "The Design Network" at bounding box center [154, 490] width 117 height 34
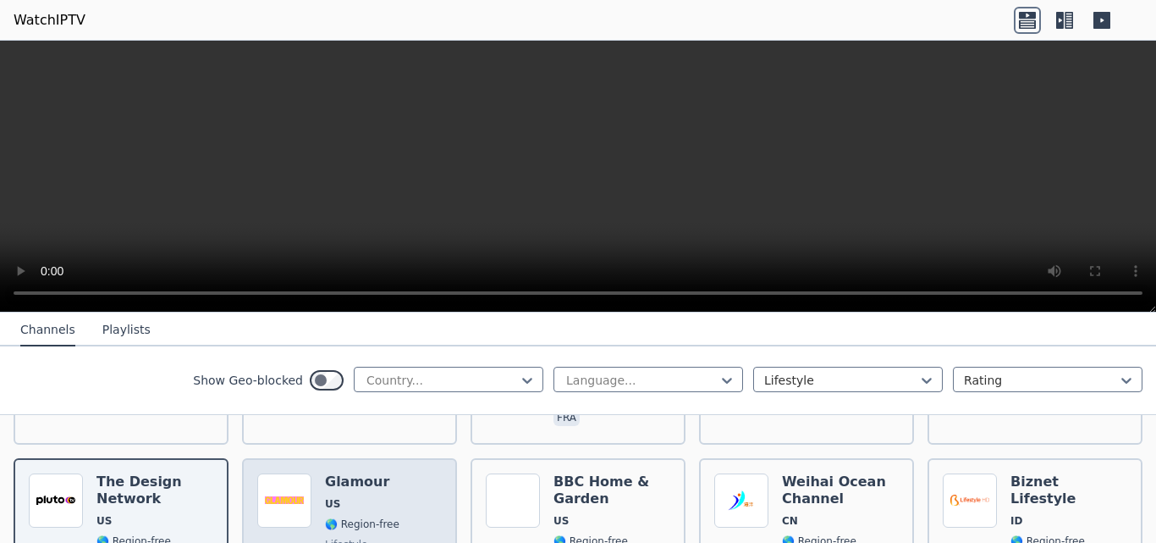
click at [333, 497] on span "US" at bounding box center [332, 504] width 15 height 14
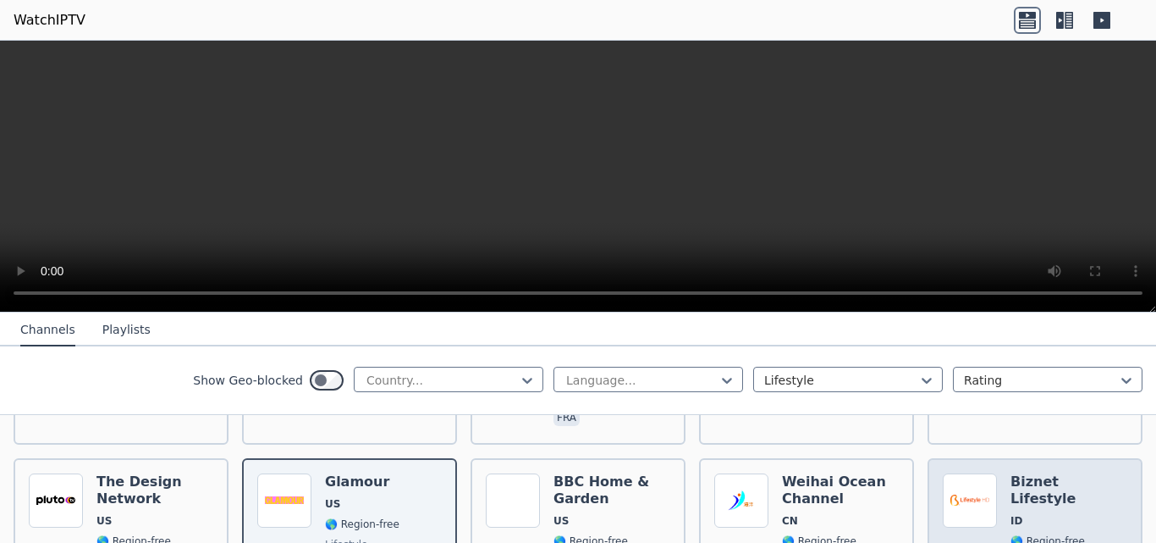
click at [1046, 473] on h6 "Biznet Lifestyle" at bounding box center [1069, 490] width 117 height 34
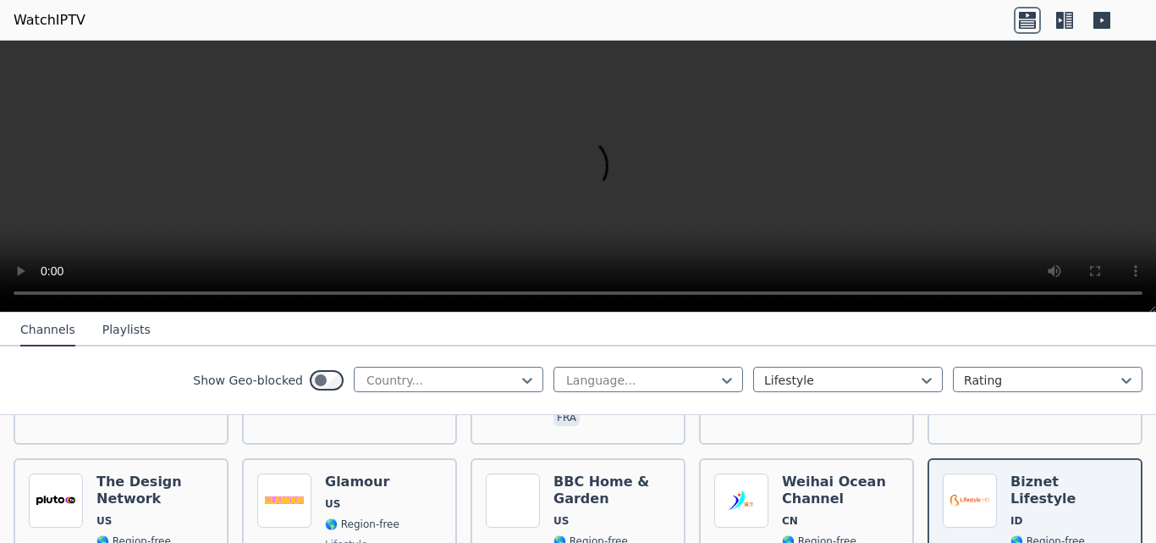
scroll to position [677, 0]
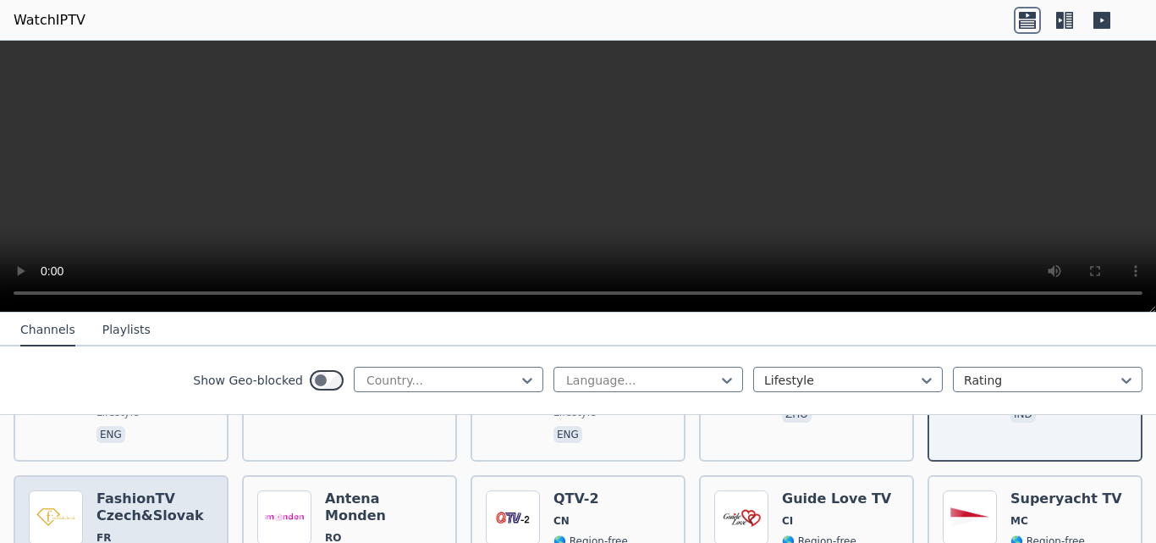
click at [139, 490] on h6 "FashionTV Czech&Slovak" at bounding box center [154, 507] width 117 height 34
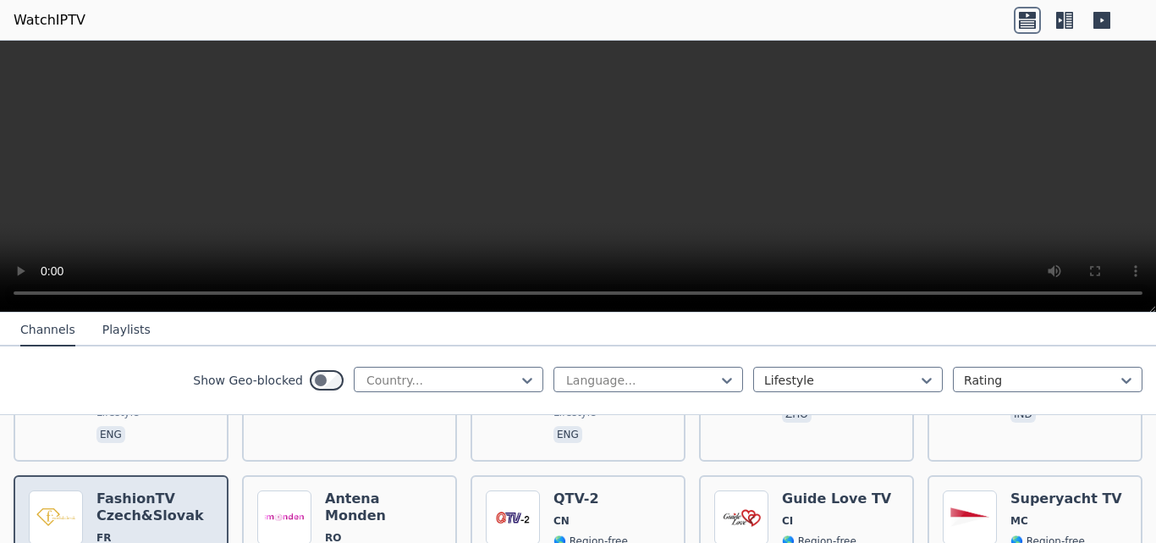
click at [130, 490] on h6 "FashionTV Czech&Slovak" at bounding box center [154, 507] width 117 height 34
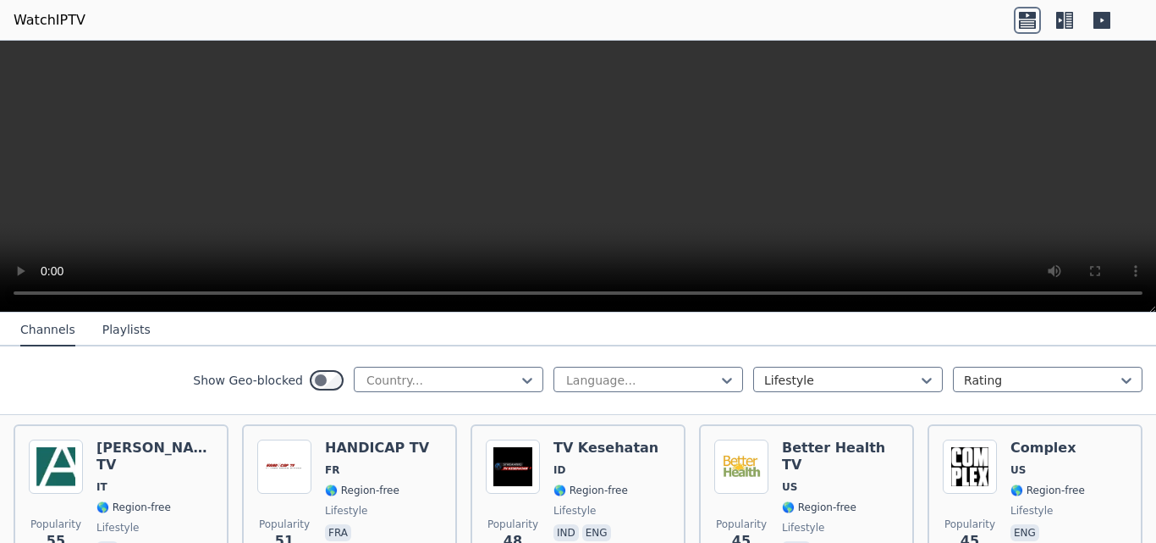
scroll to position [1016, 0]
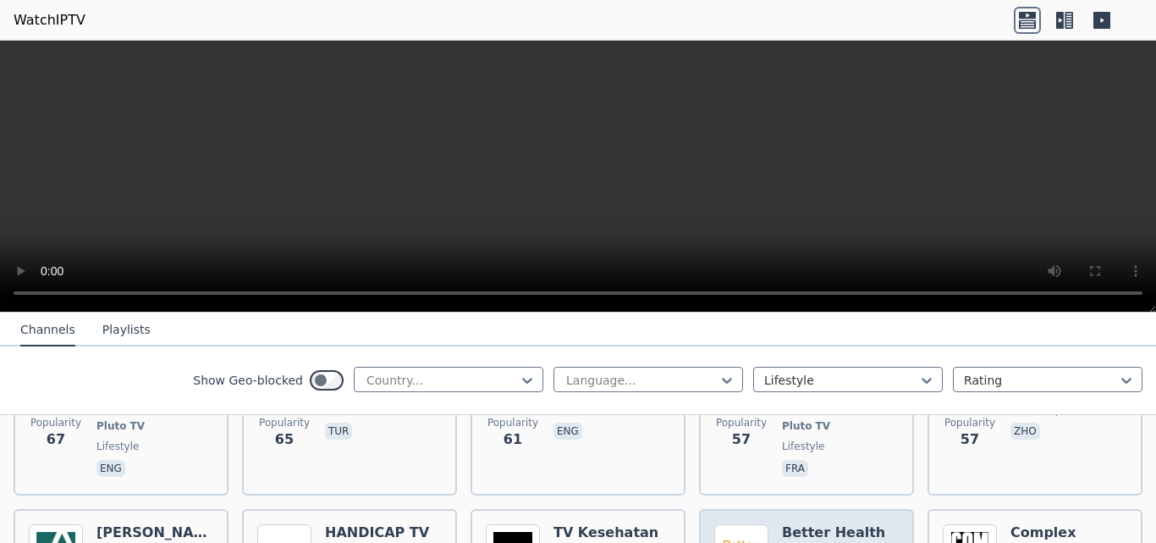
click at [813, 524] on h6 "Better Health TV" at bounding box center [840, 541] width 117 height 34
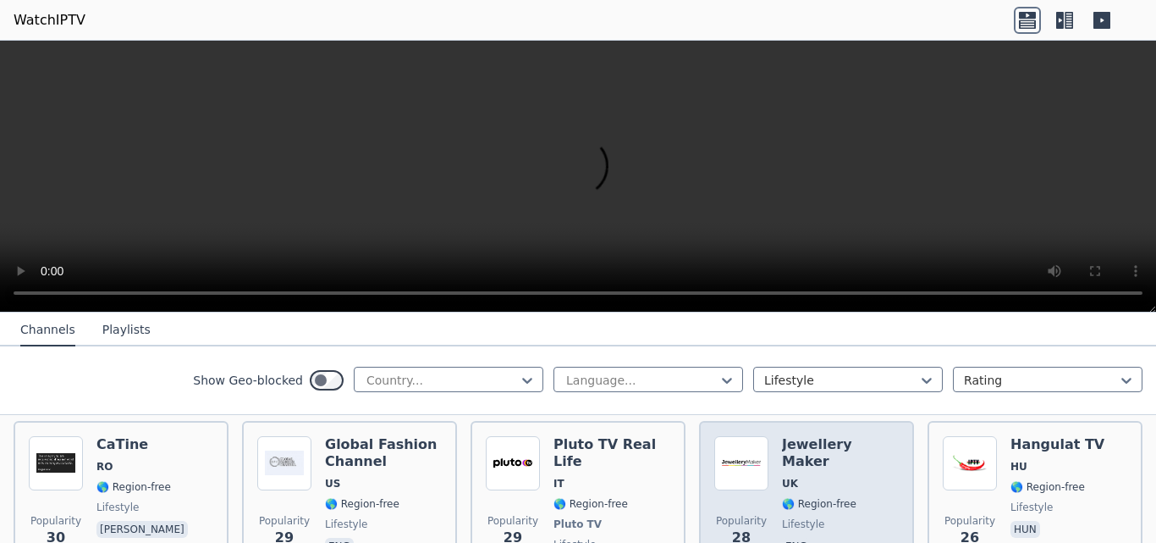
scroll to position [1524, 0]
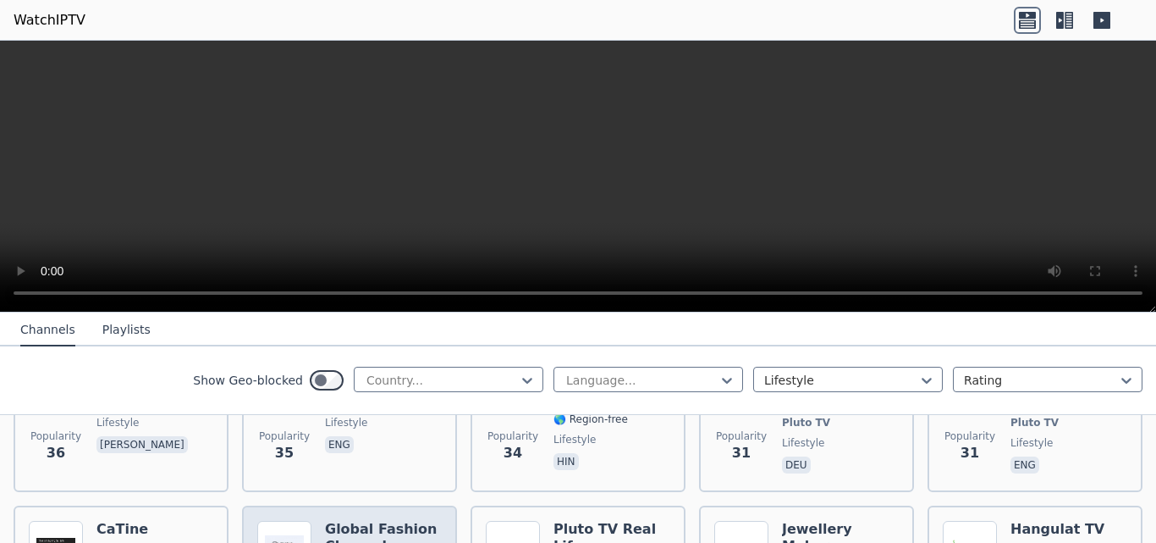
click at [367, 521] on h6 "Global Fashion Channel" at bounding box center [383, 538] width 117 height 34
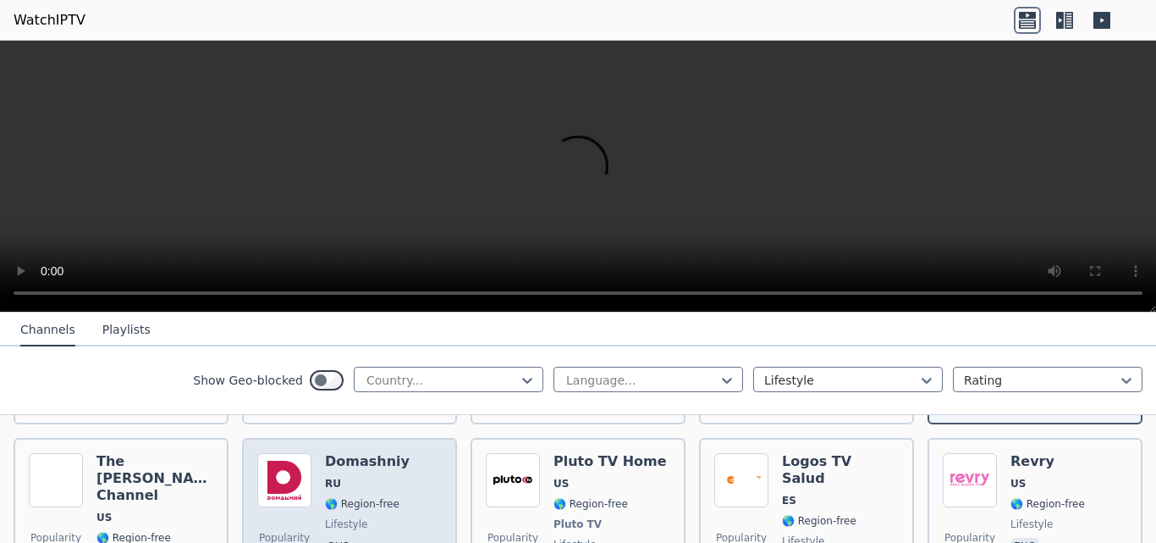
scroll to position [1693, 0]
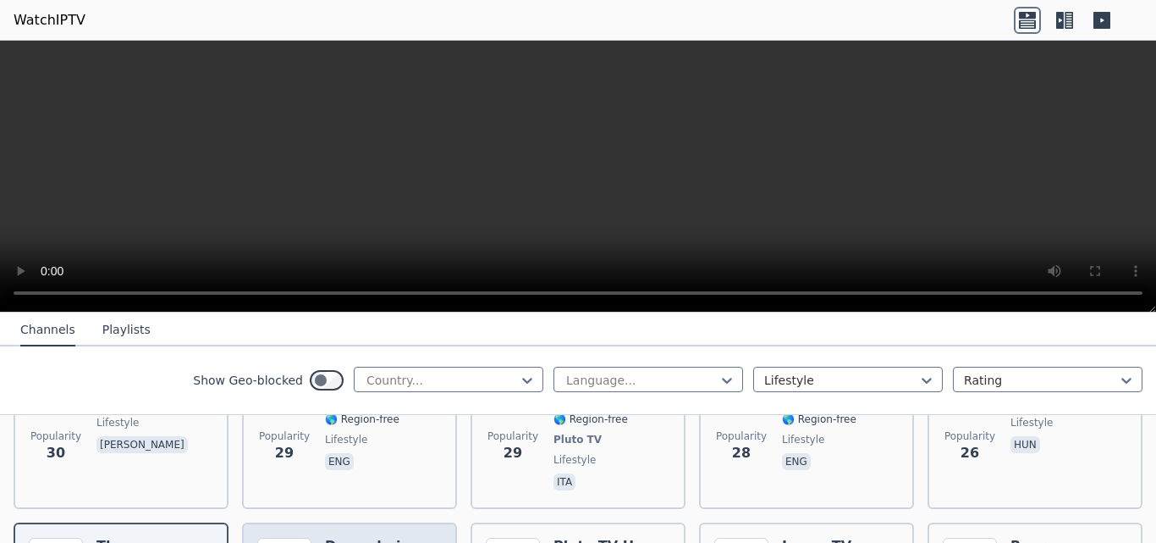
click at [348, 537] on h6 "Domashniy" at bounding box center [367, 545] width 85 height 17
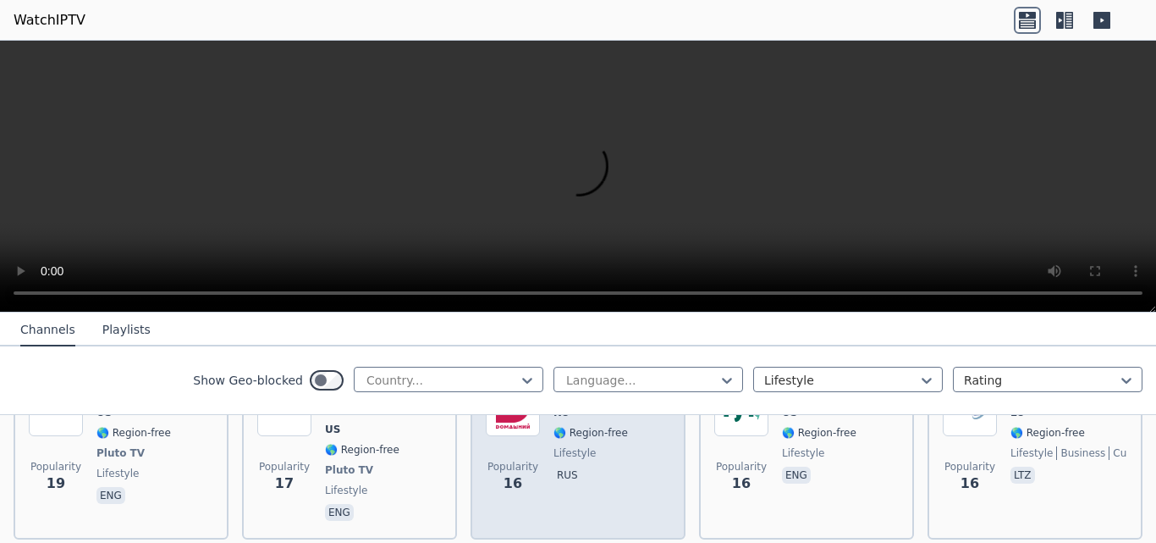
scroll to position [2285, 0]
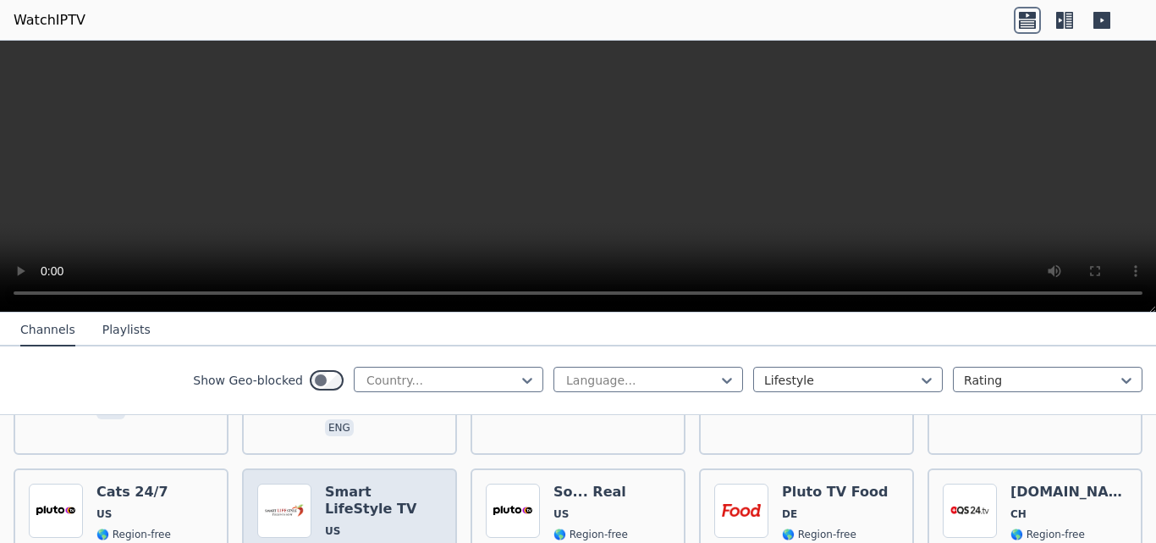
click at [339, 483] on div "Smart LifeStyle TV US 🌎 Region-free lifestyle eng" at bounding box center [383, 545] width 117 height 125
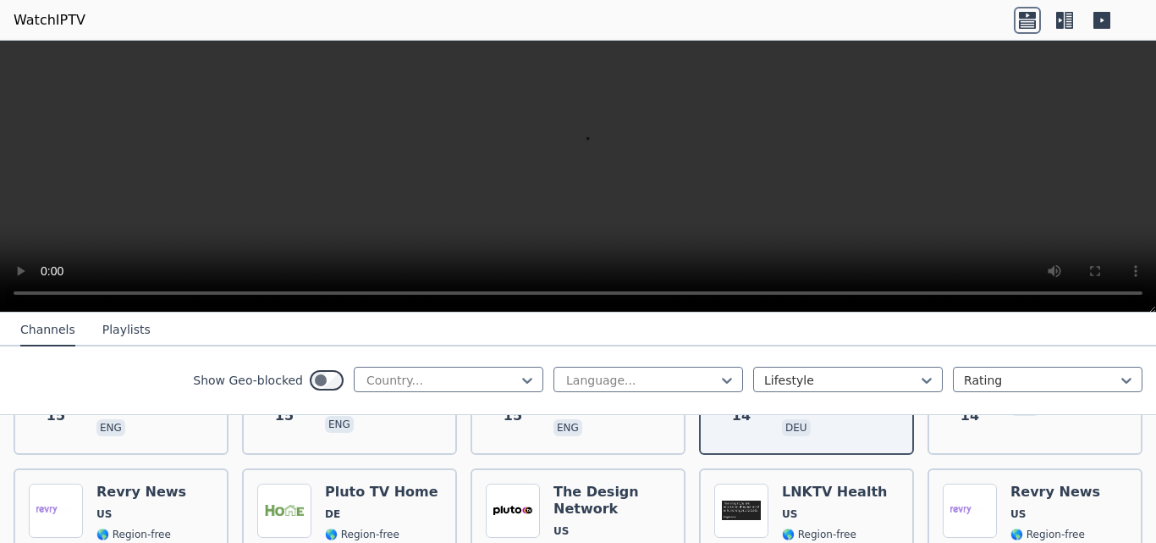
scroll to position [2624, 0]
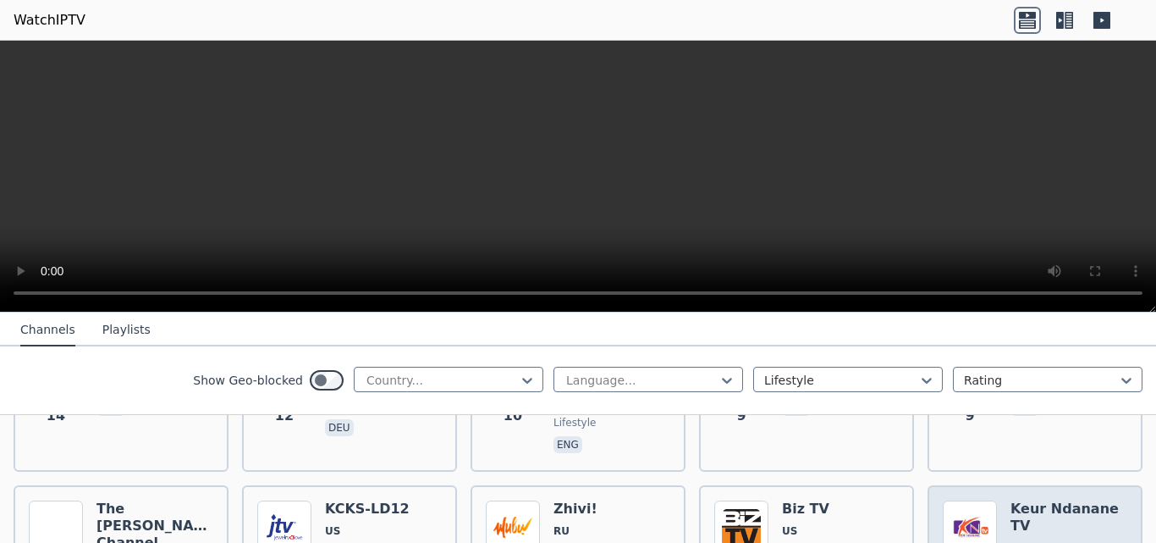
click at [1036, 541] on span "SN" at bounding box center [1069, 548] width 117 height 14
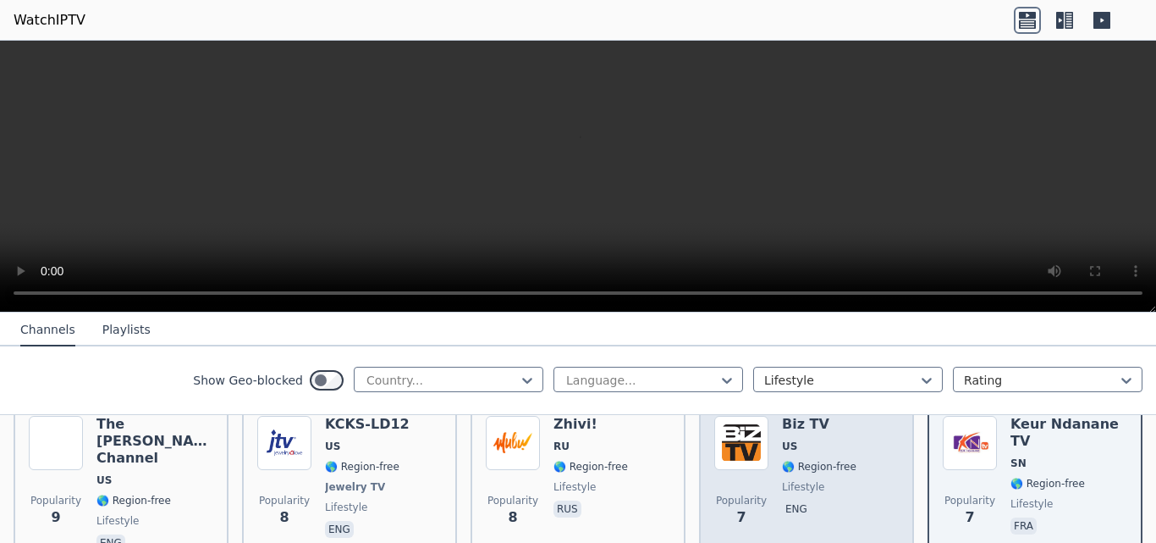
scroll to position [2793, 0]
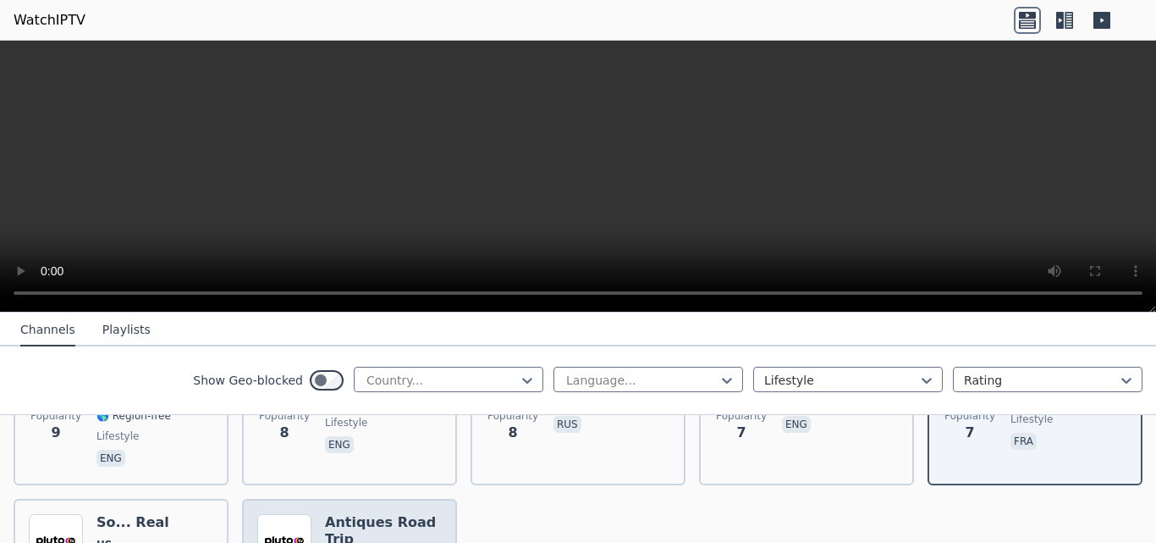
click at [367, 514] on h6 "Antiques Road Trip" at bounding box center [383, 531] width 117 height 34
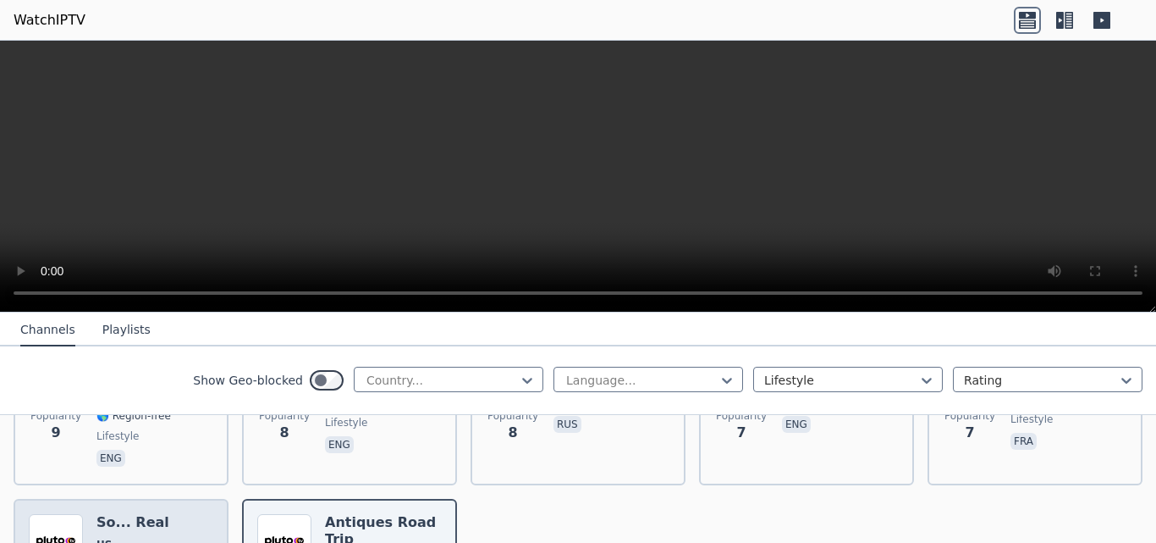
click at [117, 537] on span "US" at bounding box center [133, 544] width 74 height 14
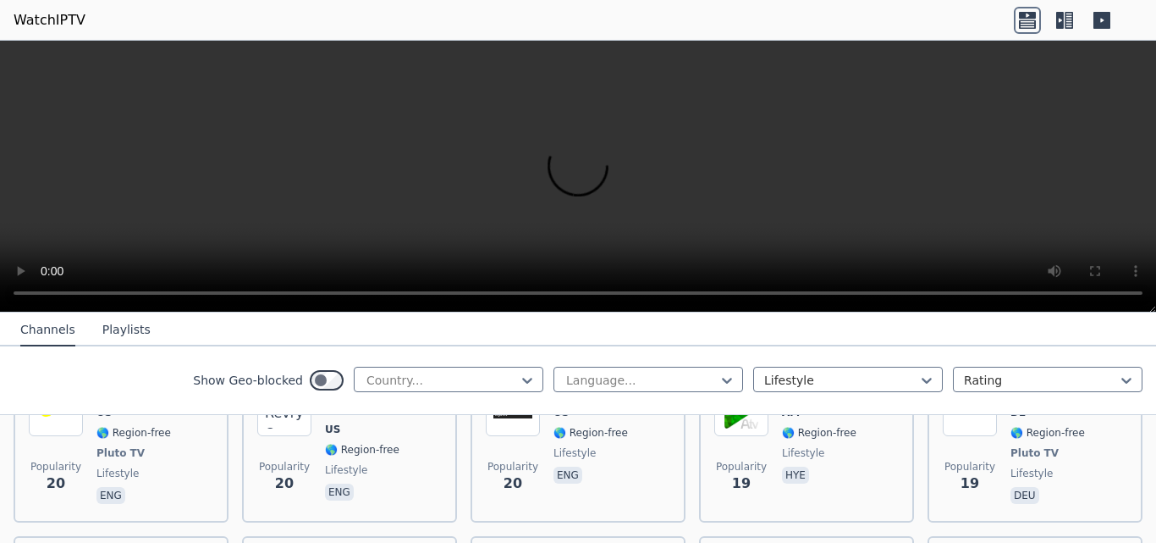
scroll to position [1693, 0]
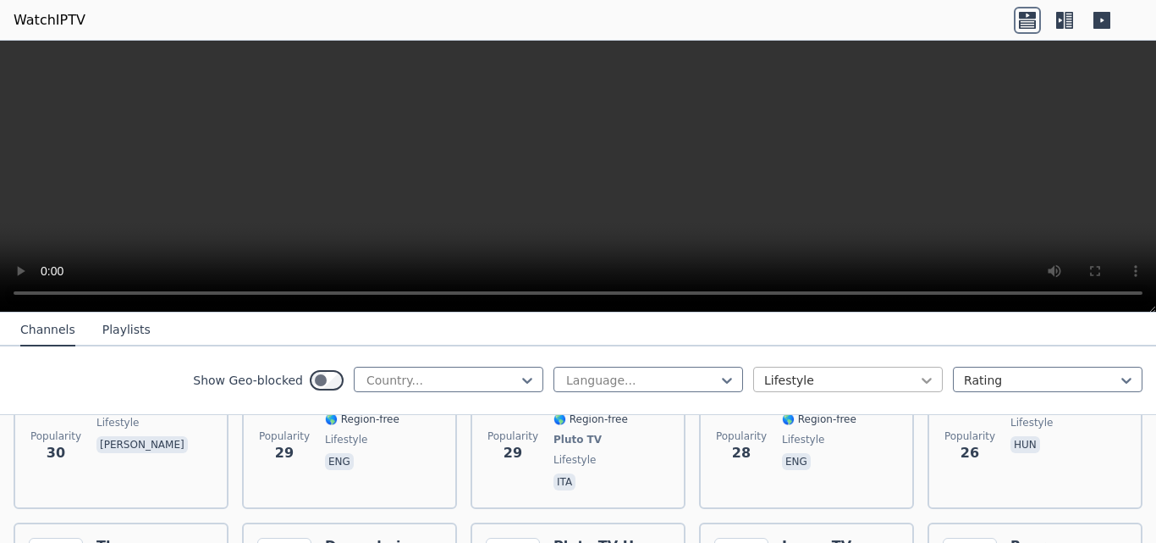
click at [922, 378] on icon at bounding box center [927, 381] width 10 height 6
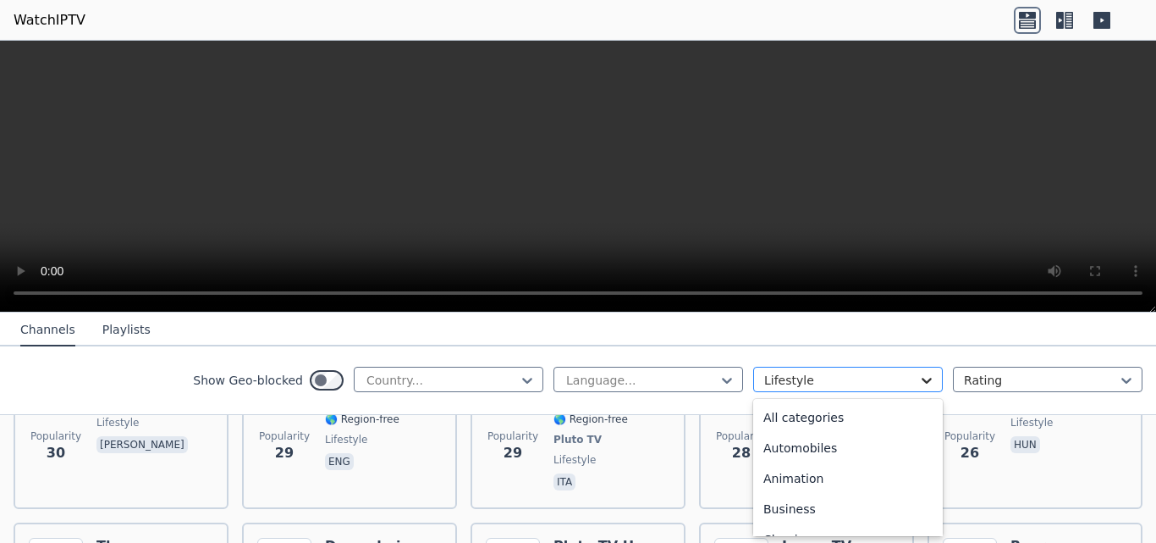
scroll to position [217, 0]
click at [834, 447] on div "Documentary" at bounding box center [848, 444] width 190 height 30
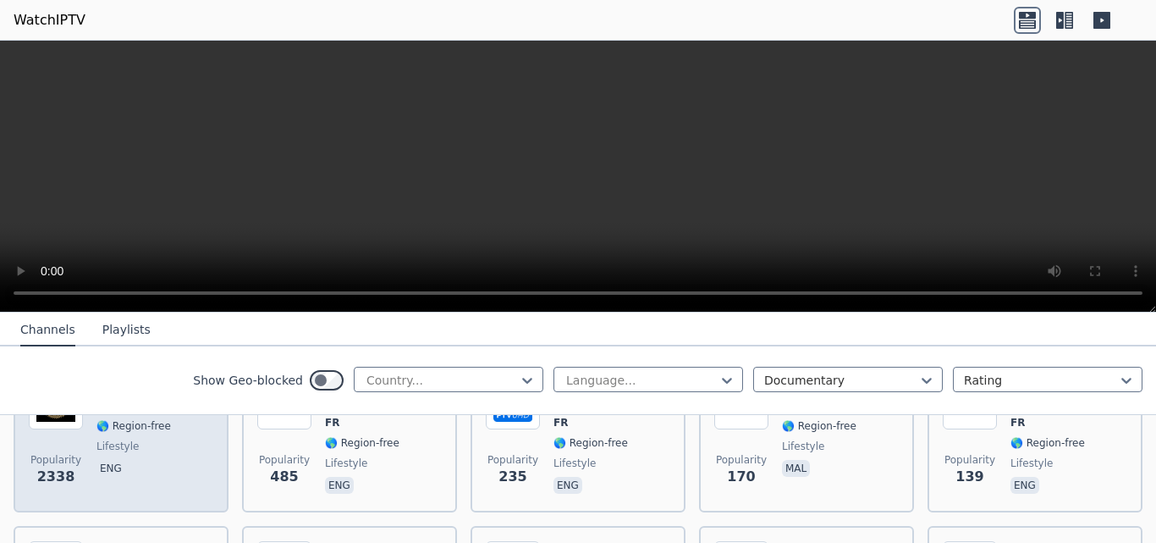
scroll to position [169, 0]
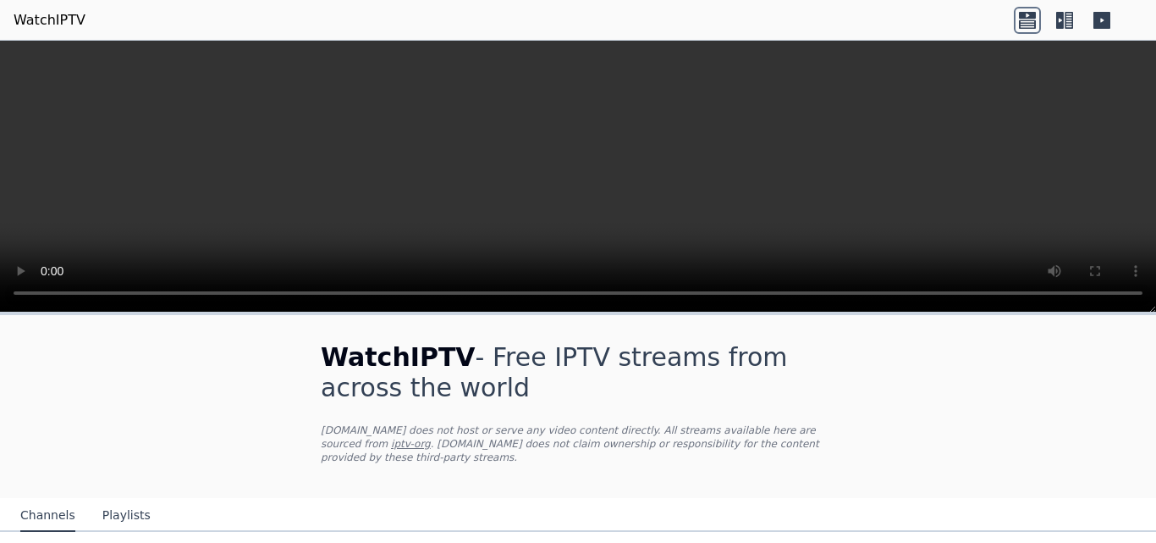
scroll to position [128, 0]
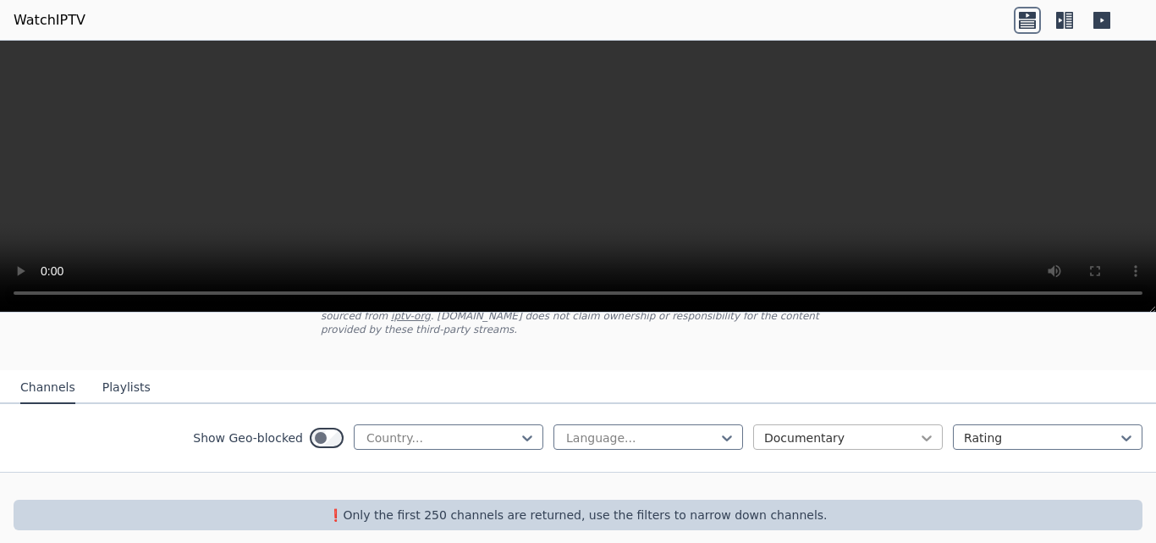
click at [922, 435] on icon at bounding box center [927, 438] width 10 height 6
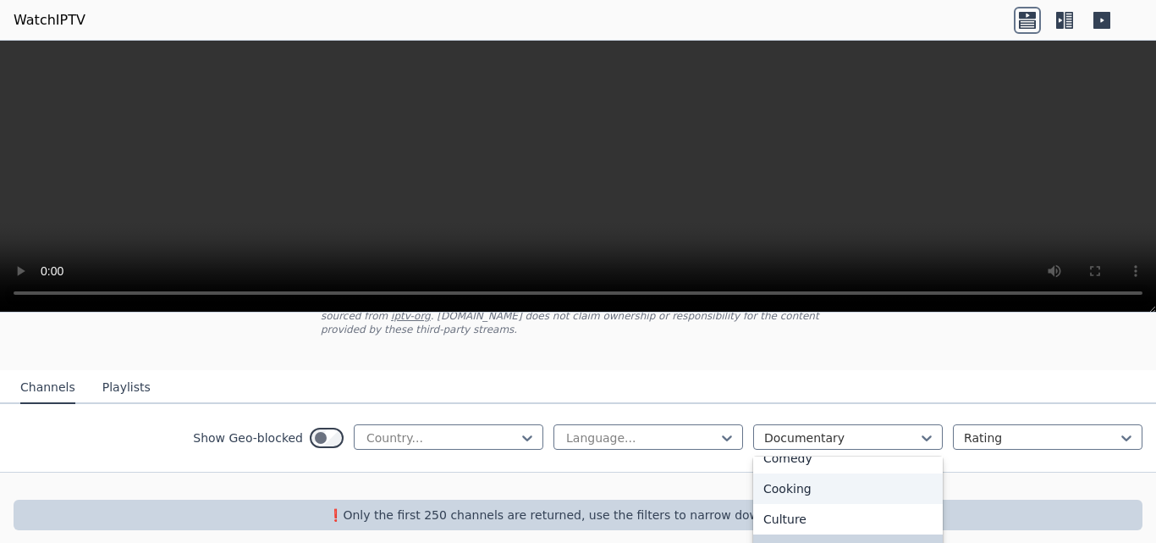
scroll to position [254, 0]
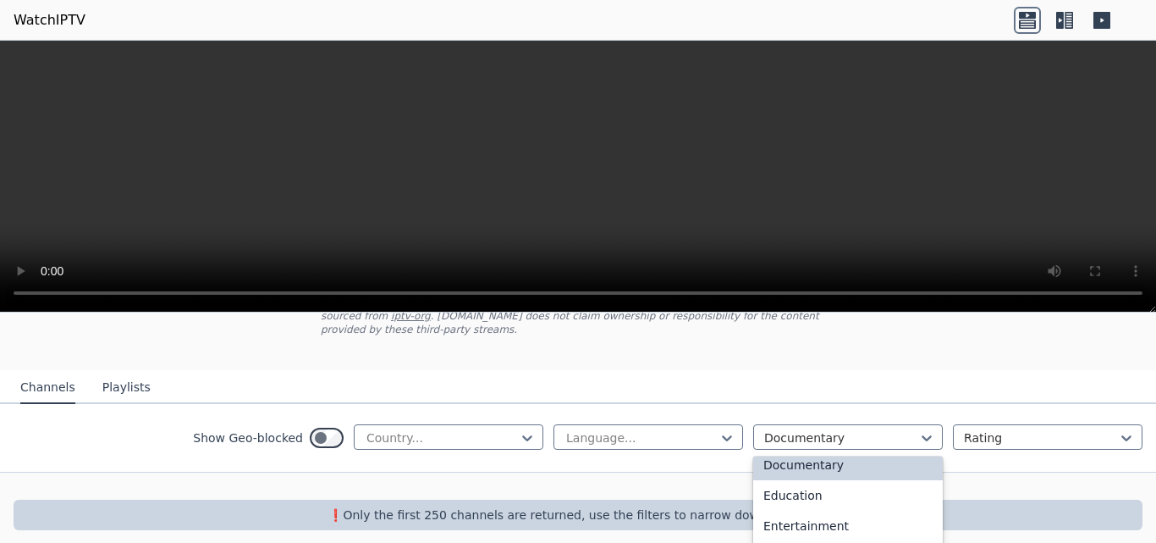
click at [797, 455] on div "Documentary" at bounding box center [848, 464] width 190 height 30
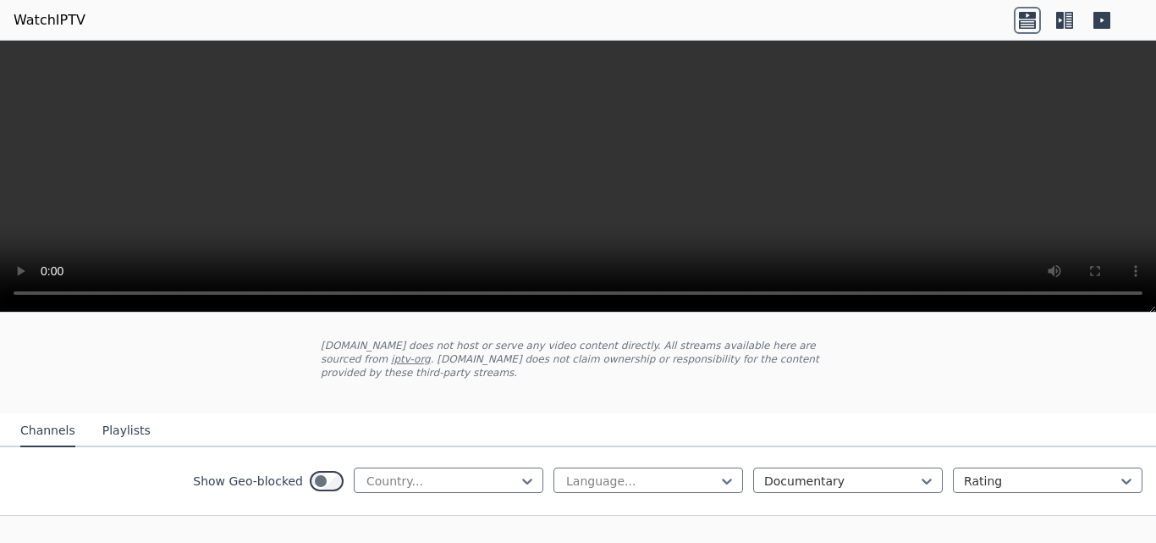
scroll to position [128, 0]
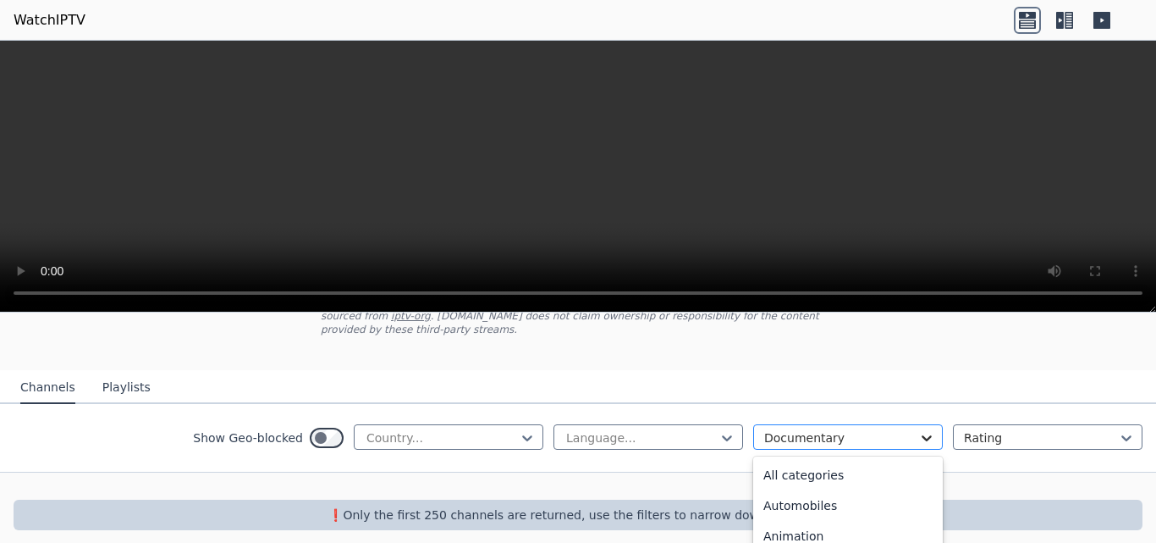
click at [922, 435] on icon at bounding box center [927, 438] width 10 height 6
click at [808, 465] on div "All categories" at bounding box center [848, 475] width 190 height 30
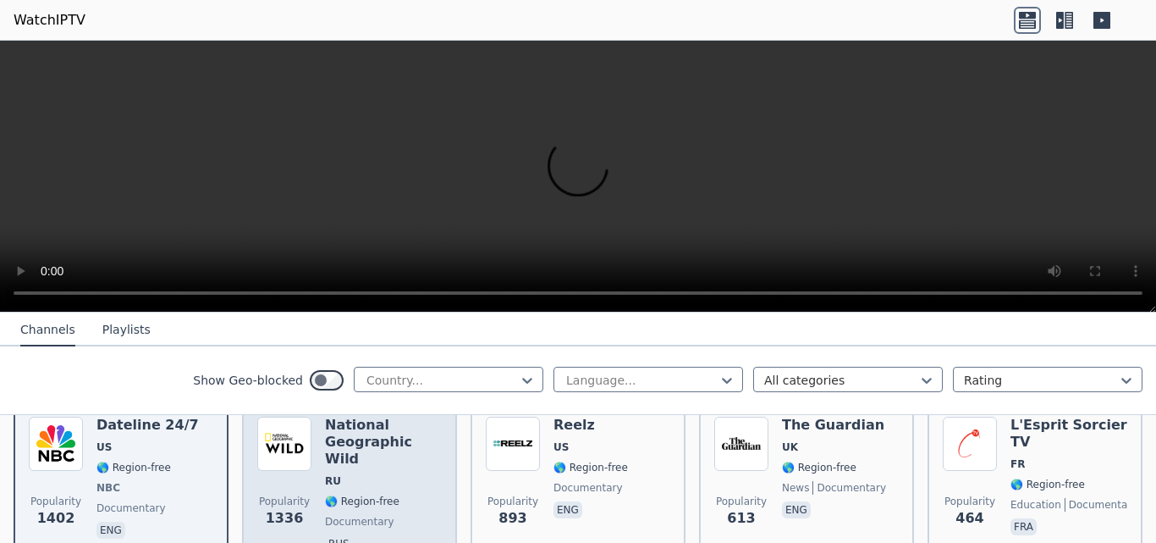
scroll to position [128, 0]
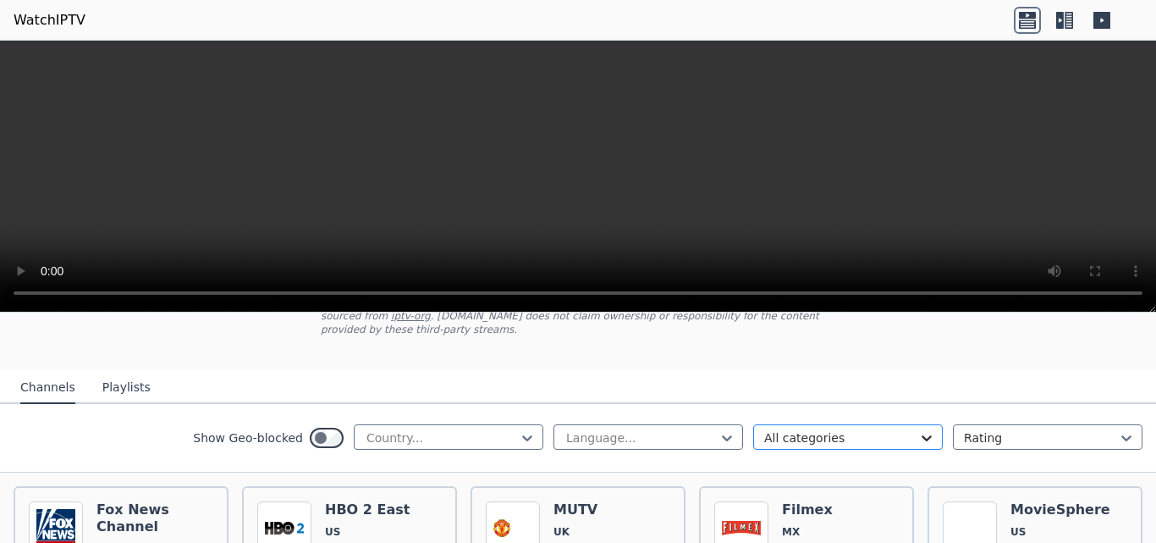
click at [922, 435] on icon at bounding box center [927, 438] width 10 height 6
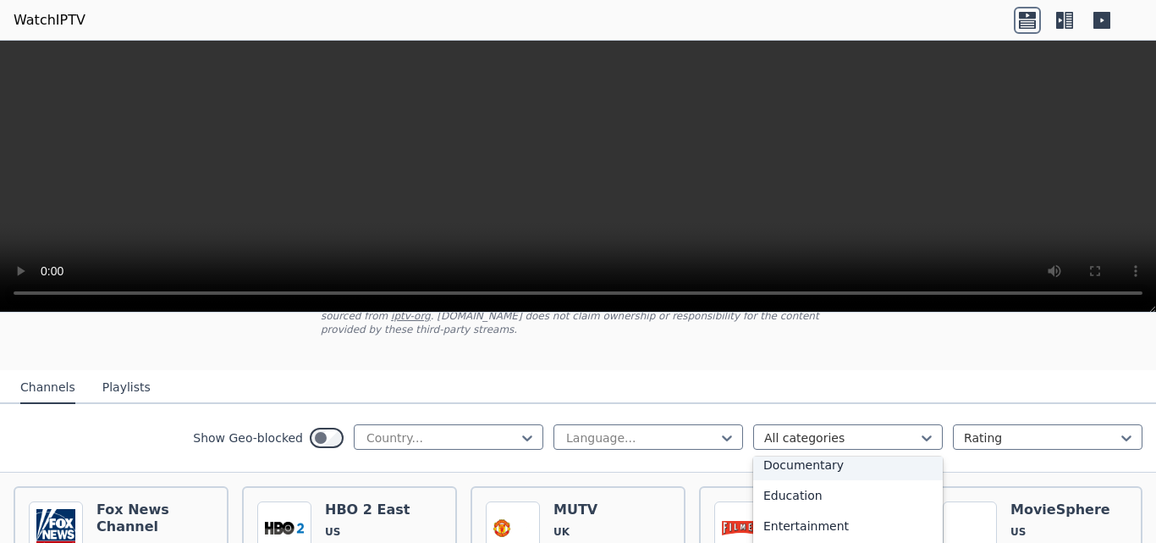
click at [807, 451] on div "Documentary" at bounding box center [848, 464] width 190 height 30
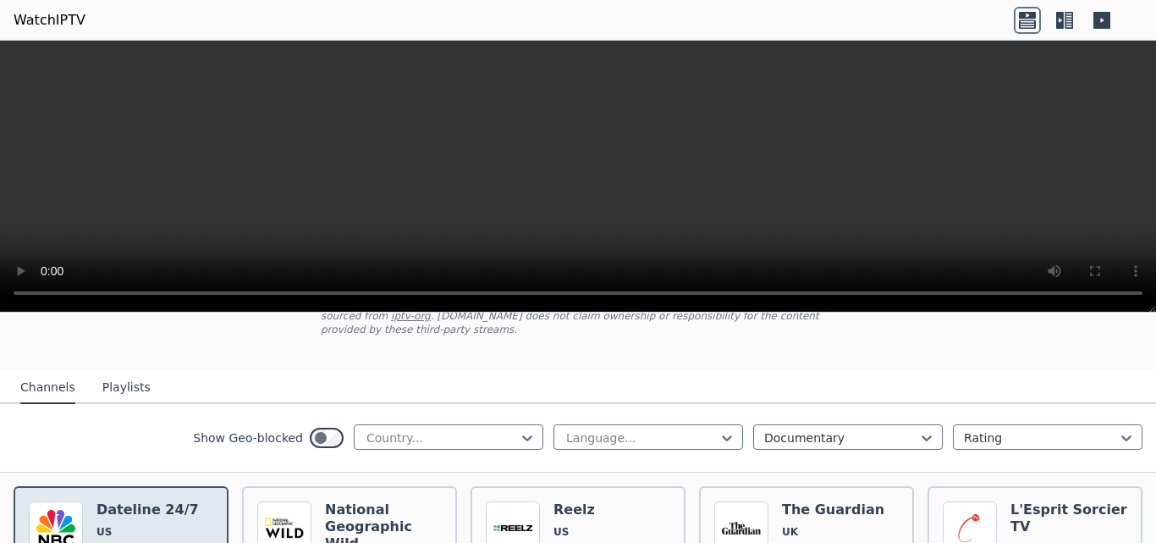
click at [150, 503] on h6 "Dateline 24/7" at bounding box center [147, 509] width 102 height 17
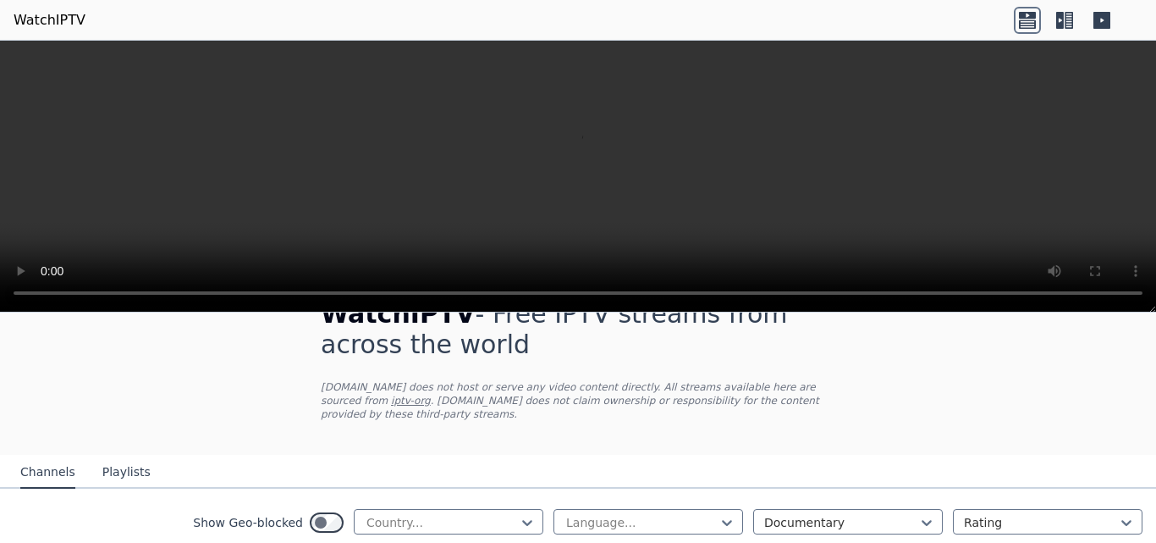
scroll to position [128, 0]
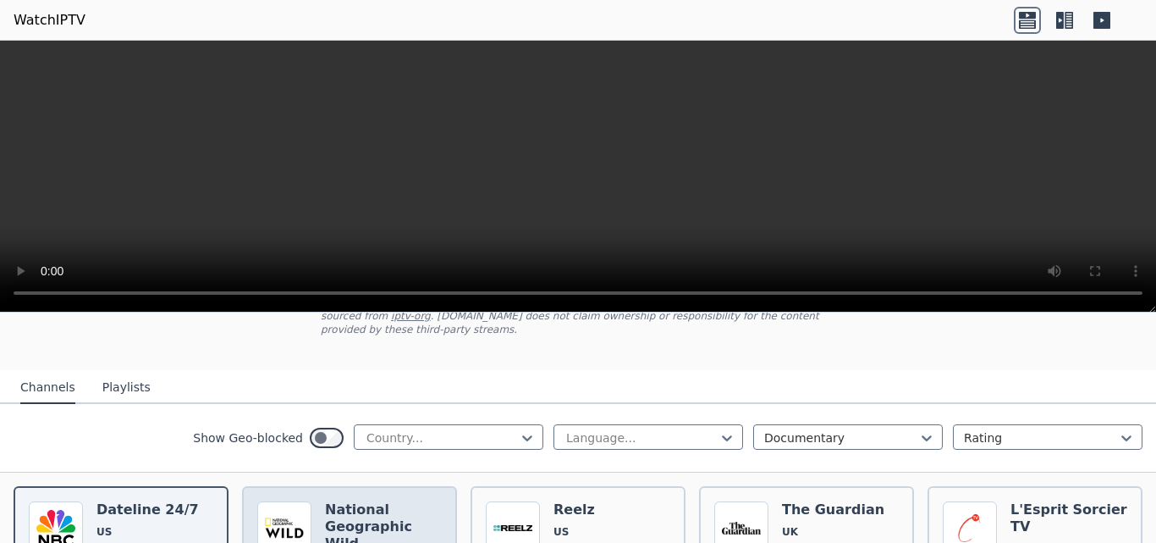
click at [364, 501] on h6 "National Geographic Wild" at bounding box center [383, 526] width 117 height 51
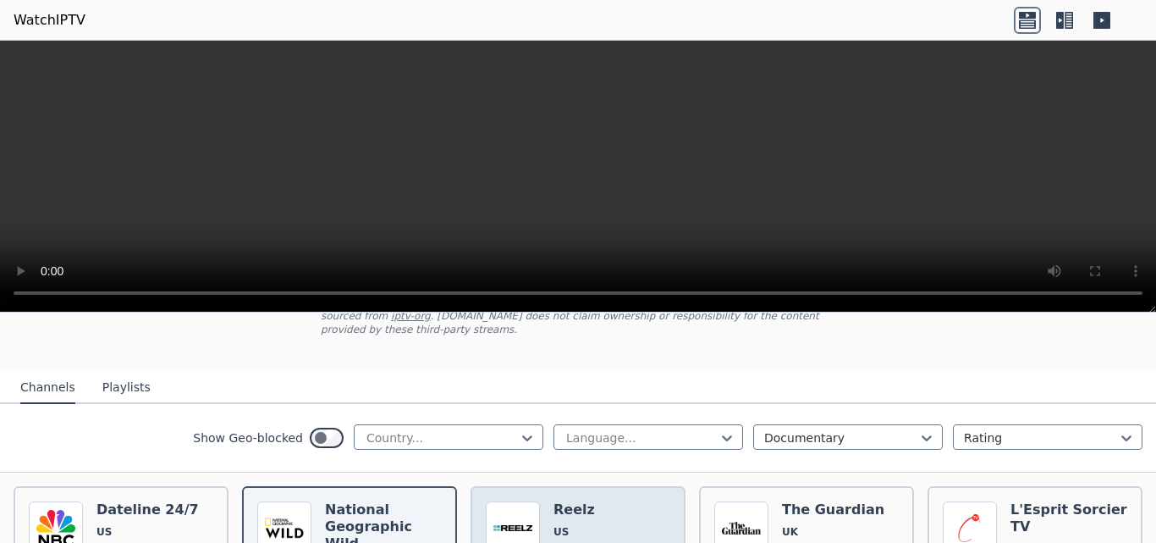
click at [533, 501] on img at bounding box center [513, 528] width 54 height 54
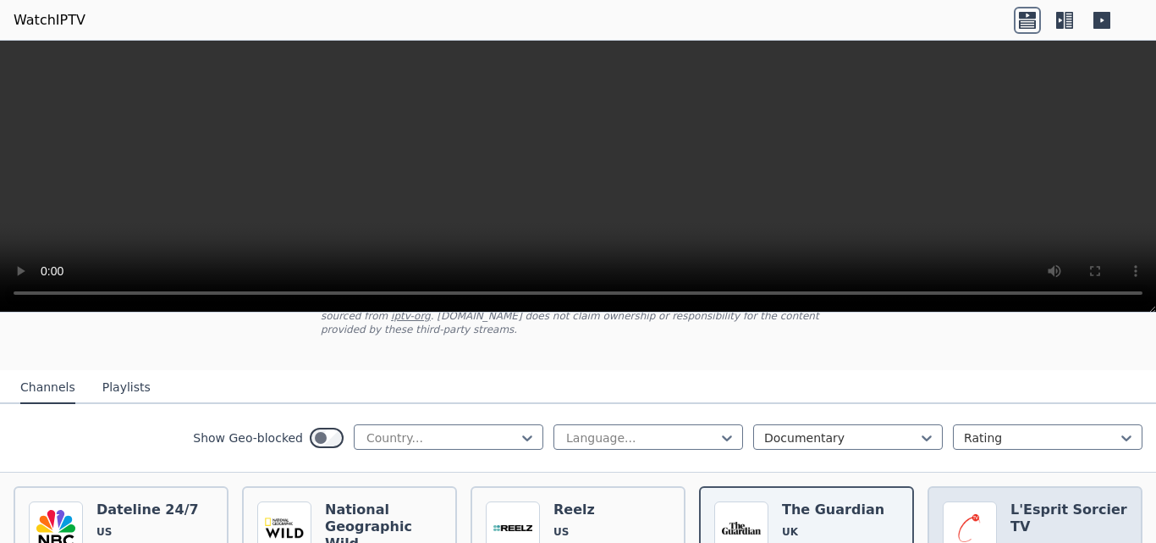
click at [1056, 501] on h6 "L'Esprit Sorcier TV" at bounding box center [1069, 518] width 117 height 34
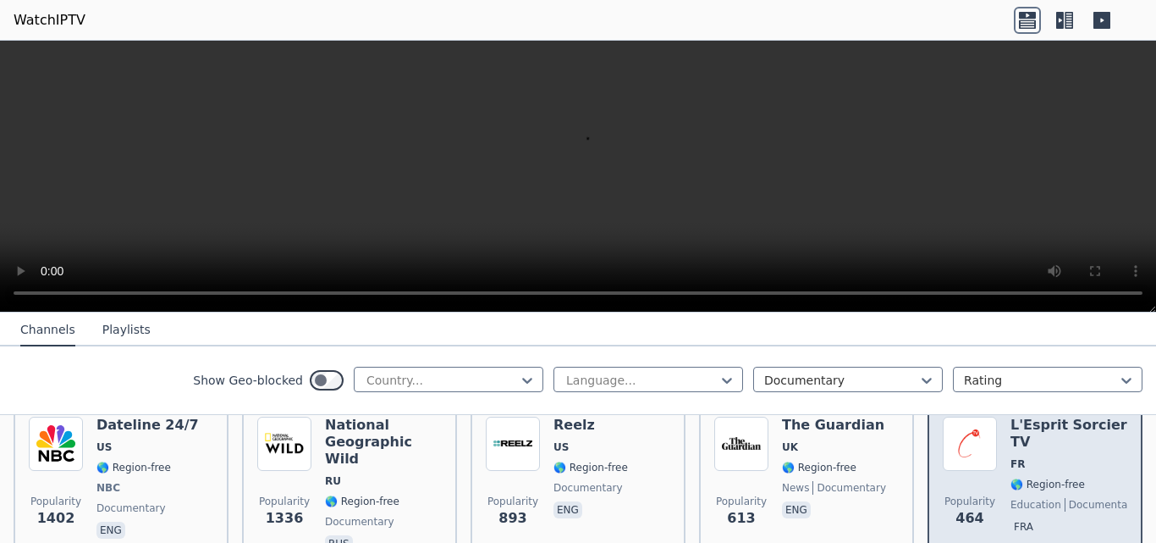
scroll to position [297, 0]
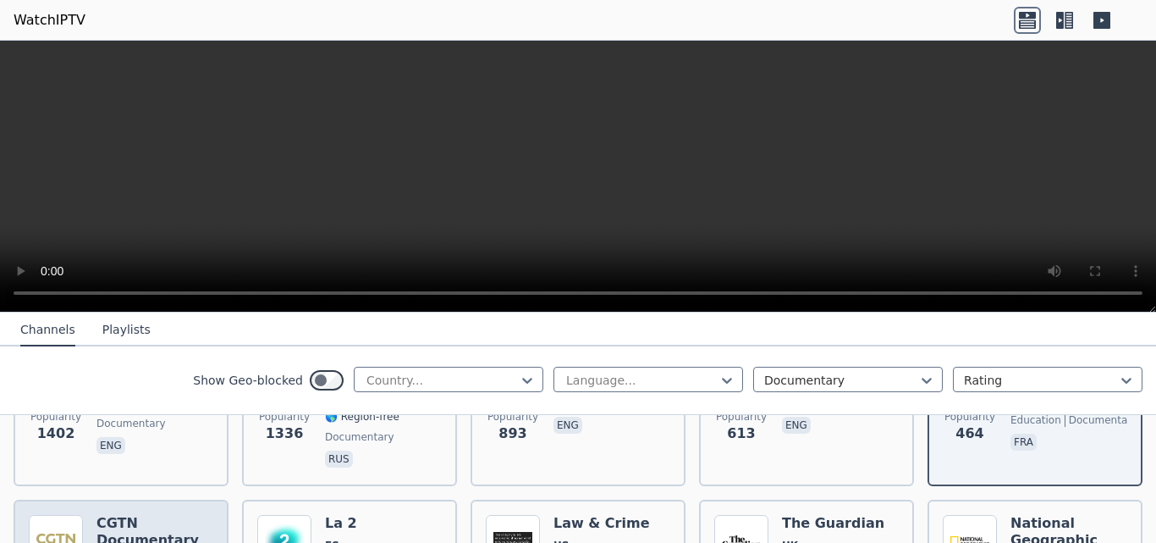
click at [119, 515] on h6 "CGTN Documentary" at bounding box center [154, 532] width 117 height 34
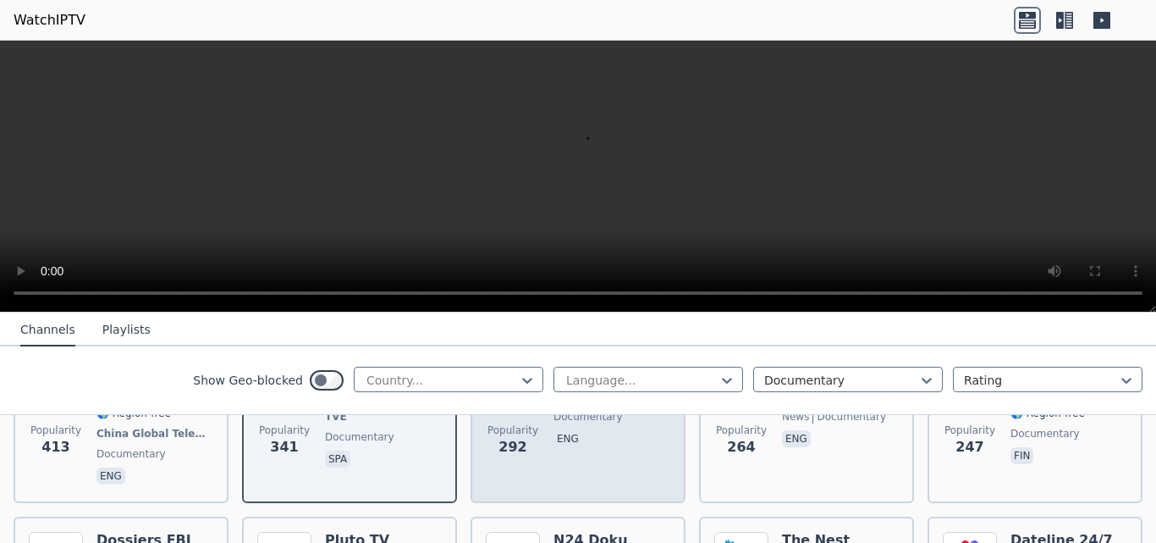
scroll to position [382, 0]
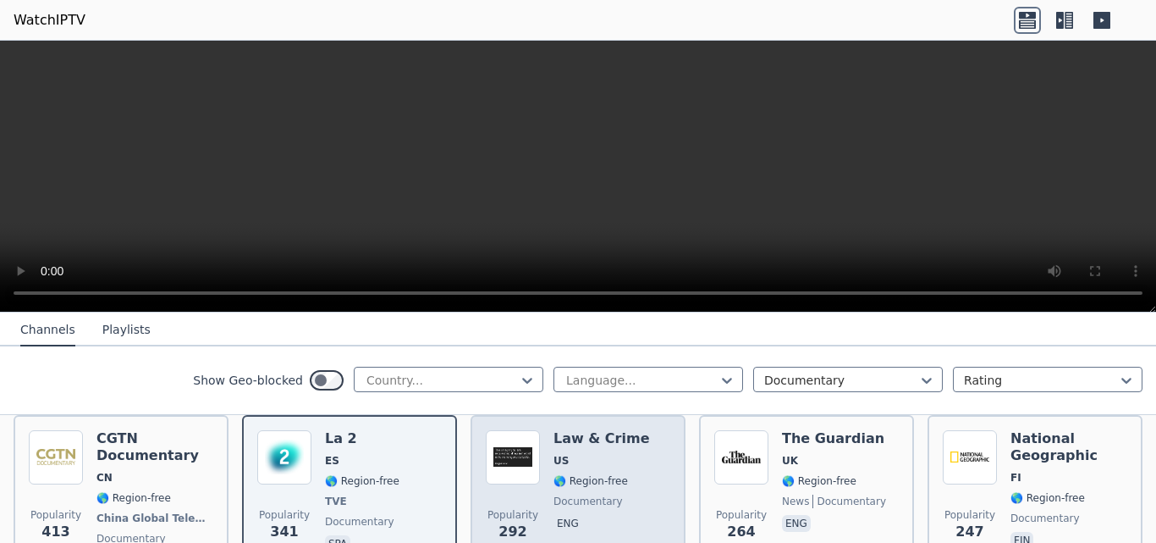
click at [565, 474] on span "🌎 Region-free" at bounding box center [591, 481] width 74 height 14
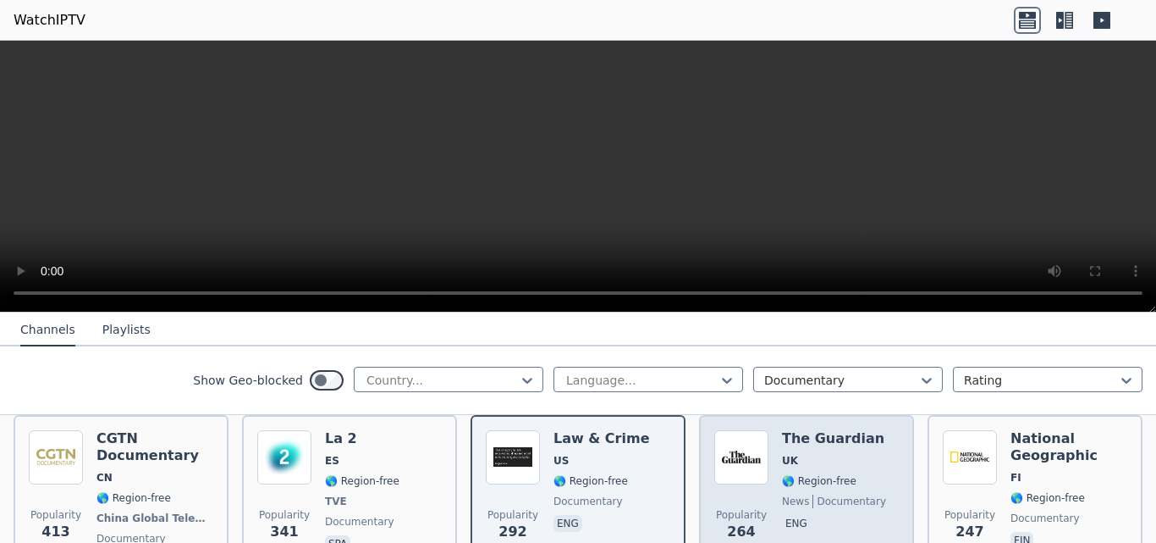
click at [801, 454] on span "UK" at bounding box center [834, 461] width 104 height 14
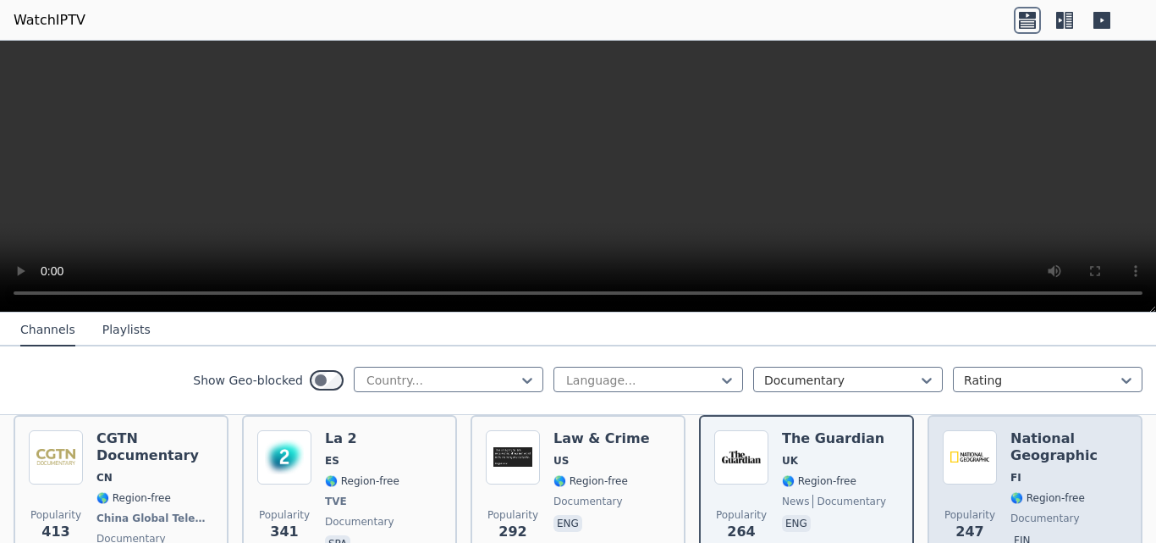
click at [998, 434] on div "Popularity 247 National Geographic FI 🌎 Region-free documentary fin" at bounding box center [1035, 501] width 185 height 142
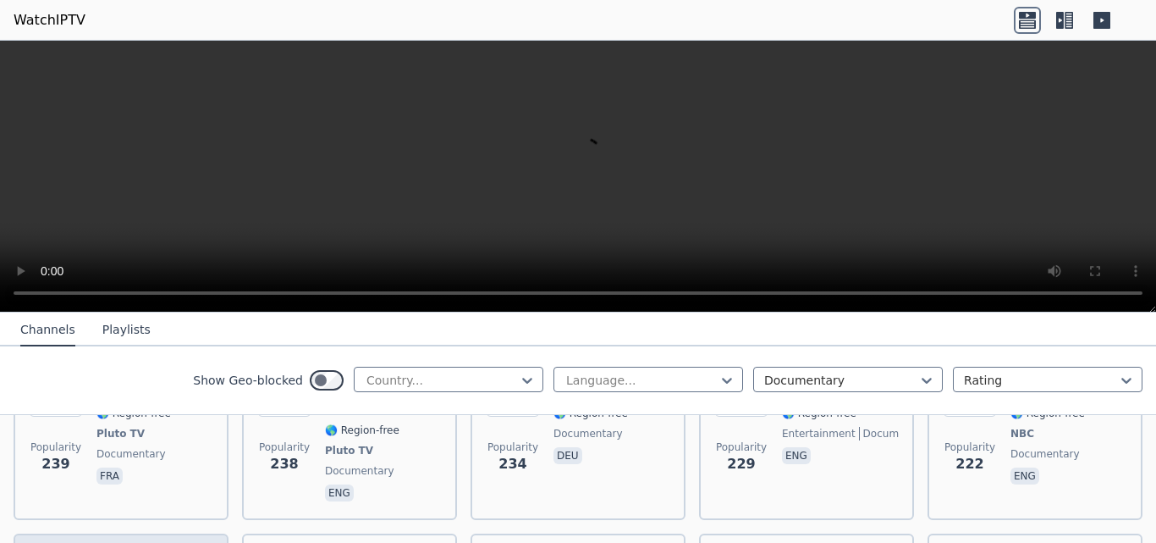
scroll to position [720, 0]
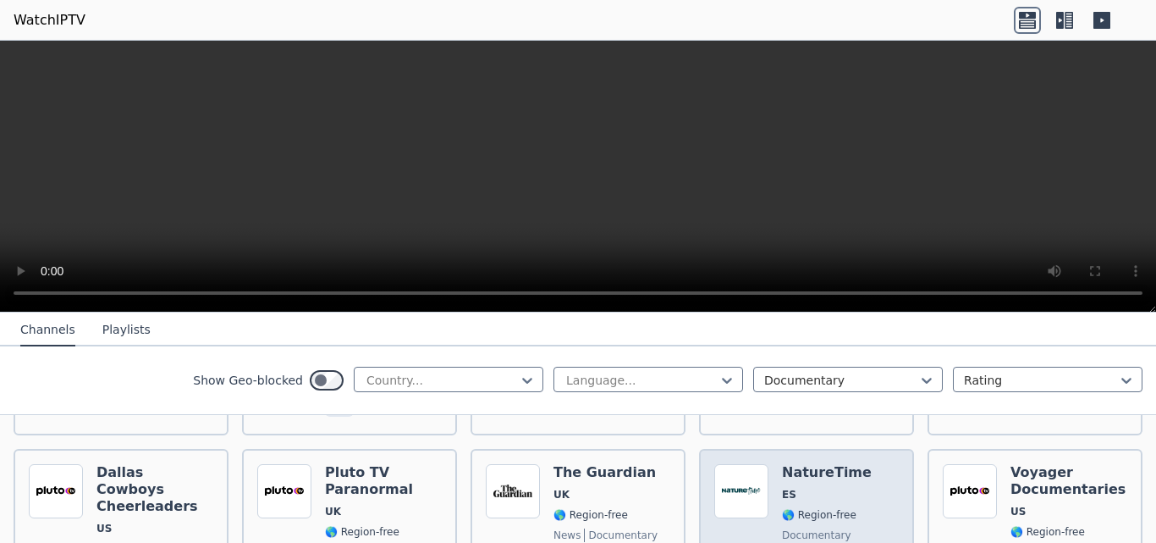
click at [808, 464] on div "NatureTime ES 🌎 Region-free documentary spa" at bounding box center [827, 543] width 90 height 159
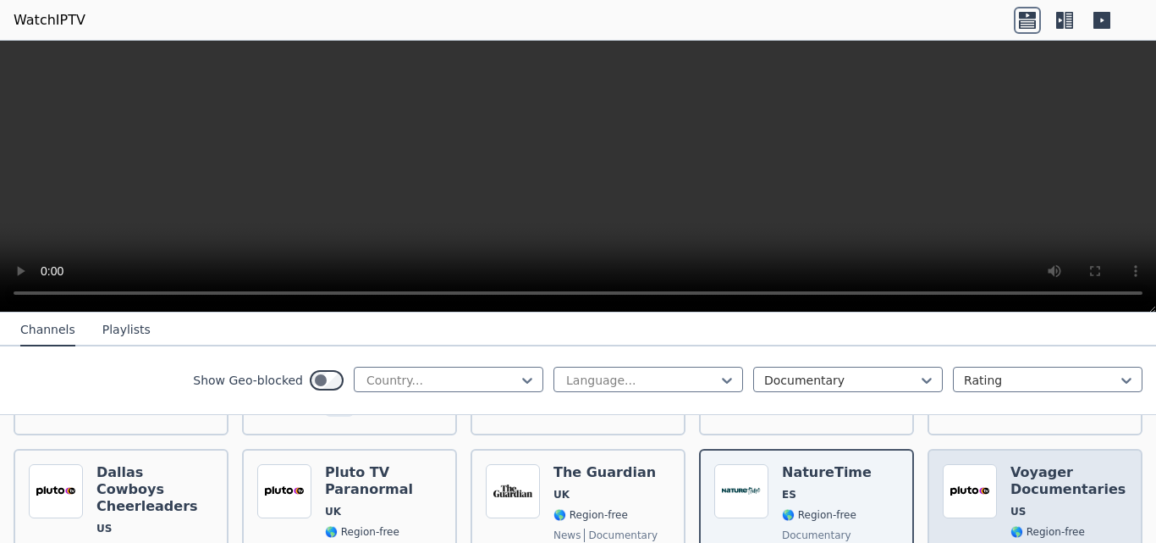
click at [1039, 464] on h6 "Voyager Documentaries" at bounding box center [1069, 481] width 117 height 34
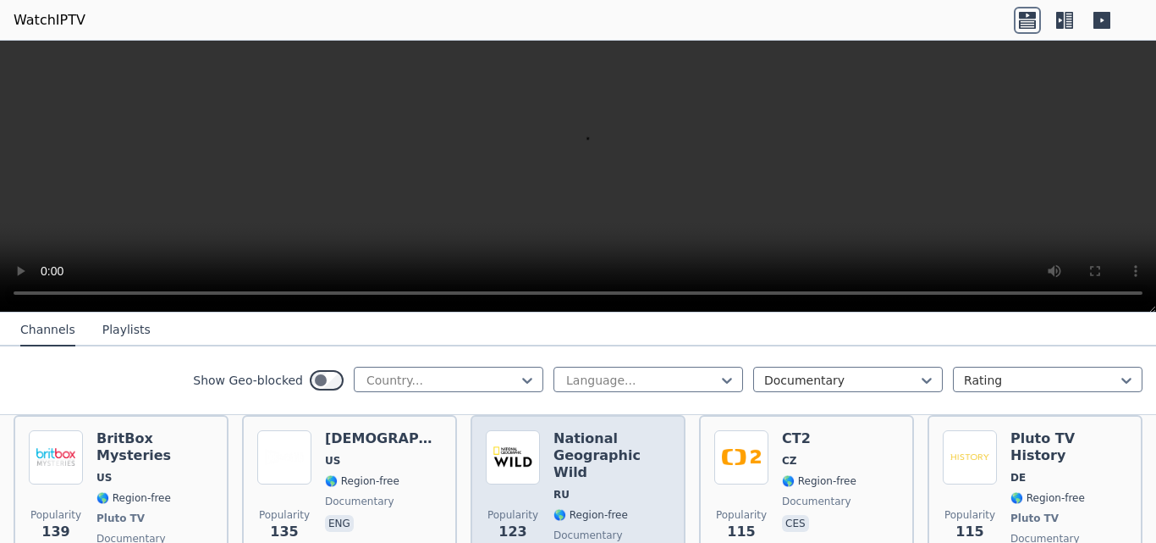
scroll to position [1059, 0]
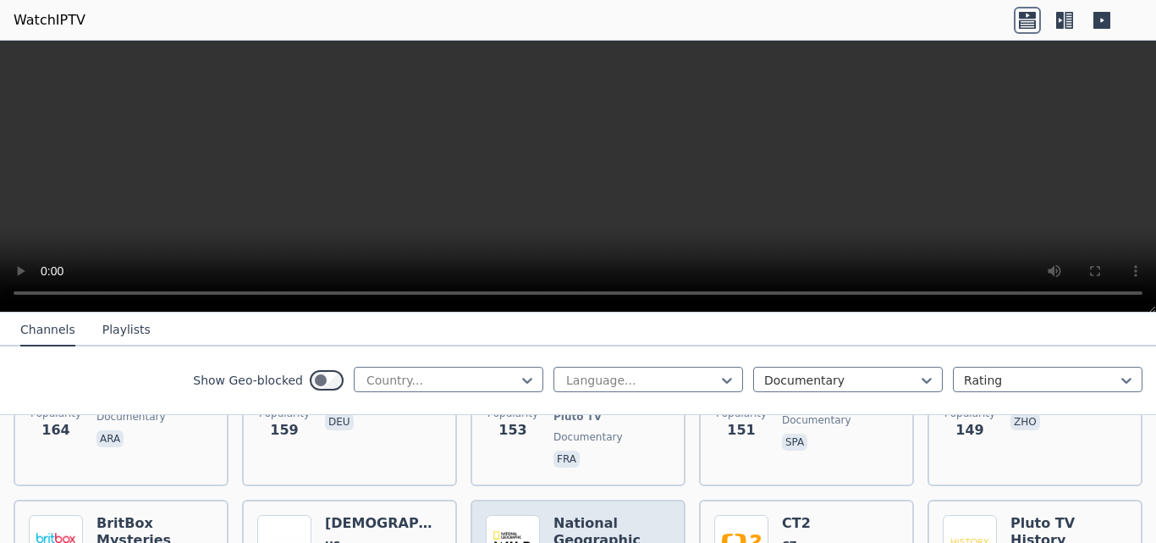
click at [605, 515] on h6 "National Geographic Wild" at bounding box center [612, 540] width 117 height 51
click at [52, 24] on link "WatchIPTV" at bounding box center [50, 20] width 72 height 20
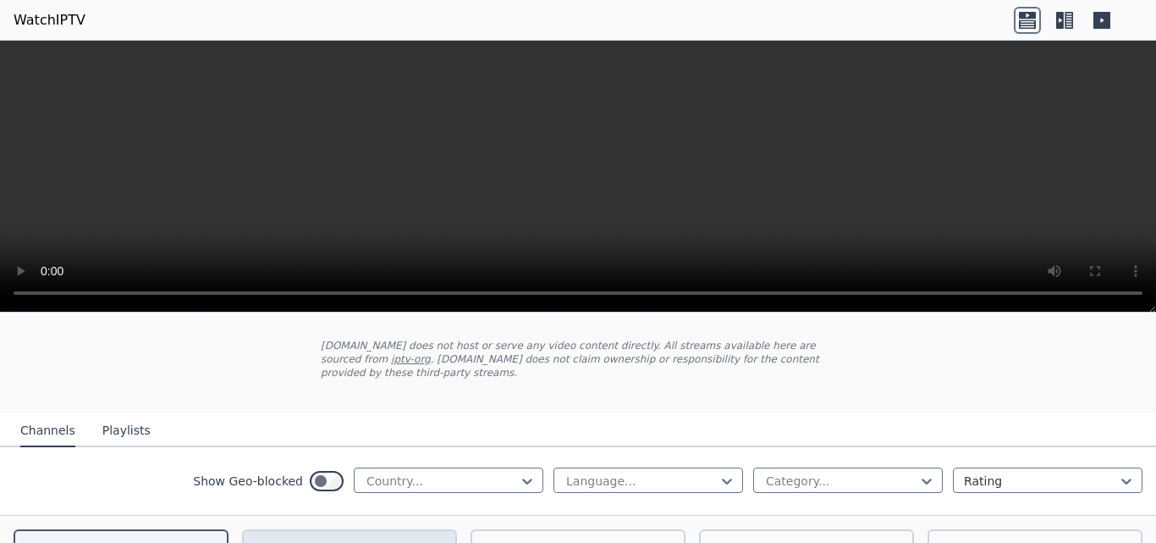
scroll to position [169, 0]
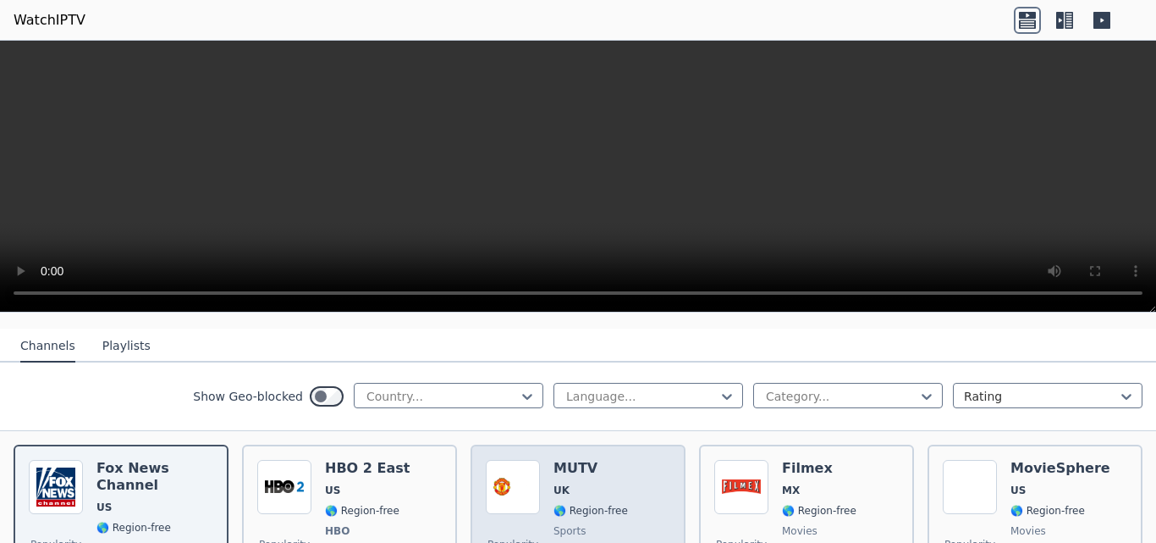
click at [579, 462] on h6 "MUTV" at bounding box center [591, 468] width 74 height 17
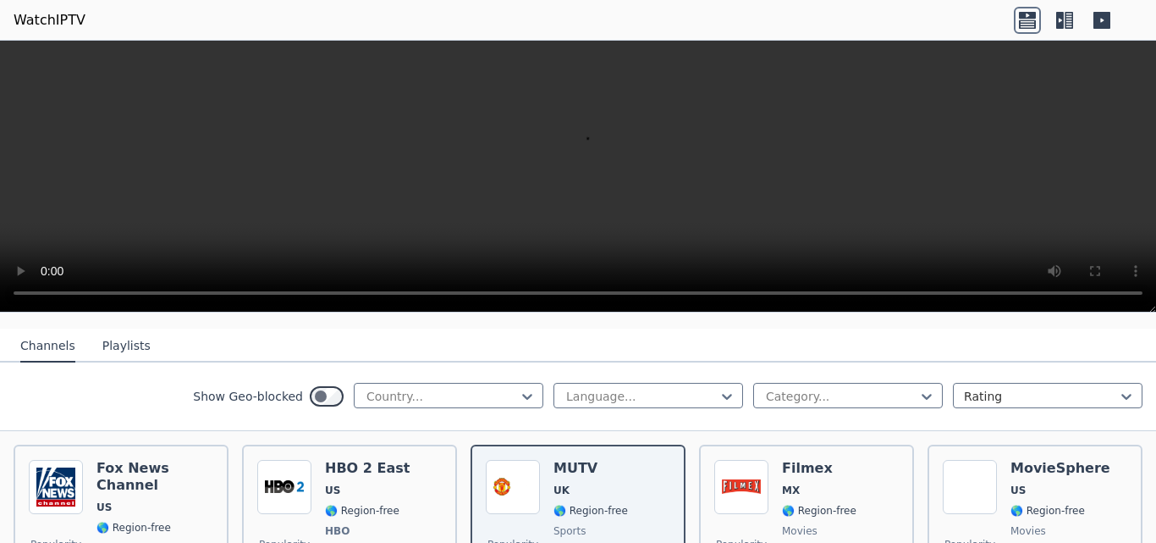
scroll to position [339, 0]
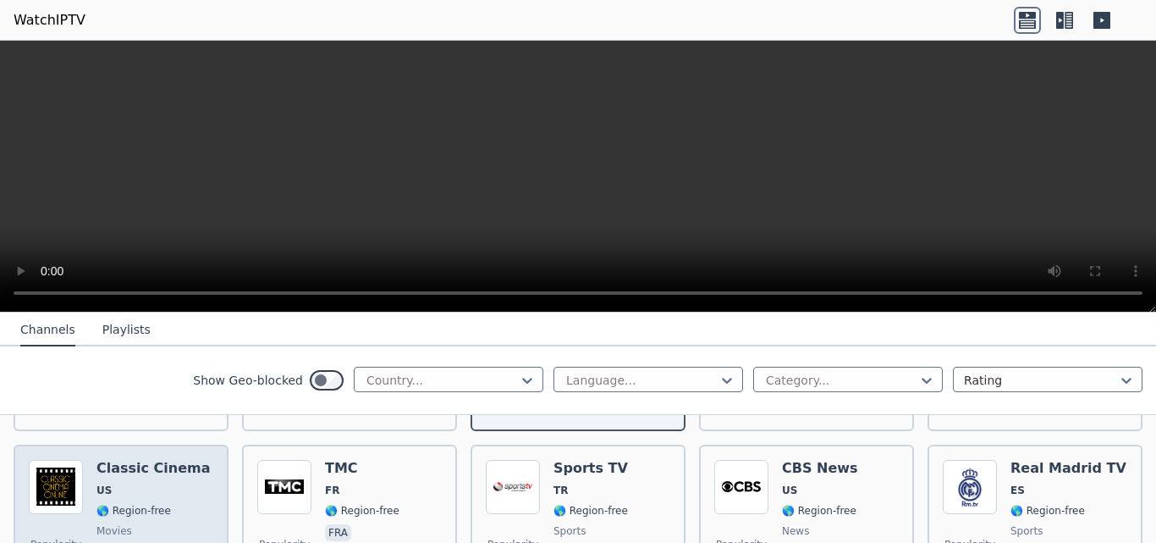
click at [151, 488] on div "Classic Cinema US 🌎 Region-free movies eng" at bounding box center [153, 521] width 114 height 122
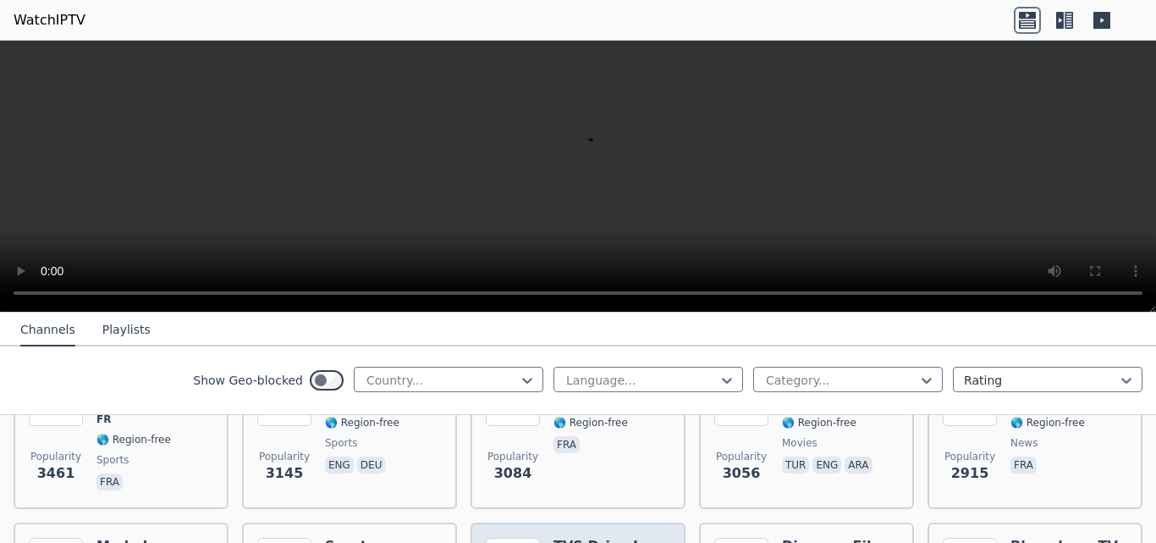
scroll to position [677, 0]
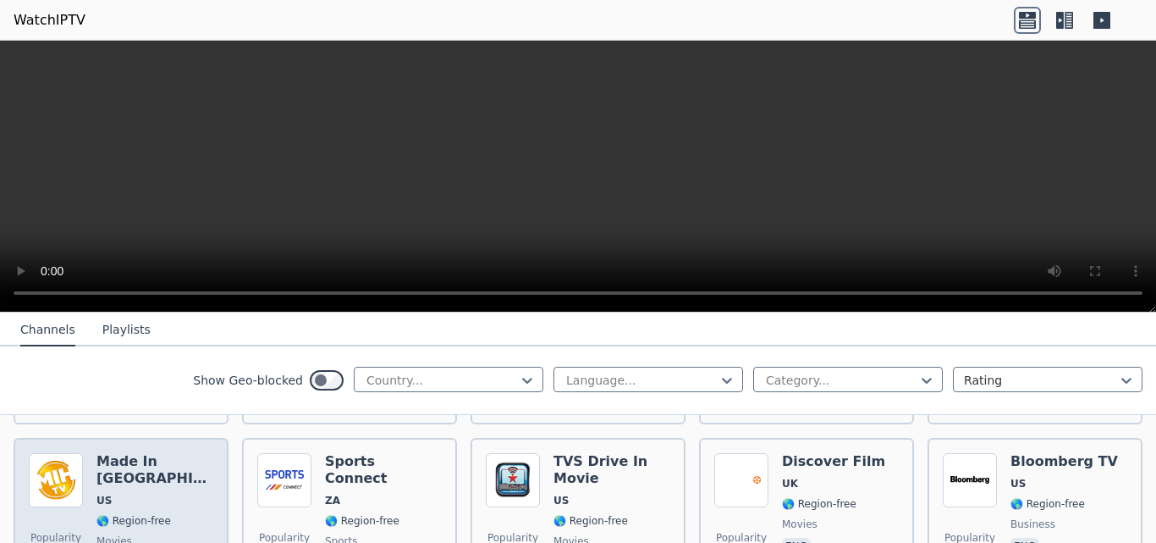
click at [156, 465] on h6 "Made In [GEOGRAPHIC_DATA]" at bounding box center [154, 470] width 117 height 34
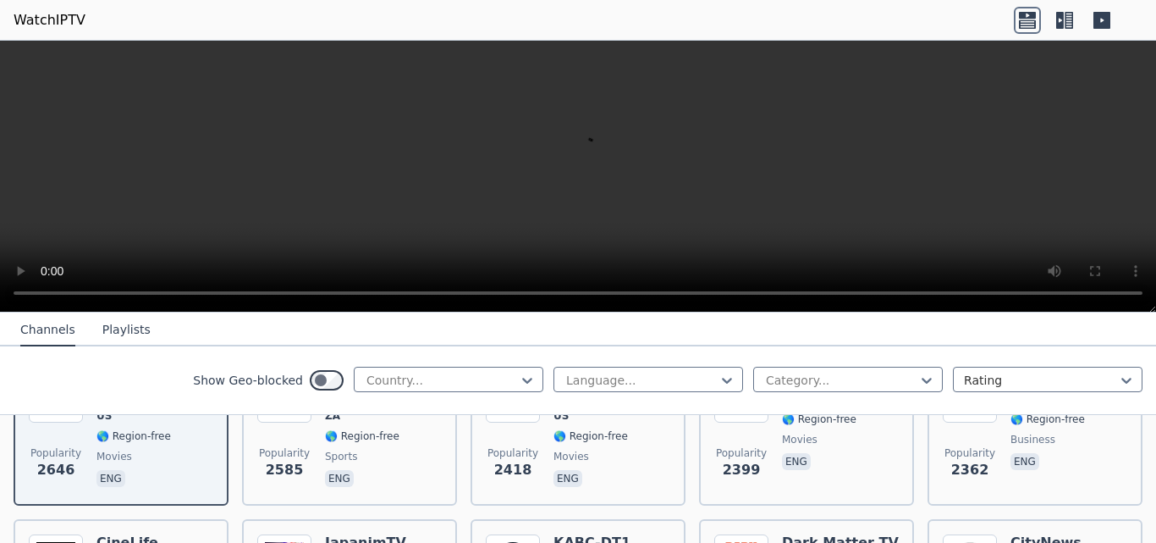
scroll to position [846, 0]
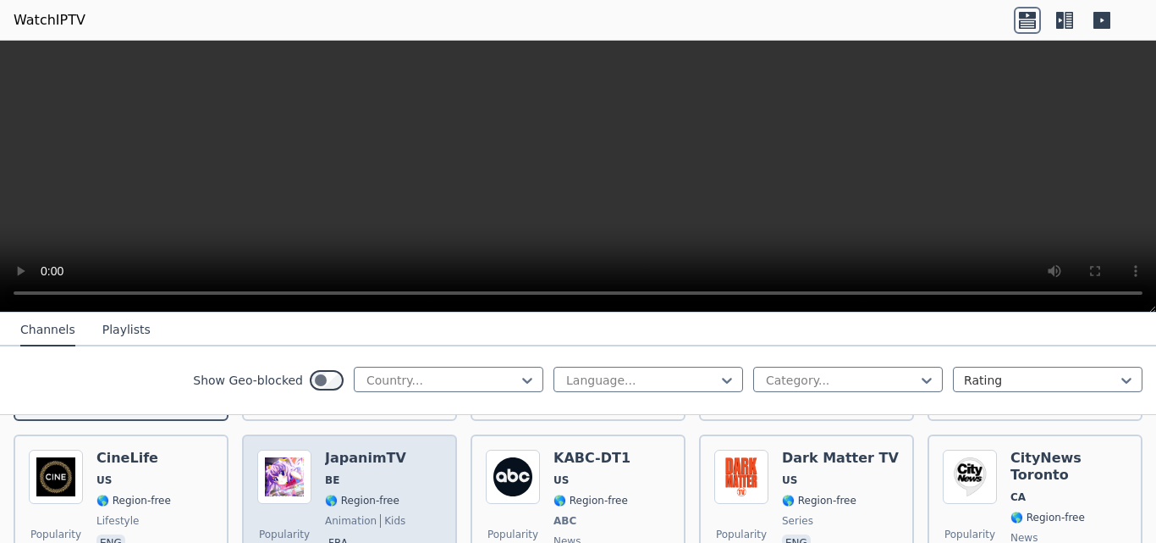
click at [362, 450] on h6 "JapanimTV" at bounding box center [365, 457] width 81 height 17
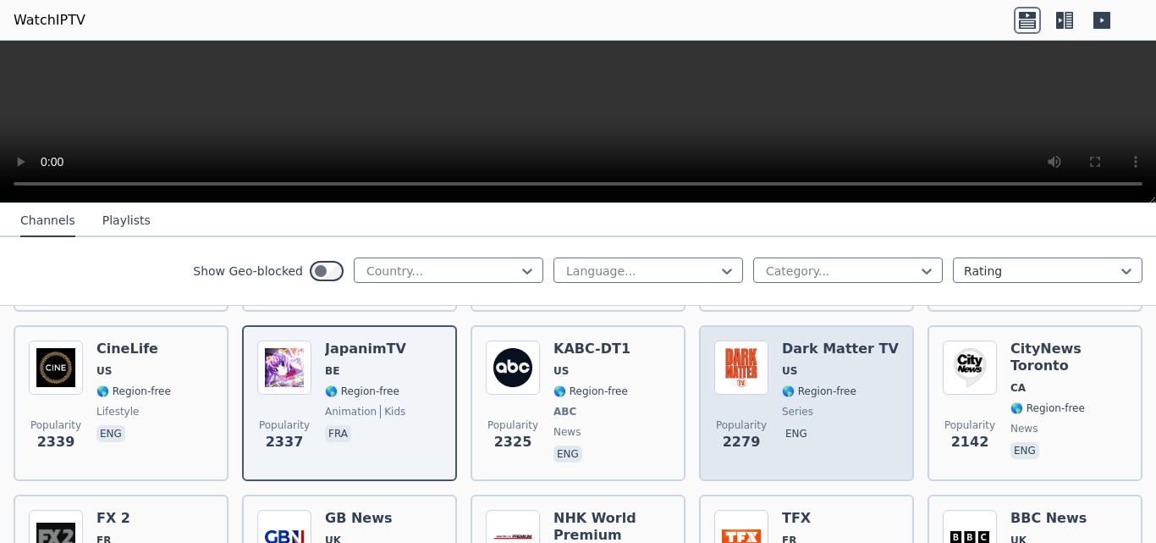
click at [782, 364] on span "US" at bounding box center [789, 371] width 15 height 14
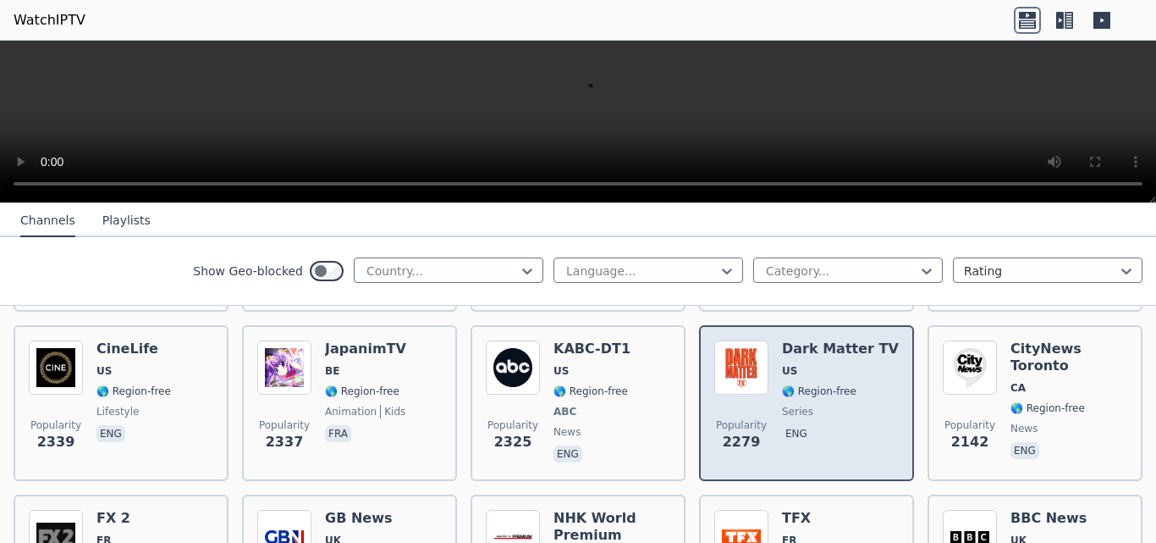
scroll to position [931, 0]
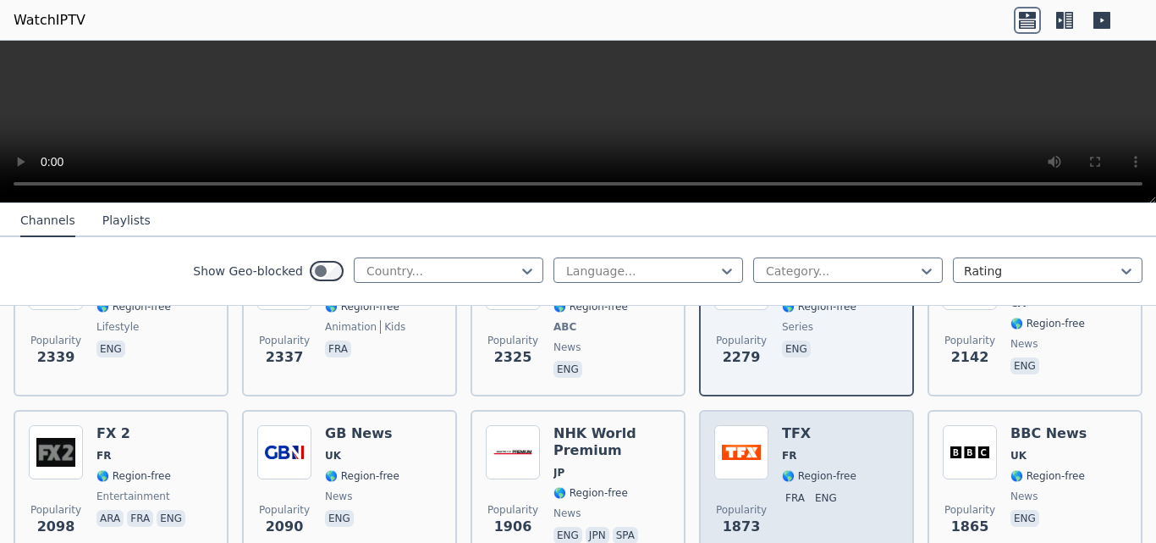
click at [789, 449] on span "FR" at bounding box center [819, 456] width 74 height 14
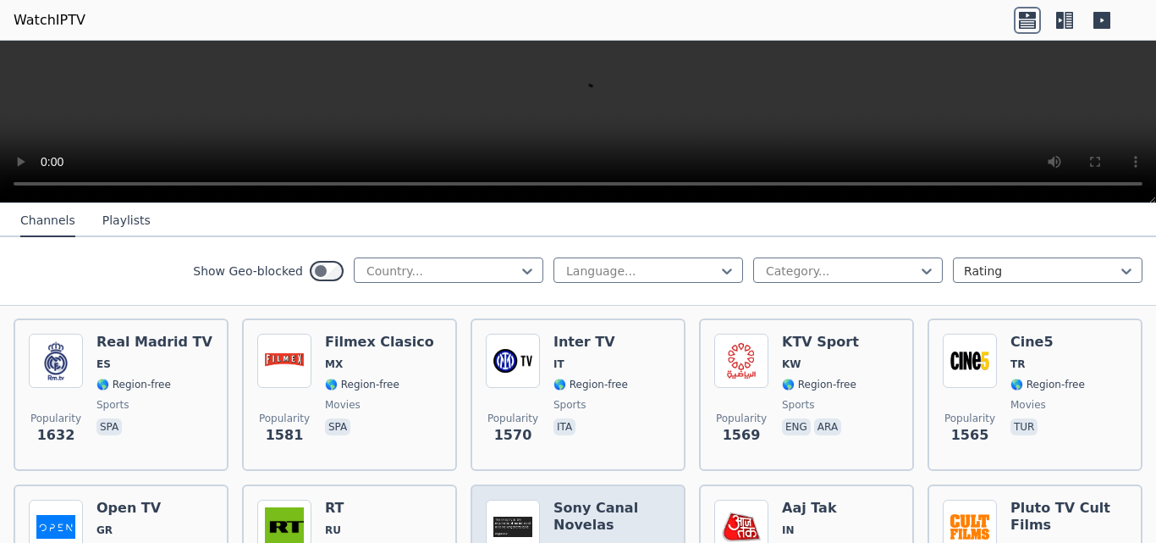
scroll to position [1270, 0]
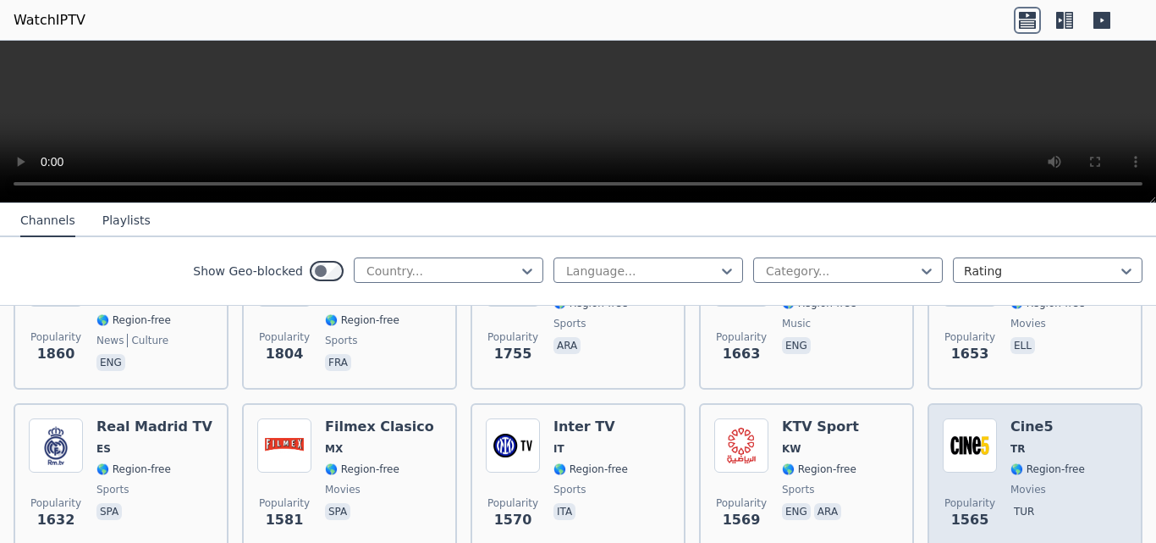
click at [1018, 418] on h6 "Cine5" at bounding box center [1048, 426] width 74 height 17
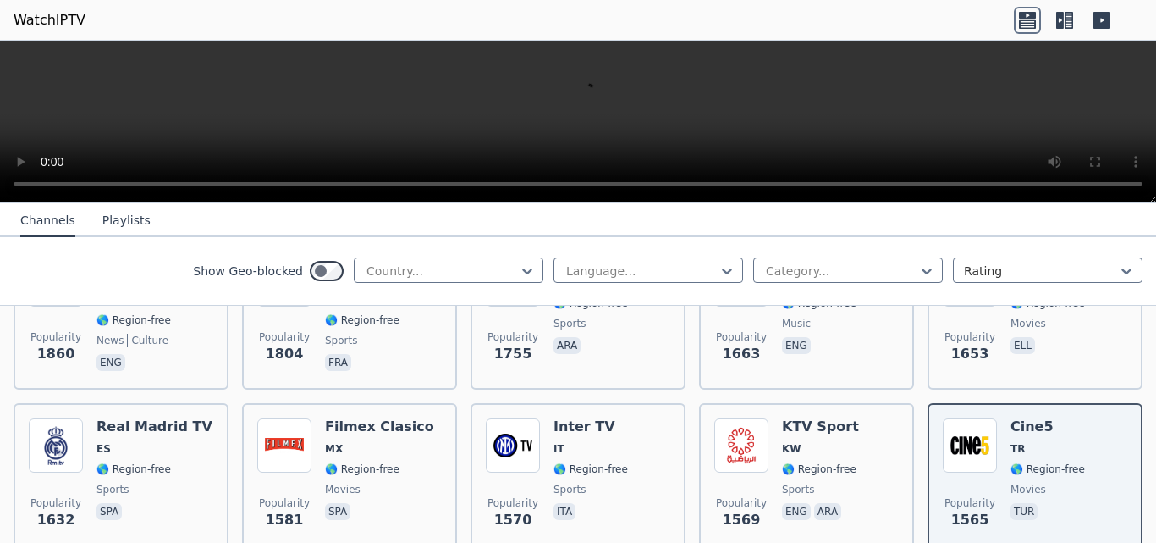
scroll to position [1439, 0]
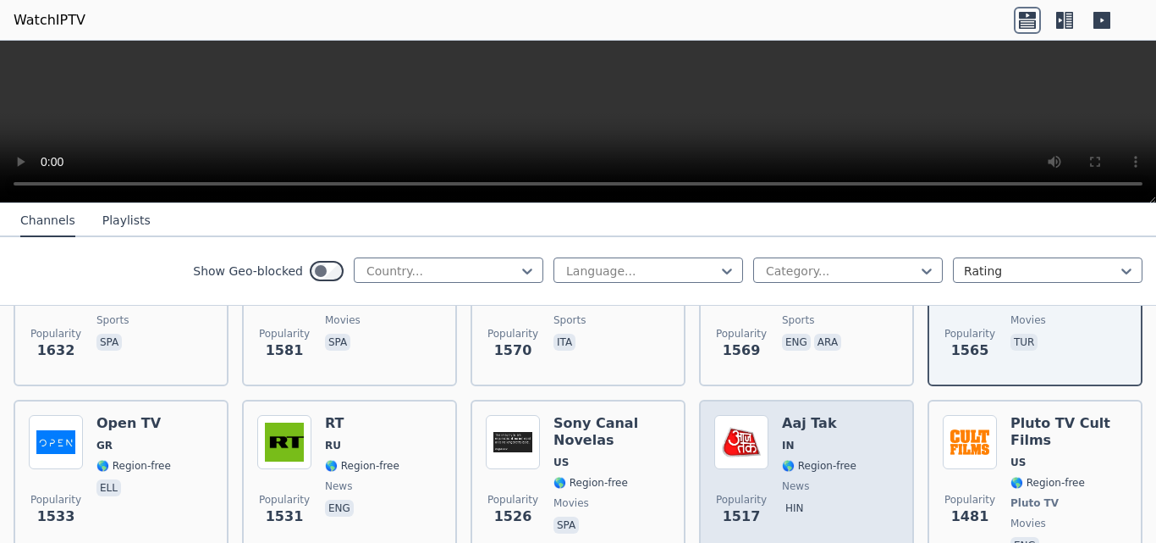
click at [772, 419] on div "Popularity 1517 Aaj Tak IN 🌎 Region-free news hin" at bounding box center [806, 486] width 185 height 142
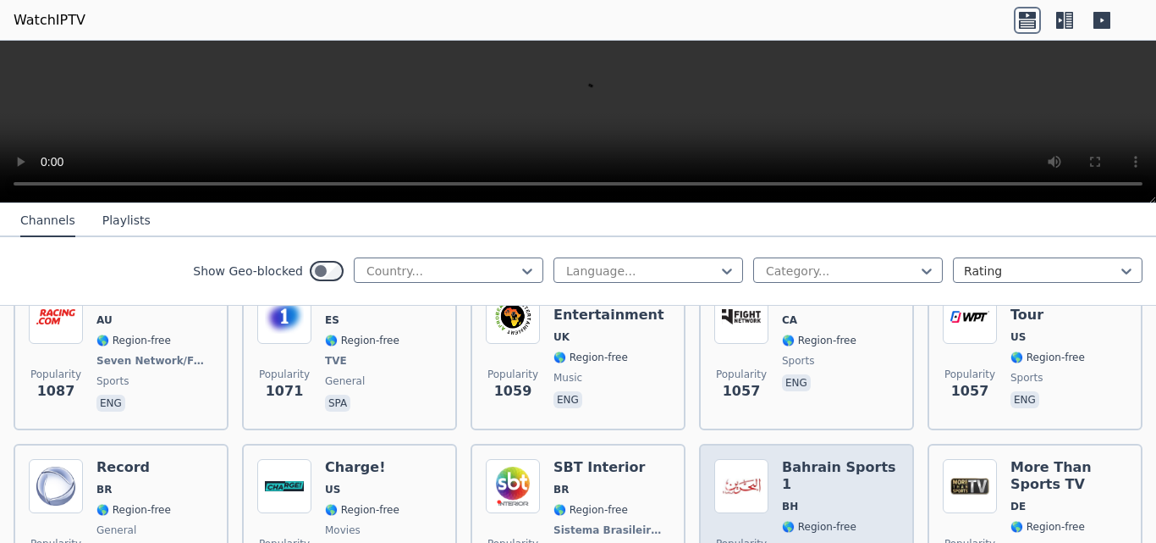
scroll to position [2539, 0]
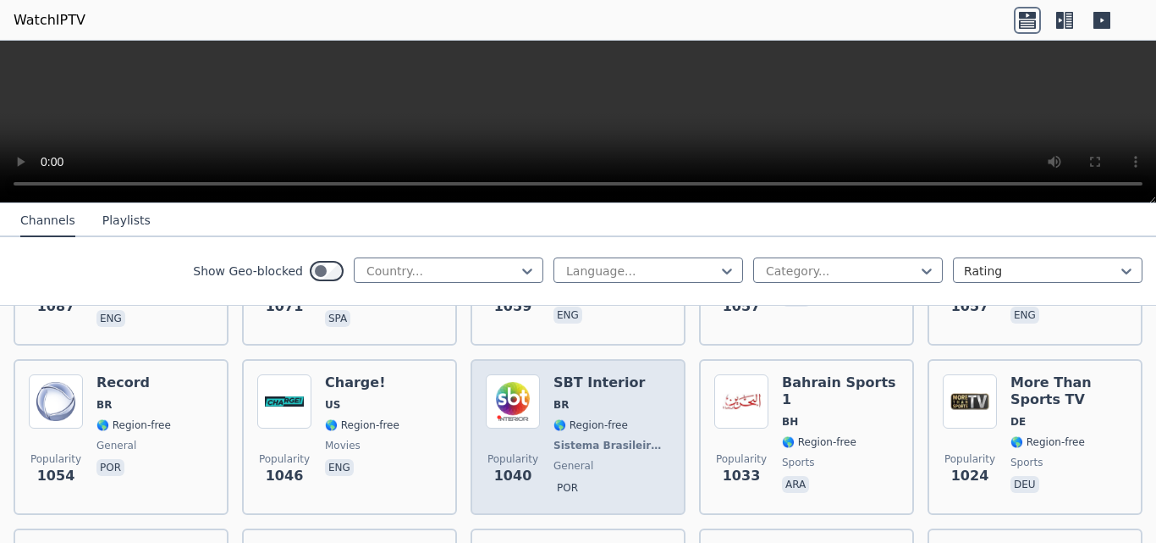
click at [580, 398] on span "BR" at bounding box center [612, 405] width 117 height 14
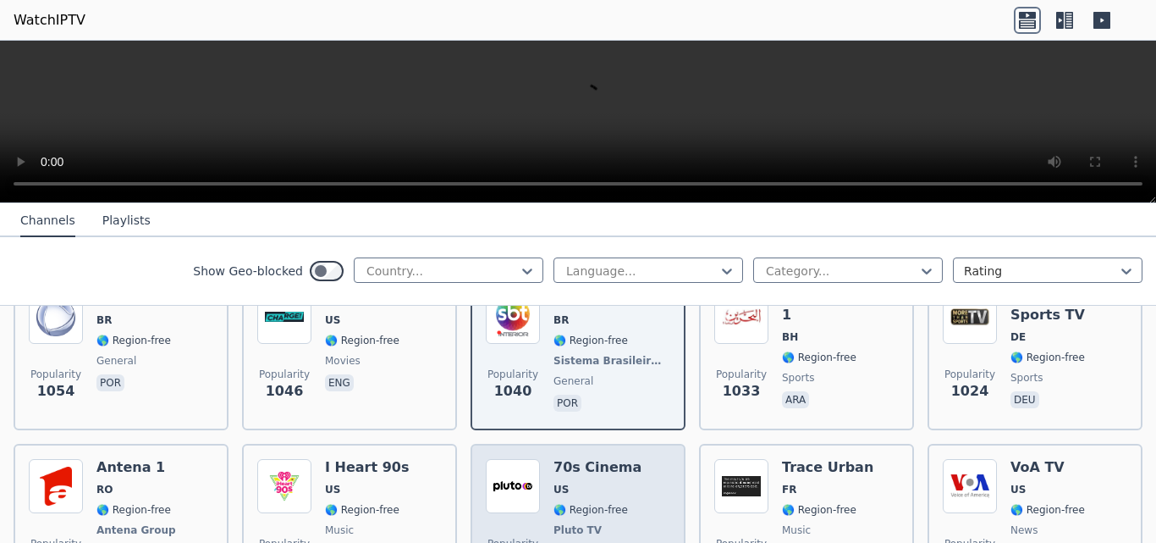
scroll to position [2709, 0]
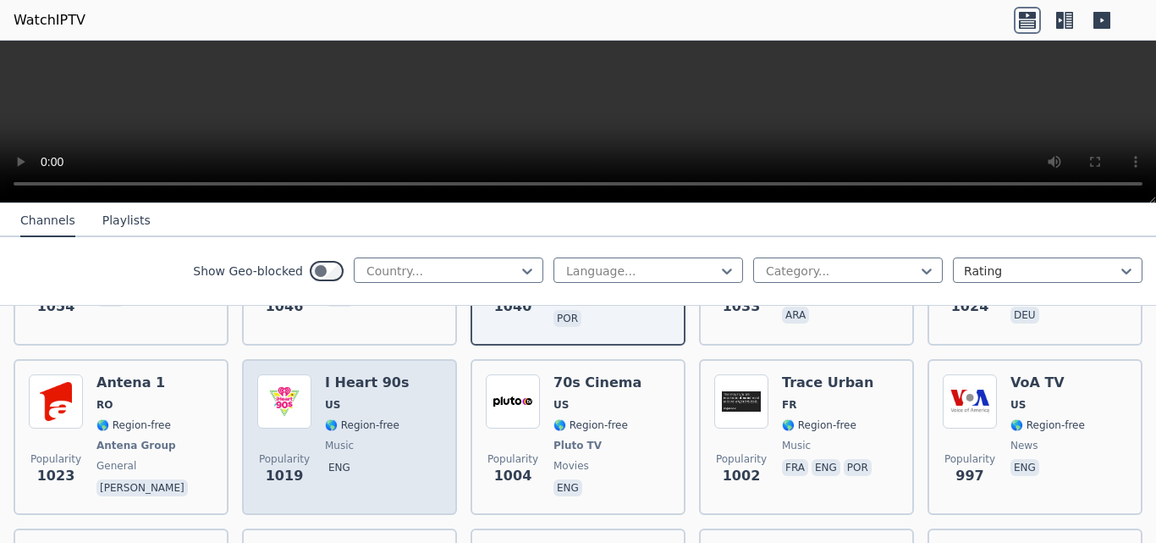
click at [361, 374] on div "I Heart 90s US 🌎 Region-free music eng" at bounding box center [367, 436] width 84 height 125
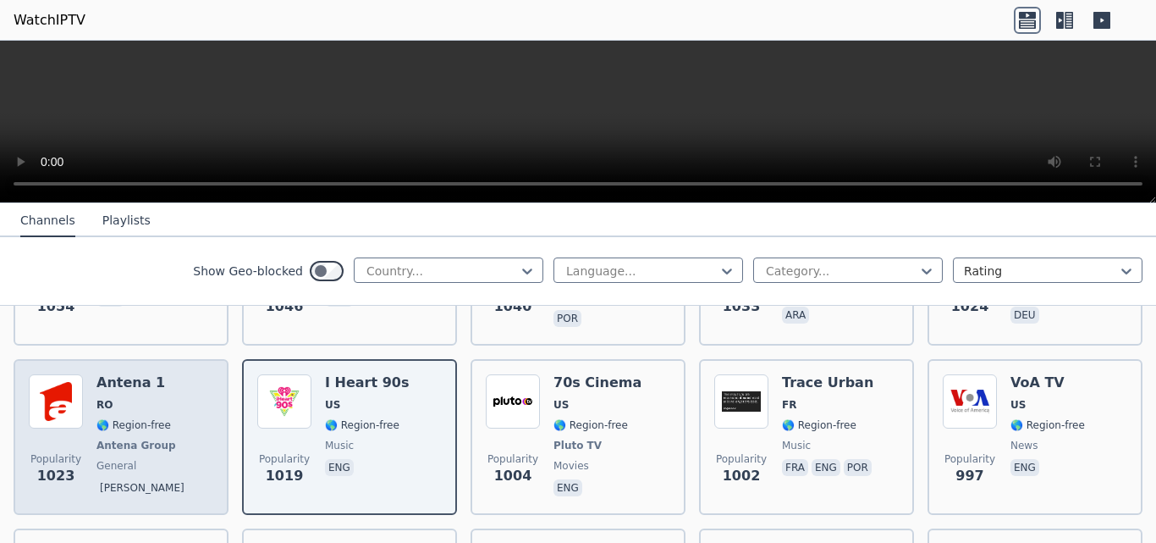
click at [134, 398] on span "RO" at bounding box center [143, 405] width 95 height 14
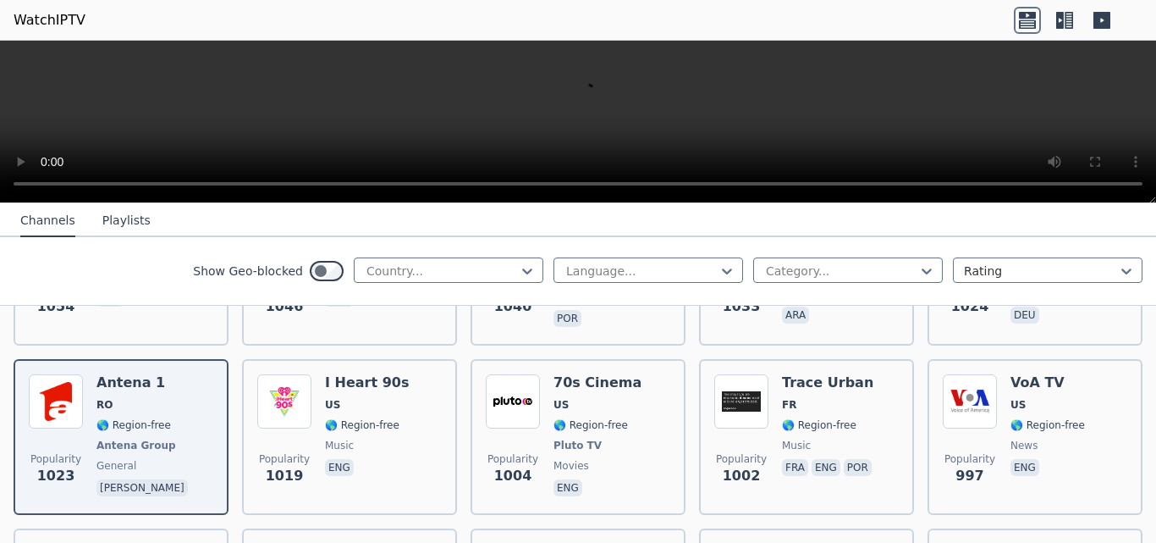
scroll to position [2963, 0]
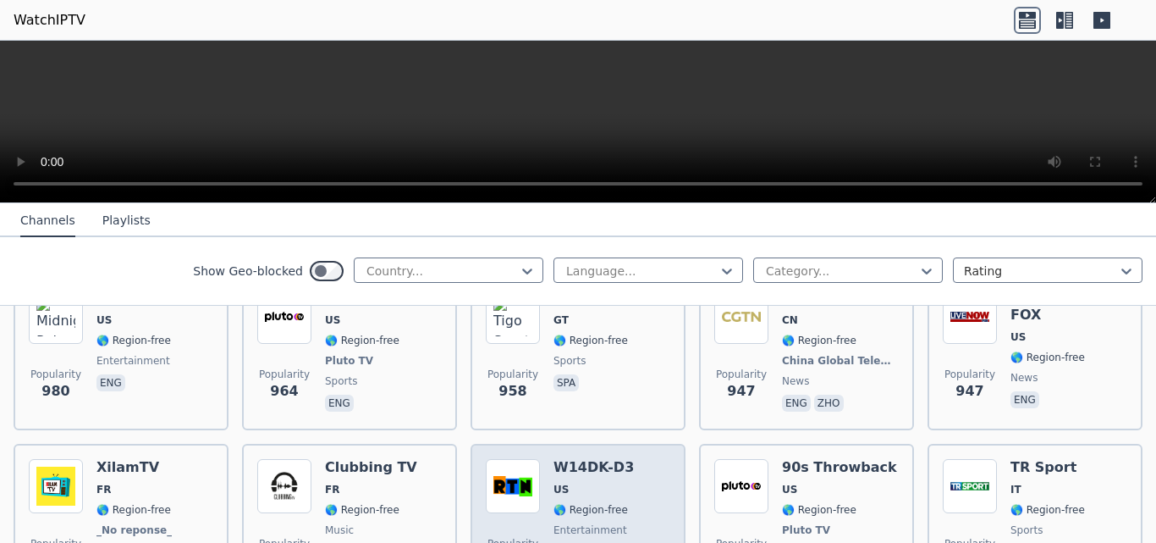
click at [562, 459] on div "W14DK-D3 US 🌎 Region-free entertainment eng" at bounding box center [594, 521] width 80 height 125
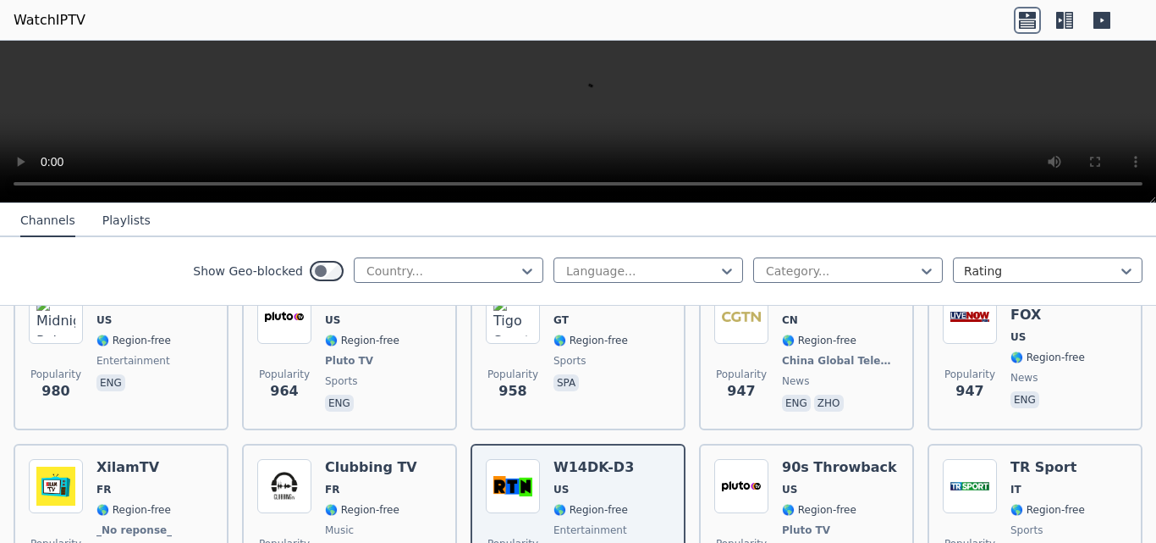
scroll to position [3217, 0]
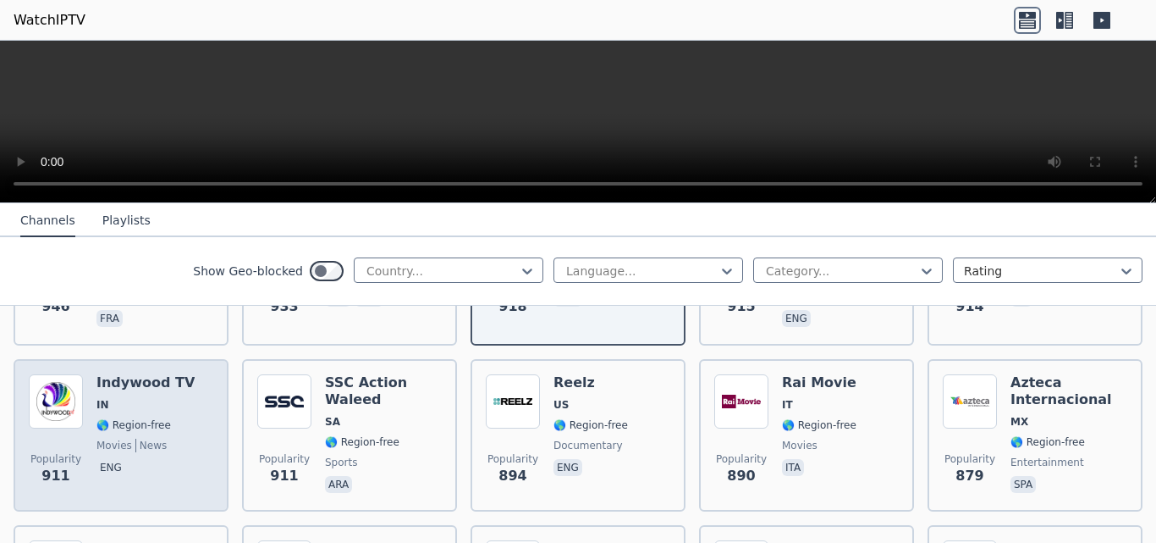
click at [134, 374] on div "Indywood TV IN 🌎 Region-free movies news eng" at bounding box center [145, 435] width 98 height 122
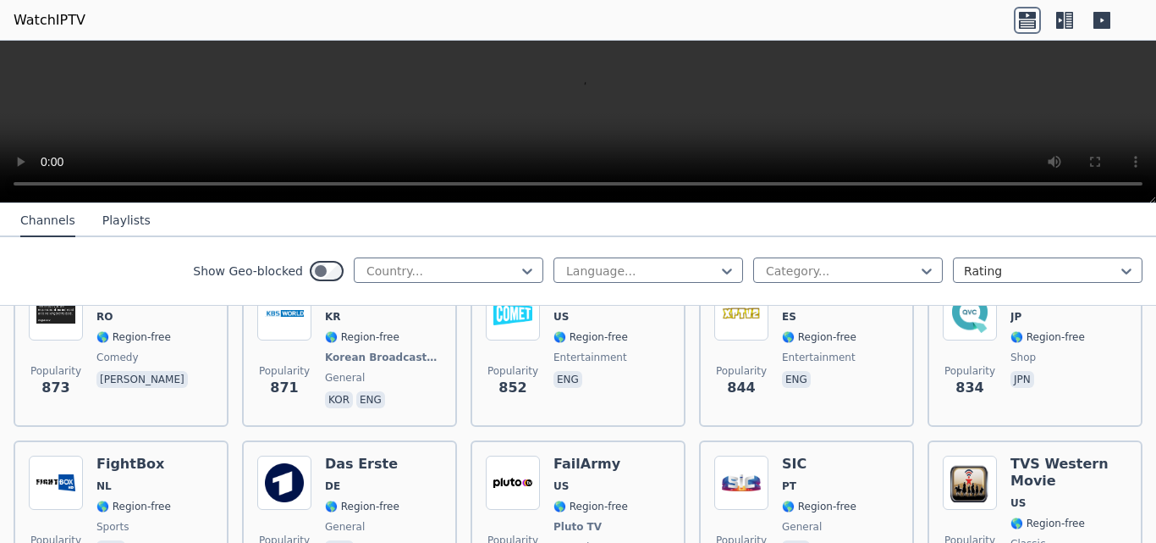
scroll to position [3640, 0]
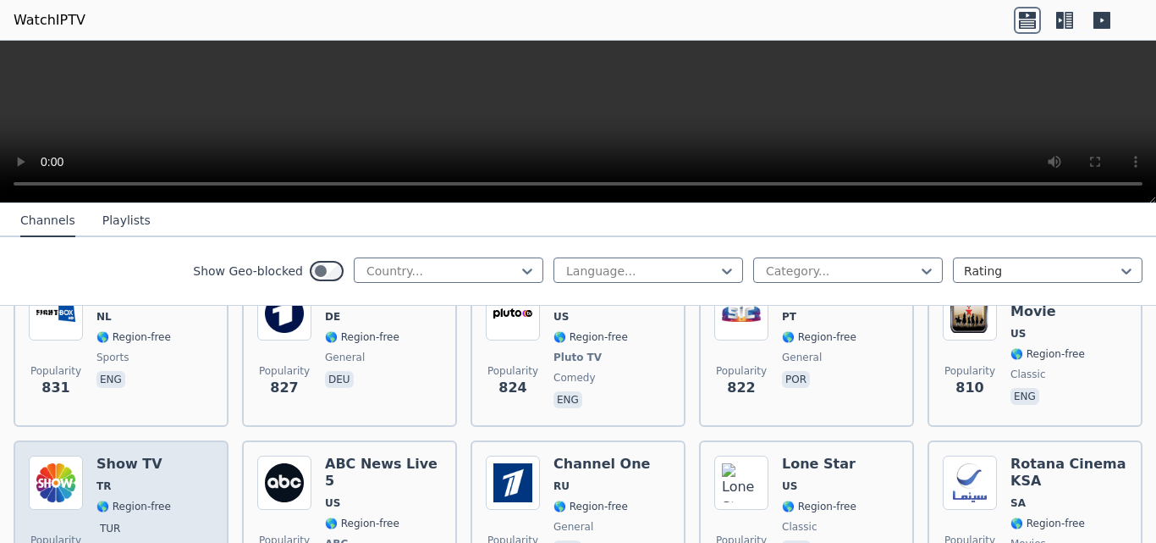
click at [139, 455] on h6 "Show TV" at bounding box center [133, 463] width 74 height 17
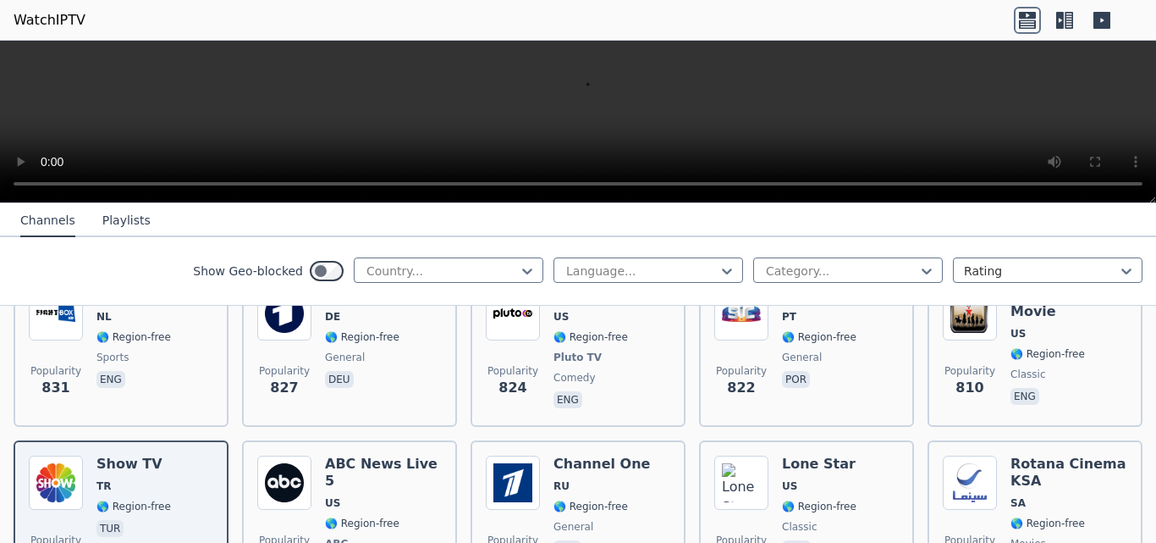
scroll to position [3809, 0]
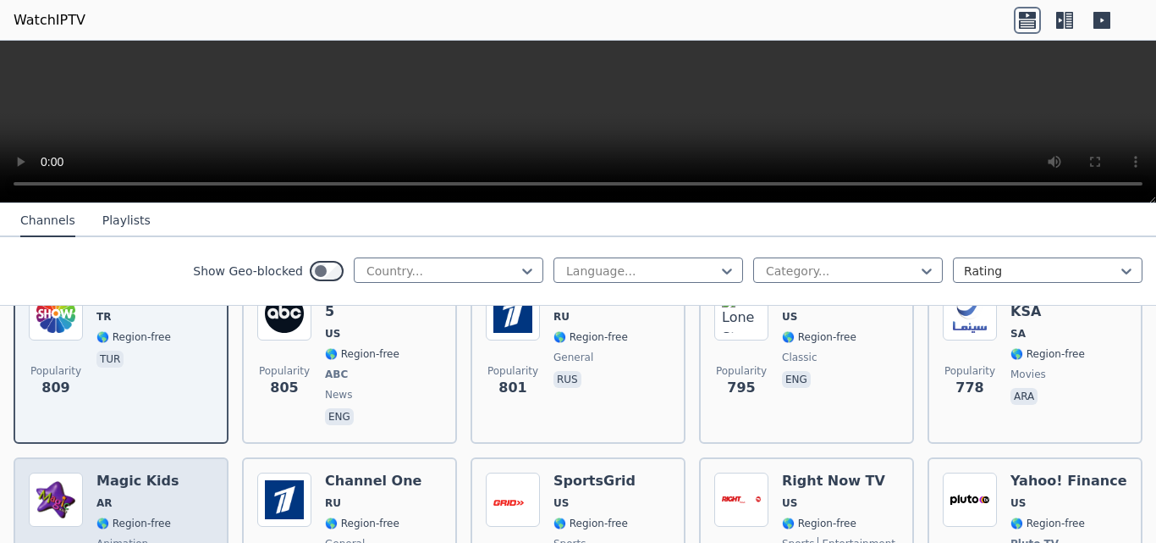
click at [140, 472] on div "Magic Kids AR 🌎 Region-free animation spa" at bounding box center [137, 534] width 83 height 125
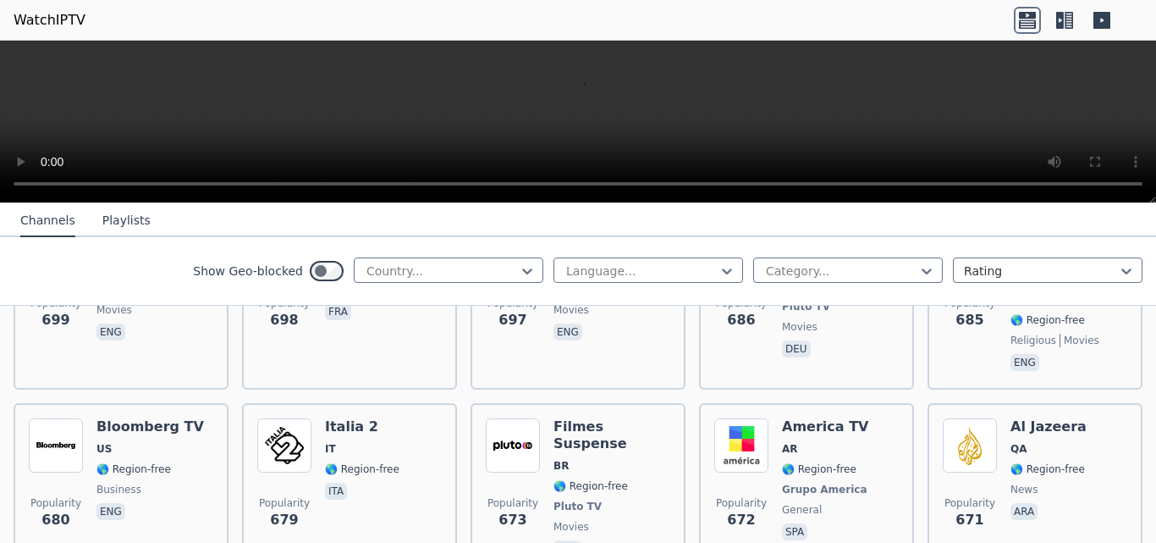
scroll to position [4486, 0]
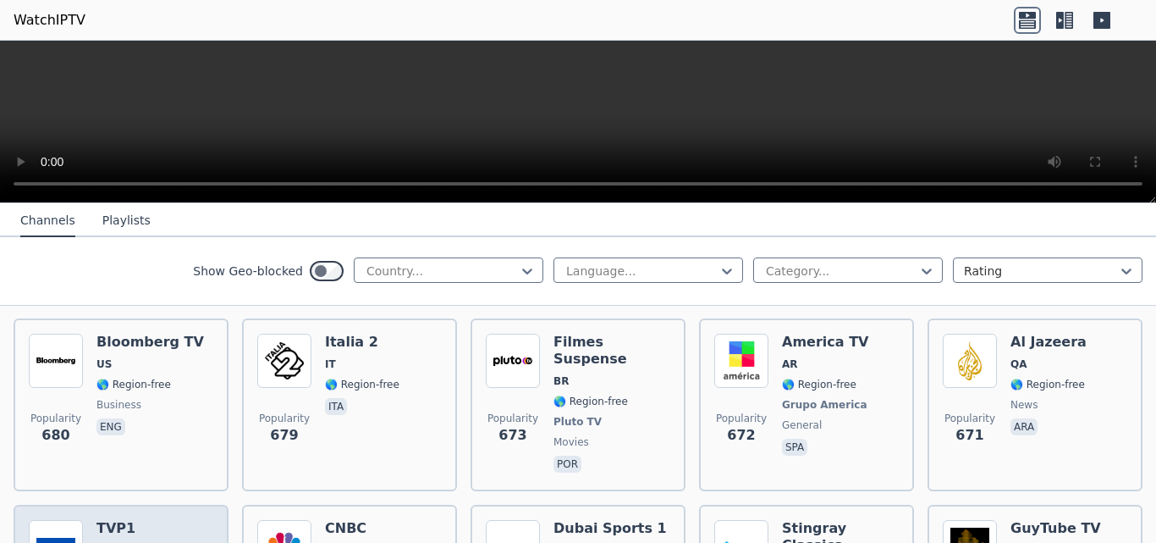
click at [111, 520] on h6 "TVP1" at bounding box center [133, 528] width 74 height 17
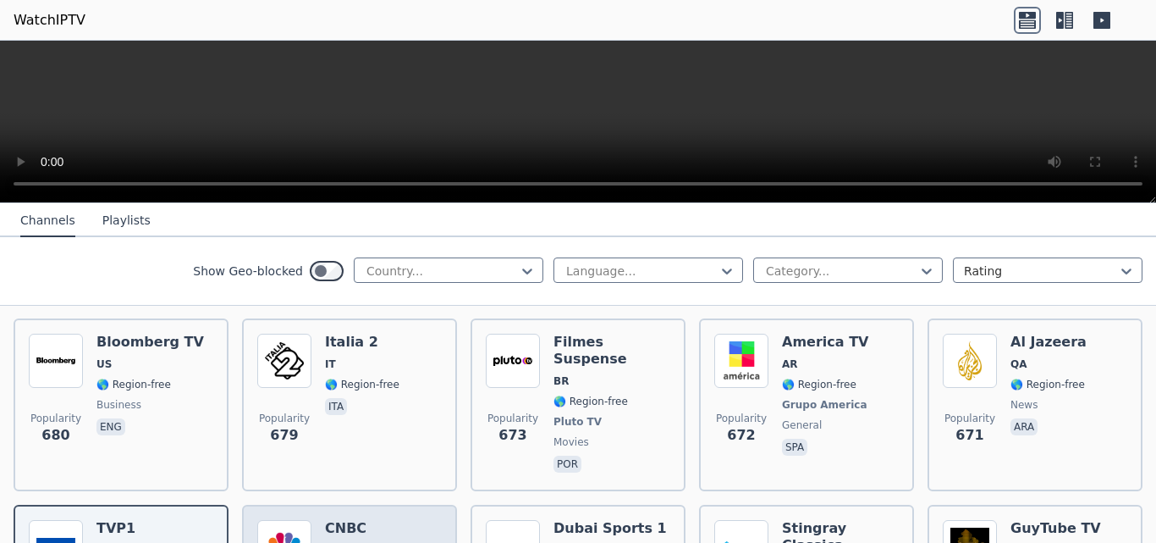
click at [326, 542] on span "US" at bounding box center [332, 550] width 15 height 14
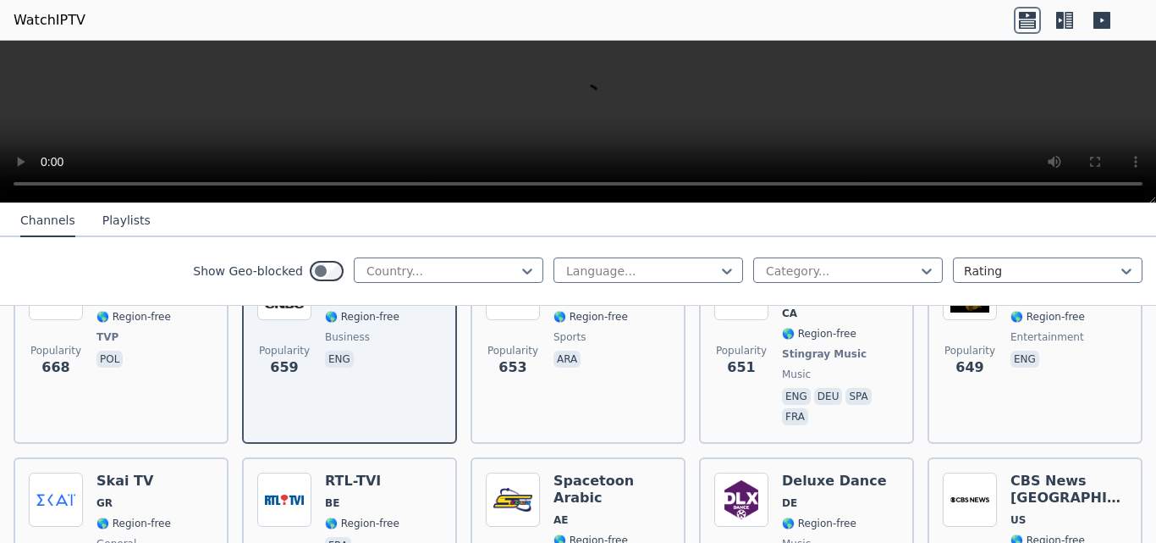
scroll to position [4909, 0]
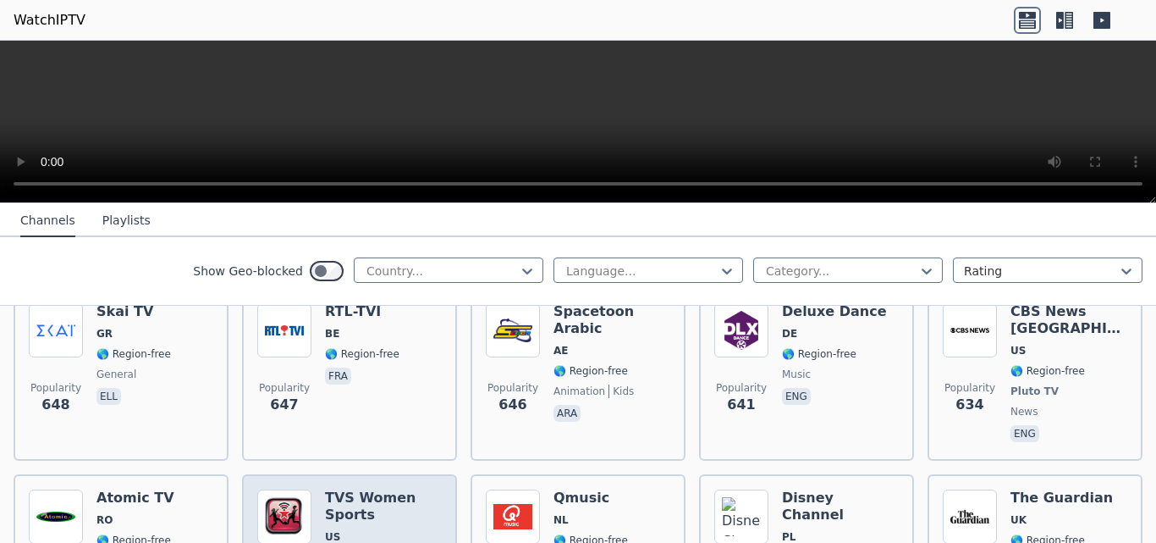
click at [345, 489] on h6 "TVS Women Sports" at bounding box center [383, 506] width 117 height 34
